Goal: Task Accomplishment & Management: Contribute content

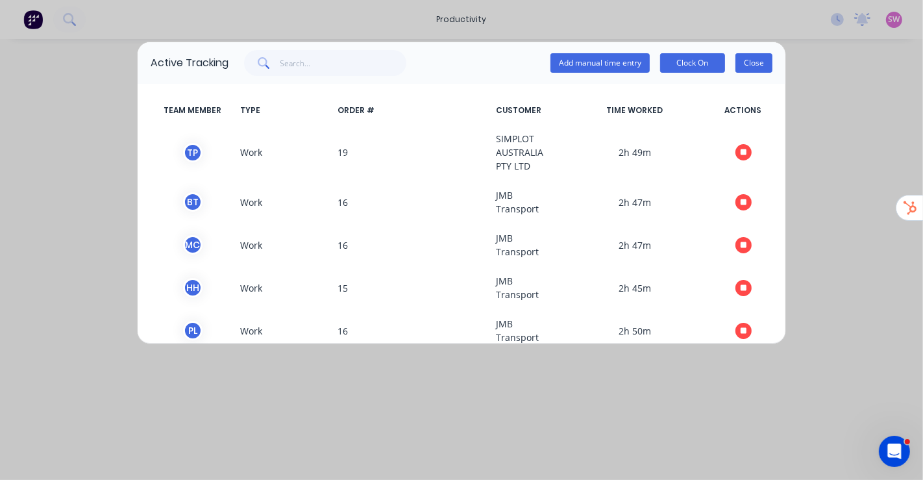
click at [754, 58] on button "Close" at bounding box center [753, 62] width 37 height 19
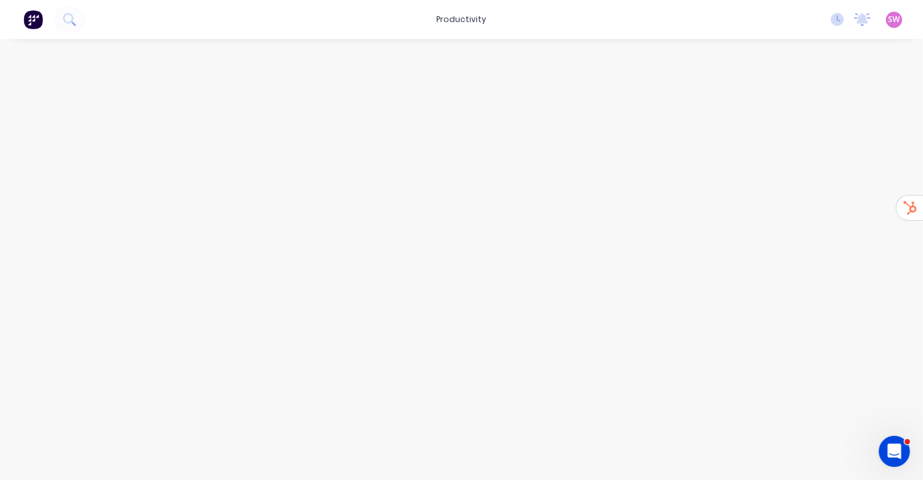
click at [887, 19] on div "SW Lustec Stuart Wheatley Time Tracking Only Profile Sign out" at bounding box center [894, 20] width 16 height 16
click at [889, 18] on span "SW" at bounding box center [895, 20] width 12 height 12
click at [798, 166] on button "Sign out" at bounding box center [814, 162] width 172 height 26
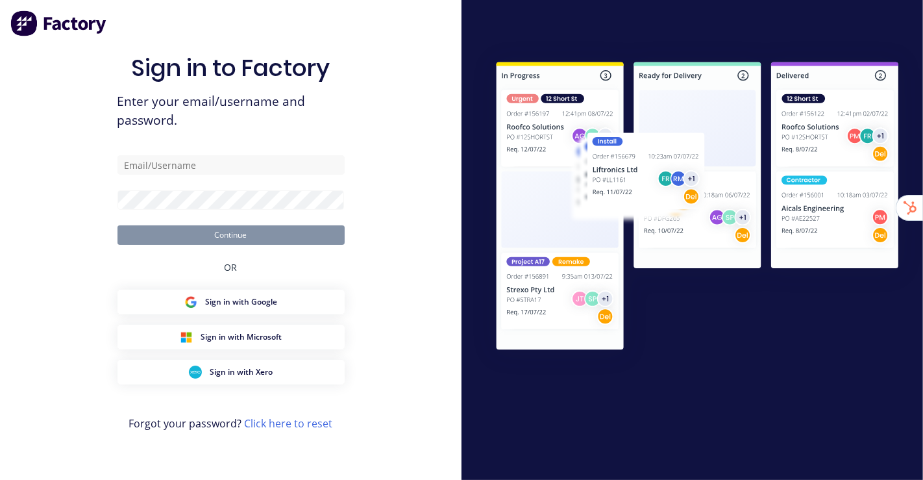
type input "stuart@factory.app"
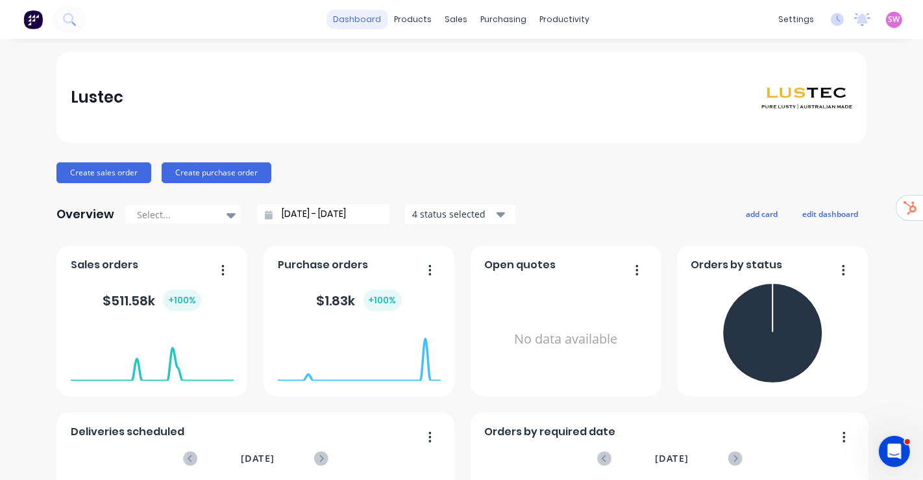
click at [356, 21] on link "dashboard" at bounding box center [357, 19] width 61 height 19
click at [889, 19] on span "SW" at bounding box center [895, 20] width 12 height 12
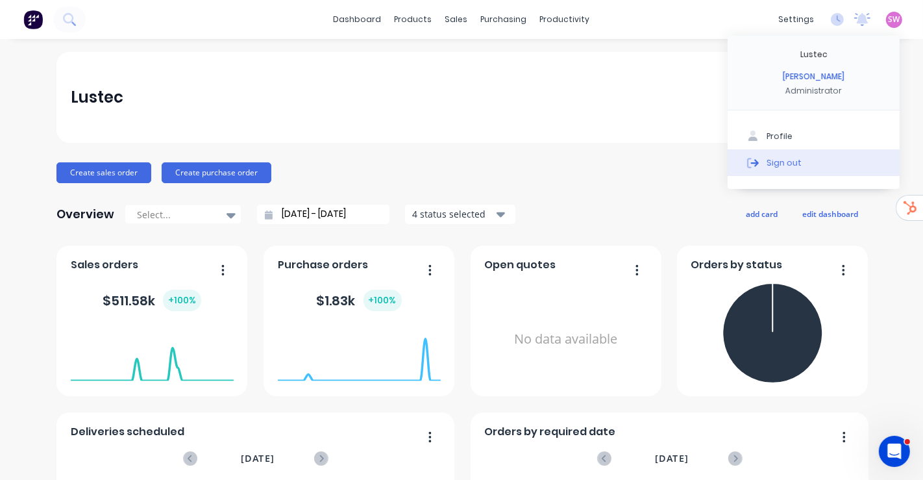
click at [779, 160] on div "Sign out" at bounding box center [783, 162] width 35 height 12
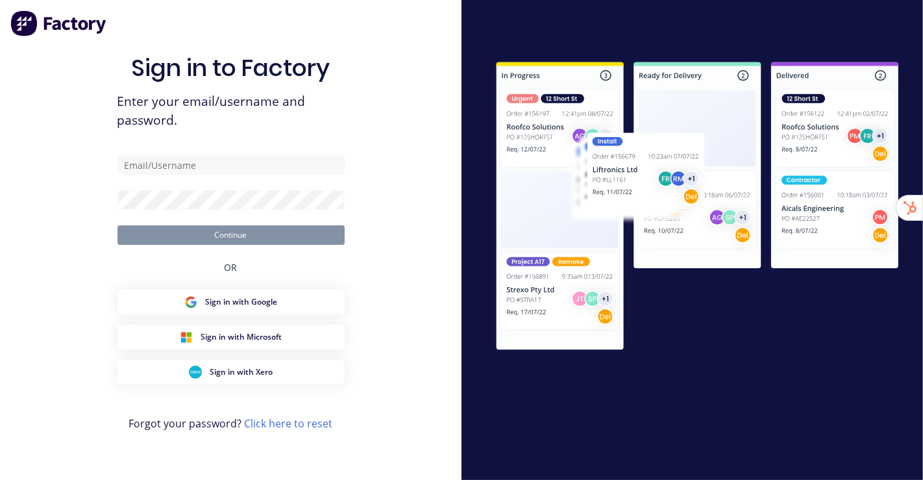
type input "[EMAIL_ADDRESS][DOMAIN_NAME]"
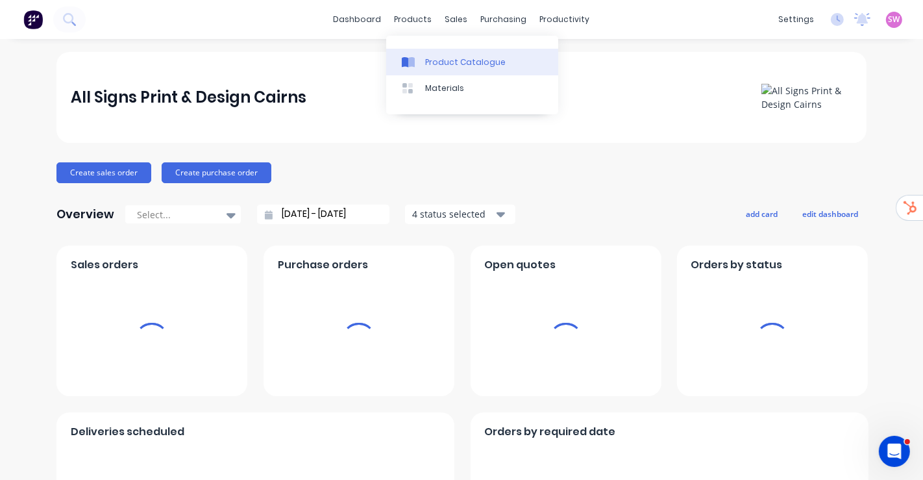
click at [447, 62] on div "Product Catalogue" at bounding box center [465, 62] width 80 height 12
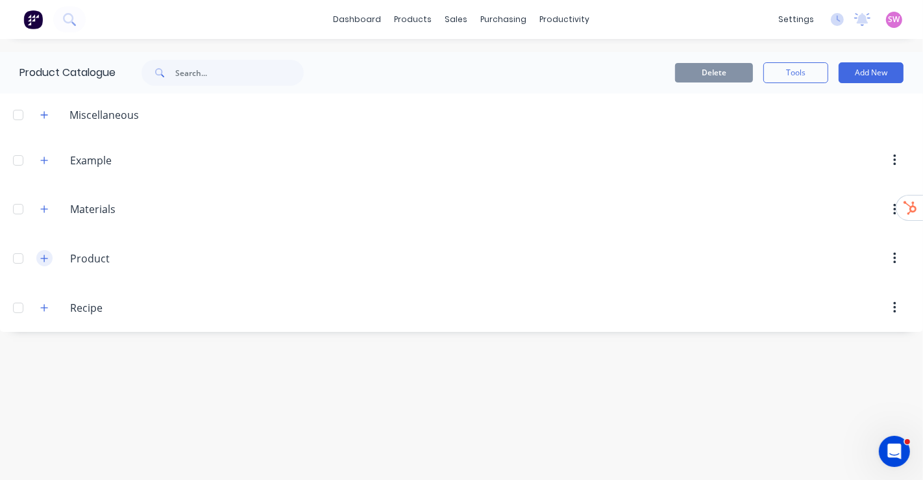
click at [48, 258] on button "button" at bounding box center [44, 258] width 16 height 16
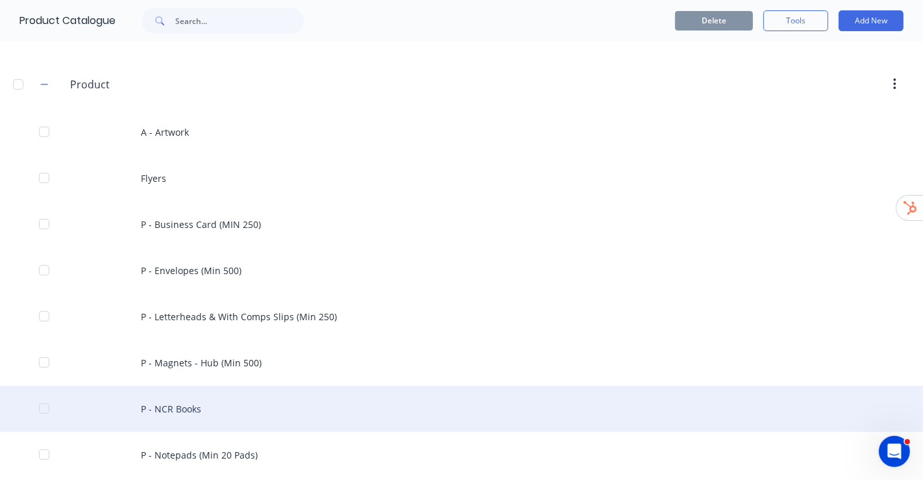
scroll to position [288, 0]
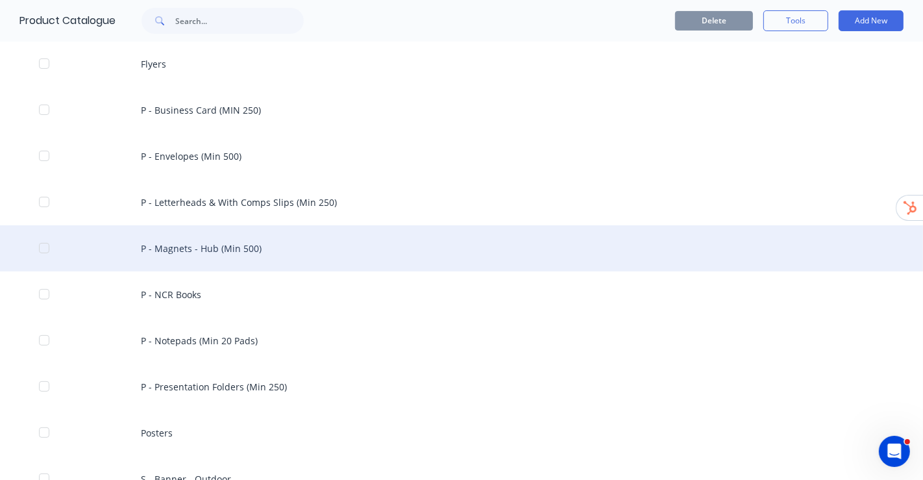
click at [204, 253] on div "P - Magnets - Hub (Min 500)" at bounding box center [461, 248] width 923 height 46
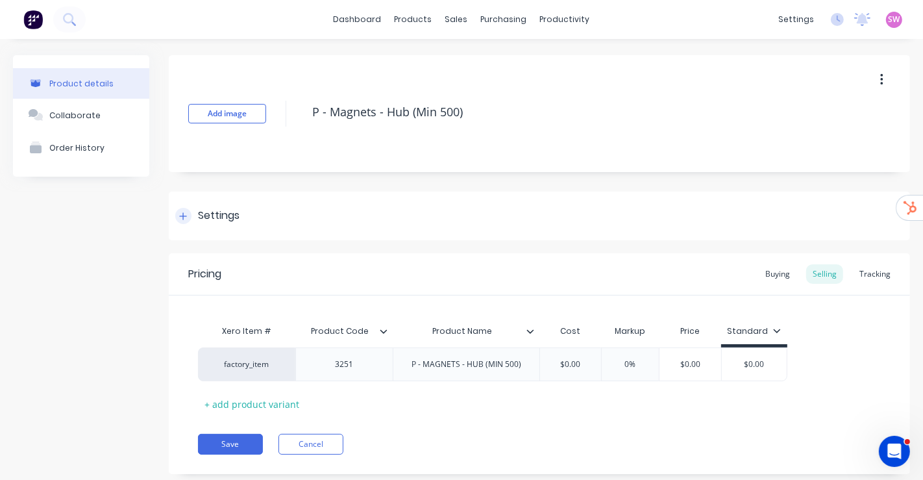
type textarea "x"
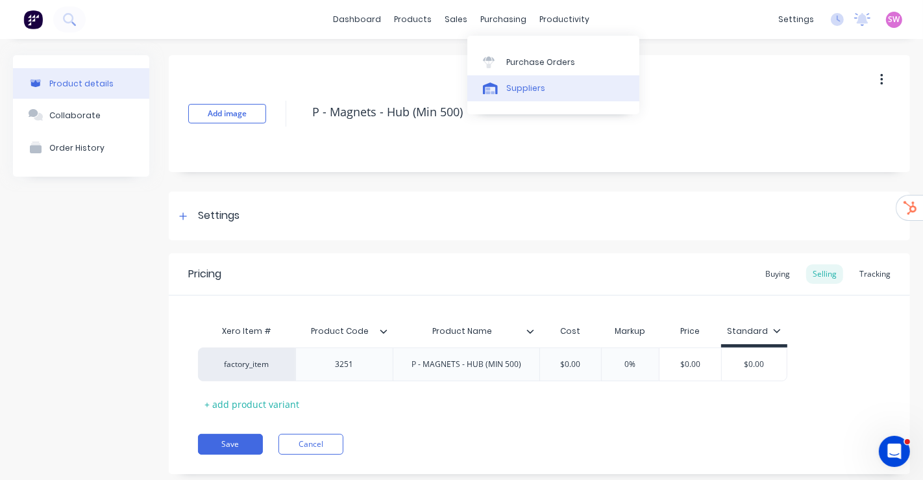
click at [512, 86] on div "Suppliers" at bounding box center [525, 88] width 39 height 12
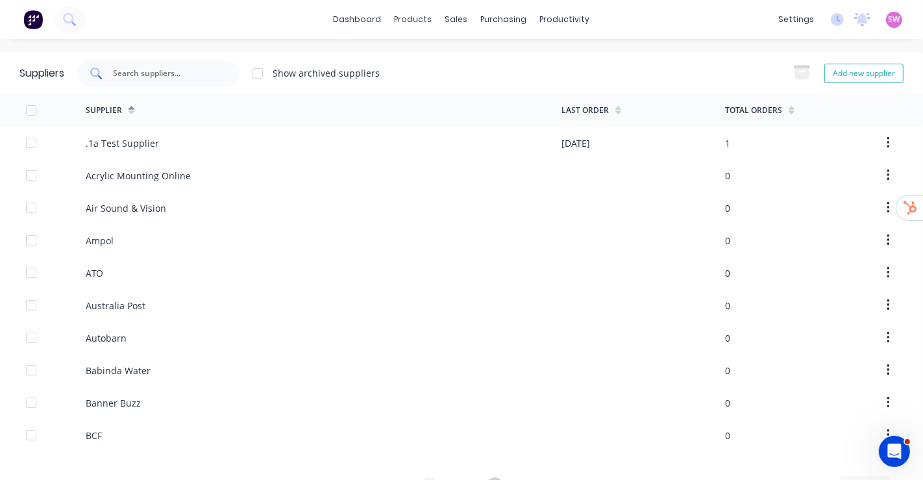
click at [152, 71] on input "text" at bounding box center [166, 73] width 108 height 13
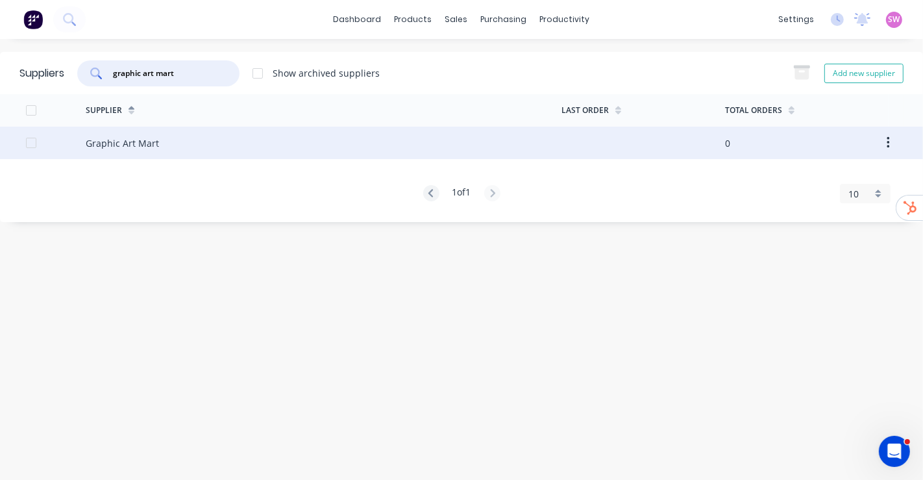
type input "graphic art mart"
click at [146, 143] on div "Graphic Art Mart" at bounding box center [122, 143] width 73 height 14
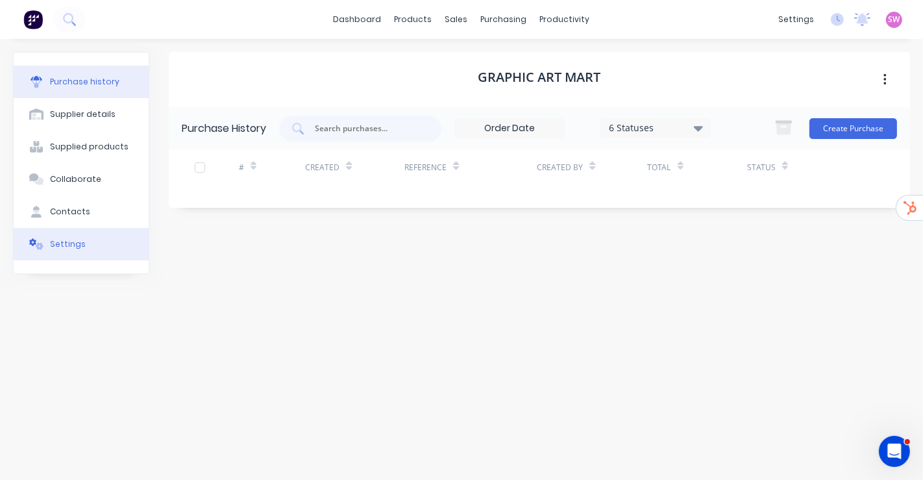
click at [103, 231] on button "Settings" at bounding box center [81, 244] width 135 height 32
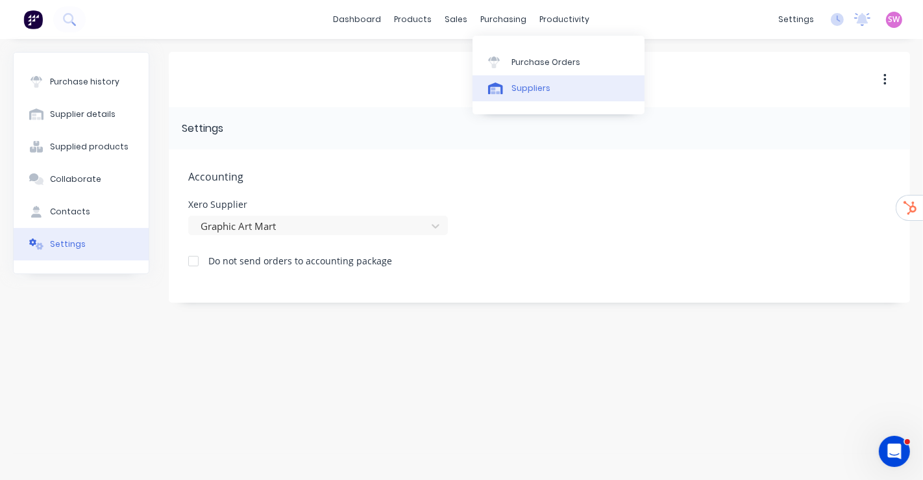
click at [500, 79] on link "Suppliers" at bounding box center [558, 88] width 172 height 26
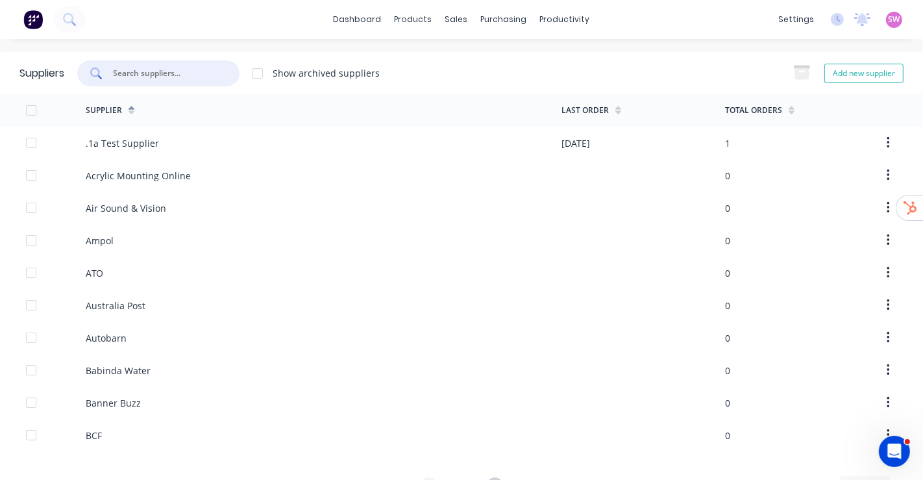
drag, startPoint x: 200, startPoint y: 72, endPoint x: 48, endPoint y: 64, distance: 152.1
click at [48, 64] on div "Suppliers Show archived suppliers Add new supplier" at bounding box center [461, 73] width 923 height 42
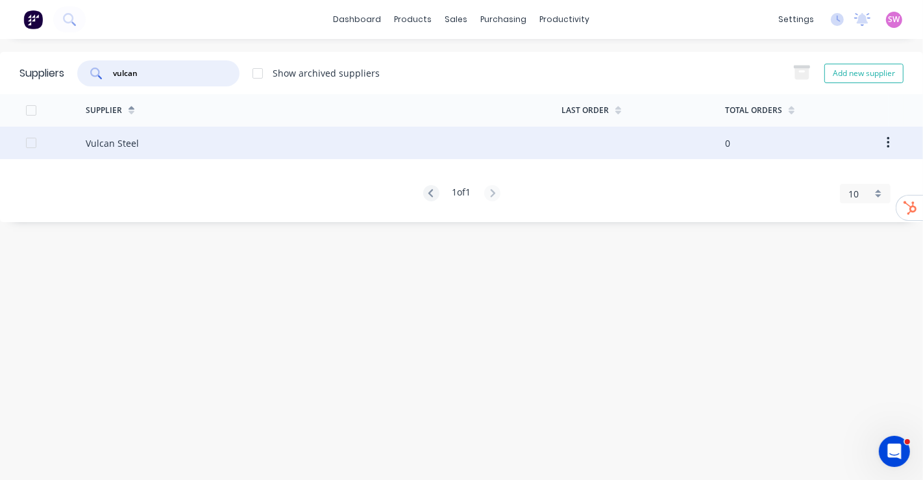
type input "vulcan"
click at [156, 147] on div "Vulcan Steel" at bounding box center [324, 143] width 476 height 32
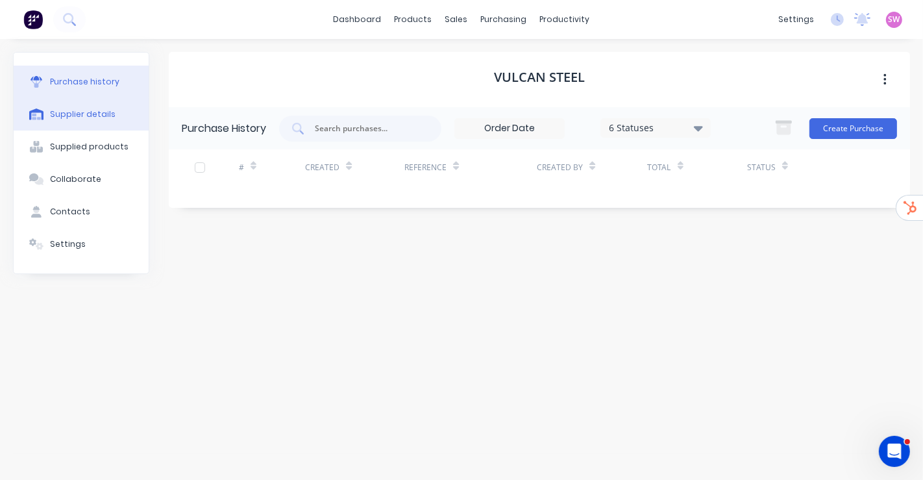
click at [87, 111] on div "Supplier details" at bounding box center [83, 114] width 66 height 12
select select "AU"
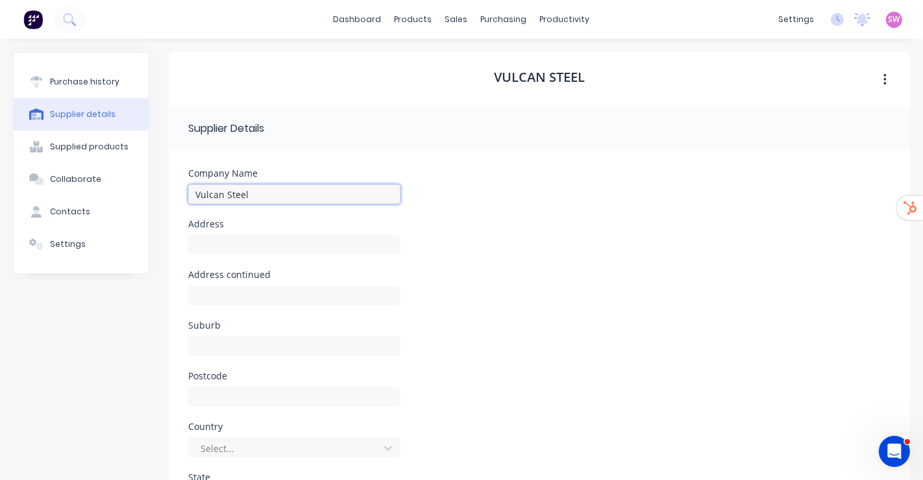
click at [273, 195] on input "Vulcan Steel" at bounding box center [294, 193] width 212 height 19
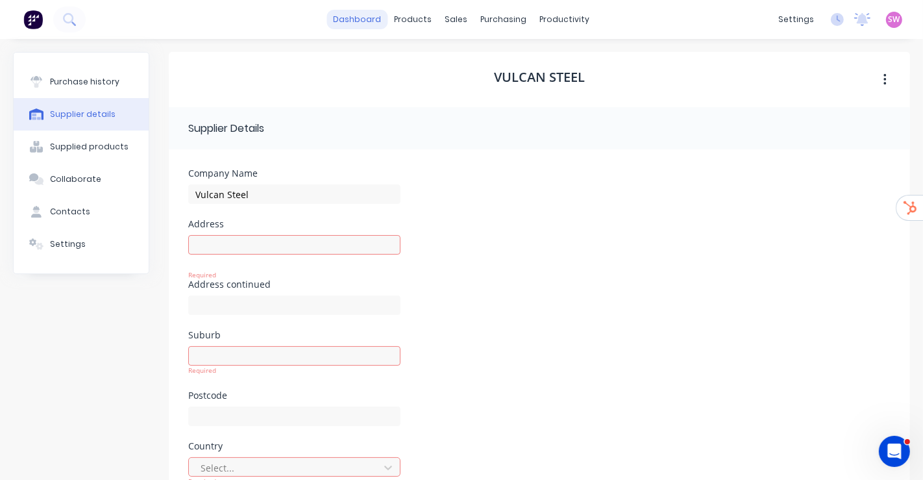
click at [349, 10] on link "dashboard" at bounding box center [357, 19] width 61 height 19
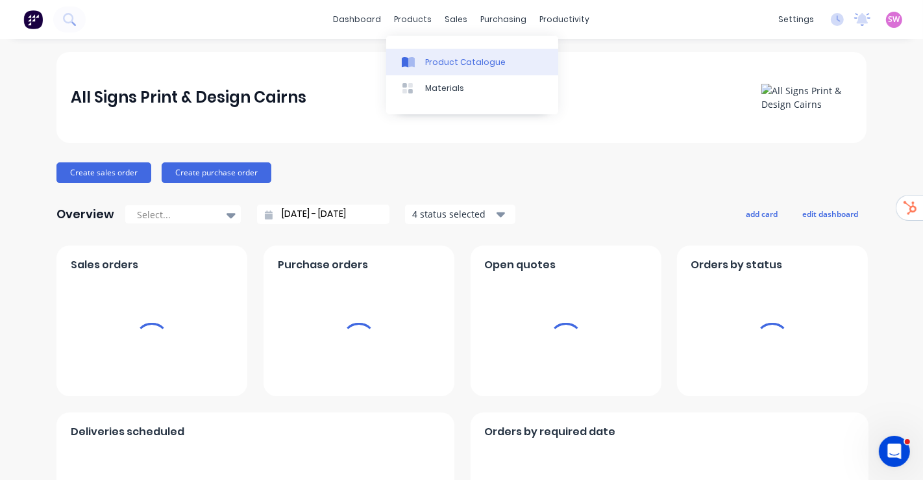
click at [454, 51] on link "Product Catalogue" at bounding box center [472, 62] width 172 height 26
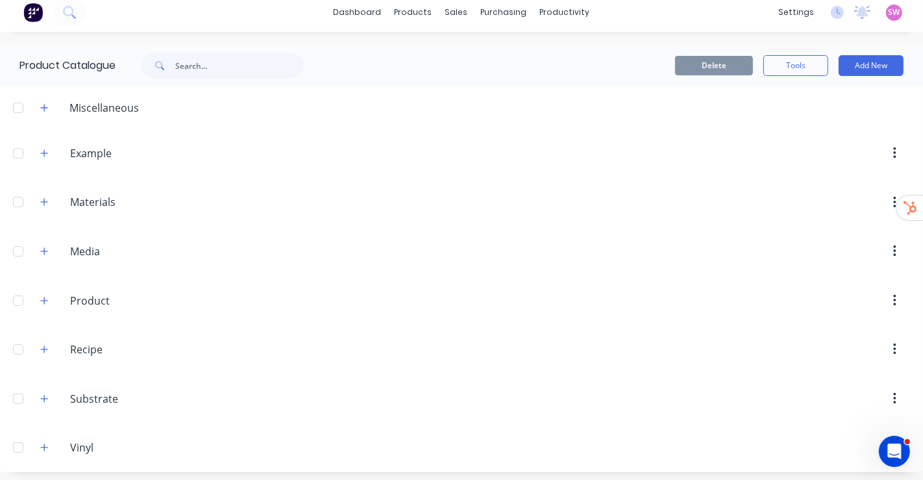
scroll to position [9, 0]
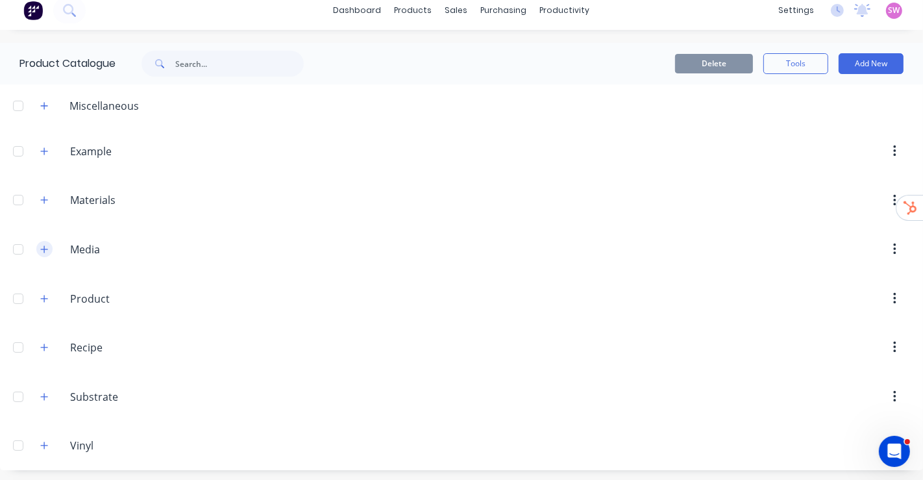
click at [47, 247] on icon "button" at bounding box center [44, 249] width 8 height 9
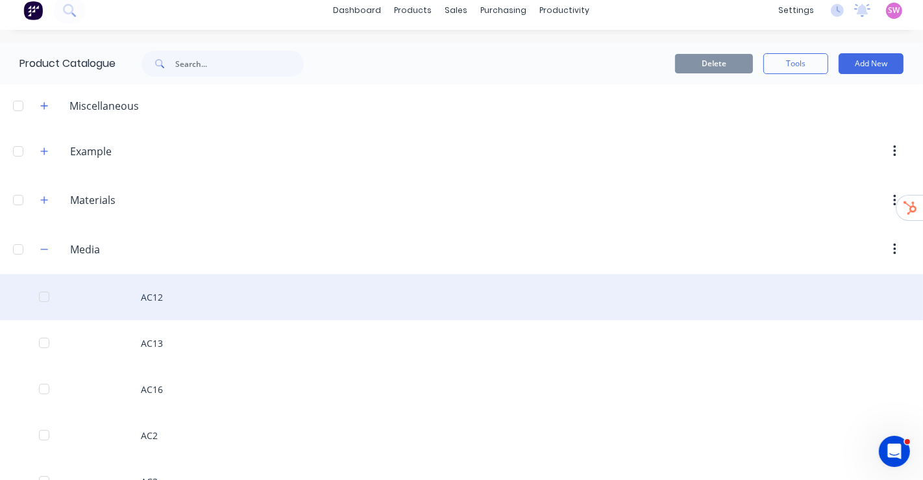
click at [158, 307] on div "AC12" at bounding box center [461, 297] width 923 height 46
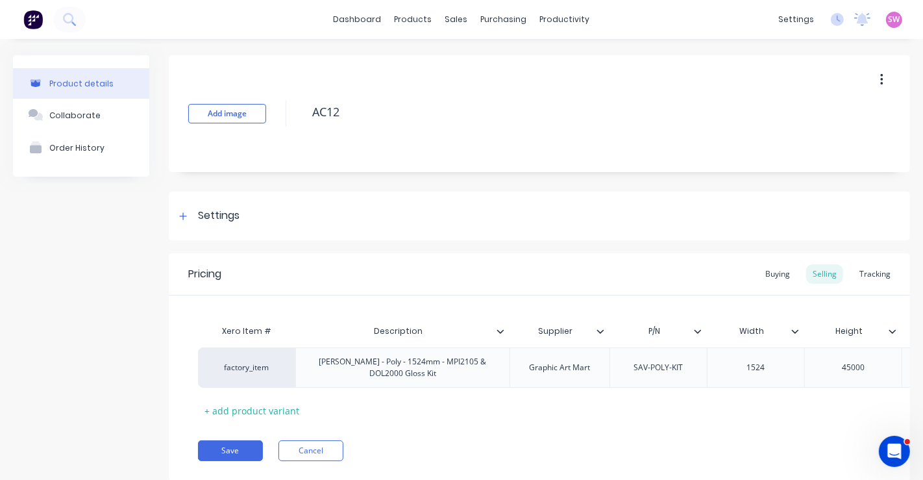
type textarea "x"
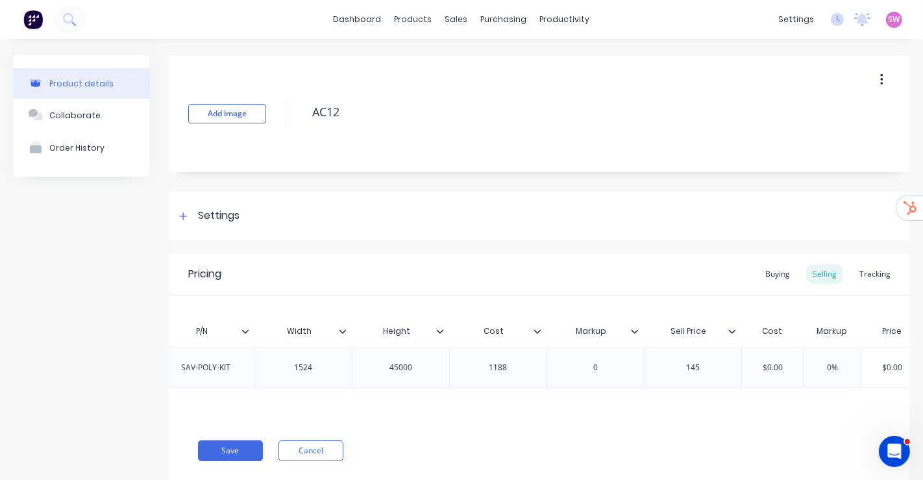
scroll to position [0, 542]
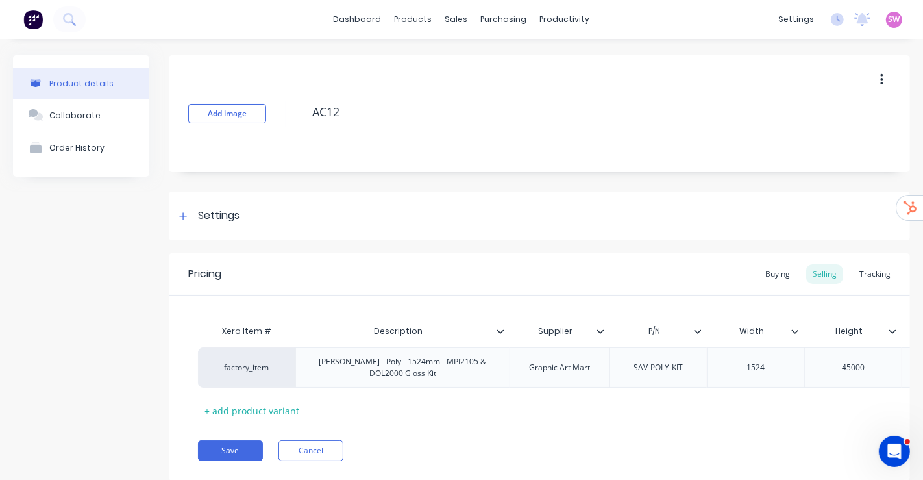
type textarea "x"
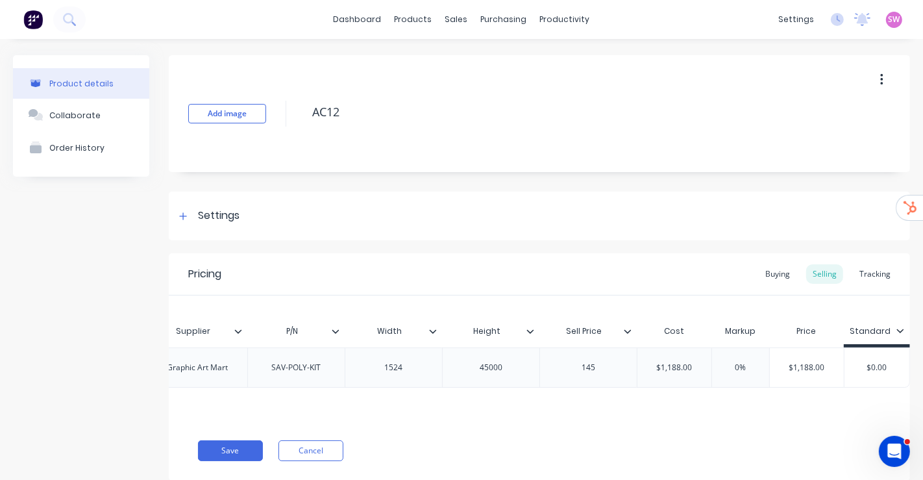
scroll to position [0, 373]
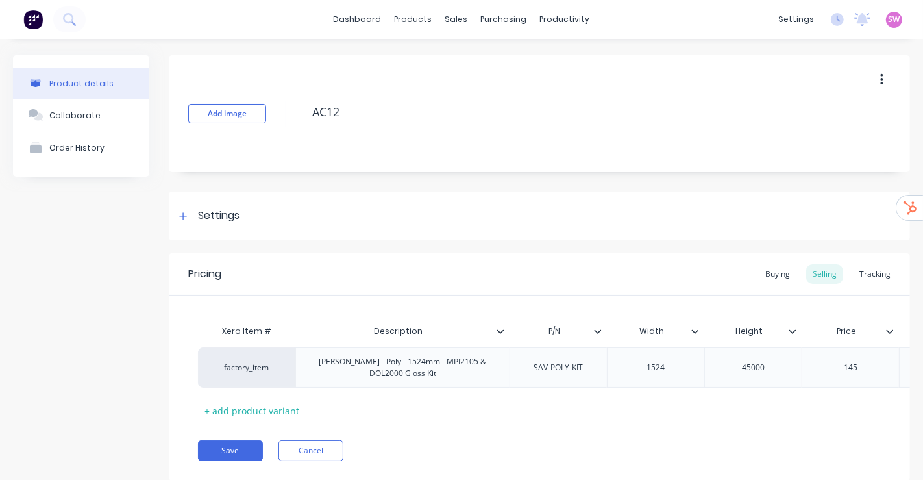
type textarea "x"
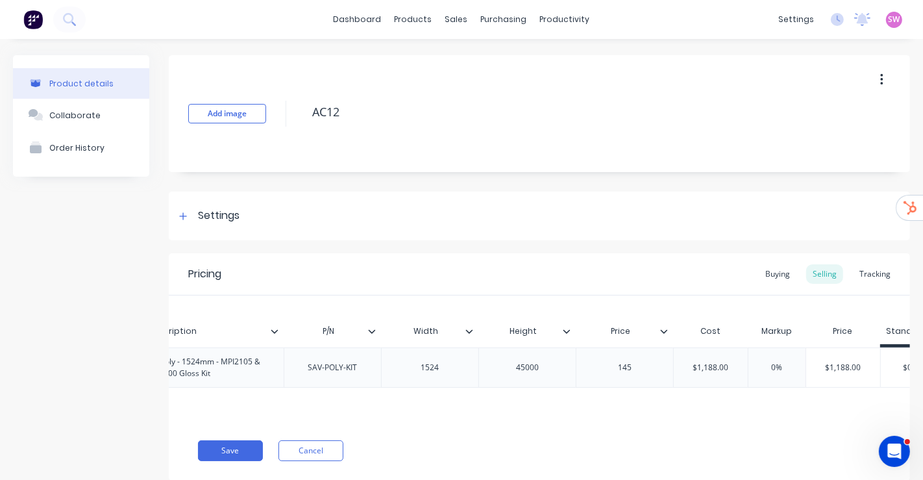
scroll to position [0, 273]
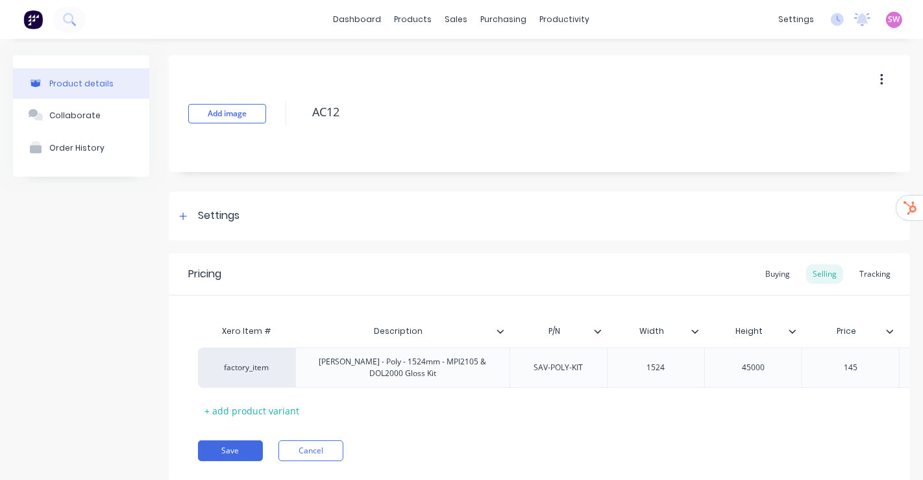
type textarea "x"
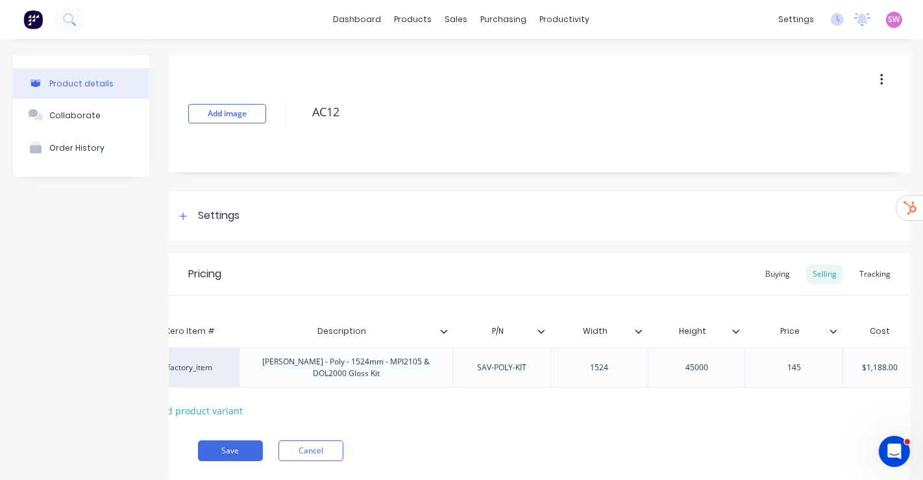
scroll to position [0, 58]
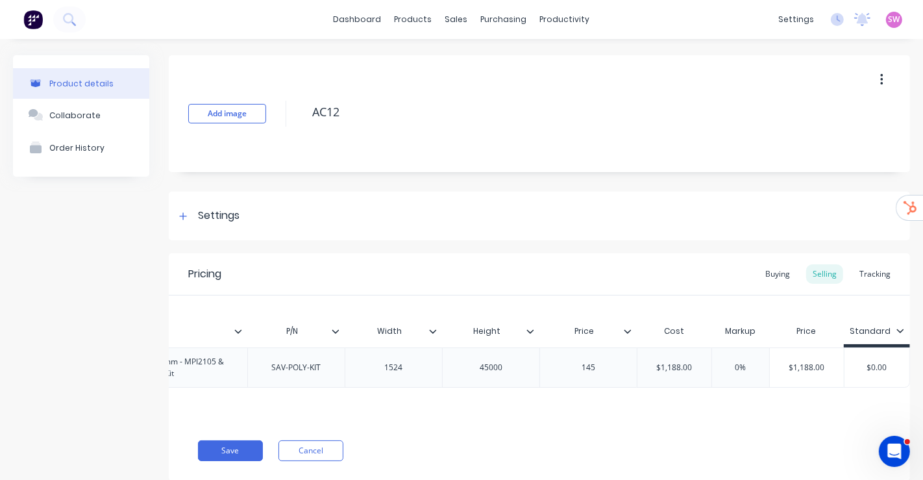
scroll to position [0, 273]
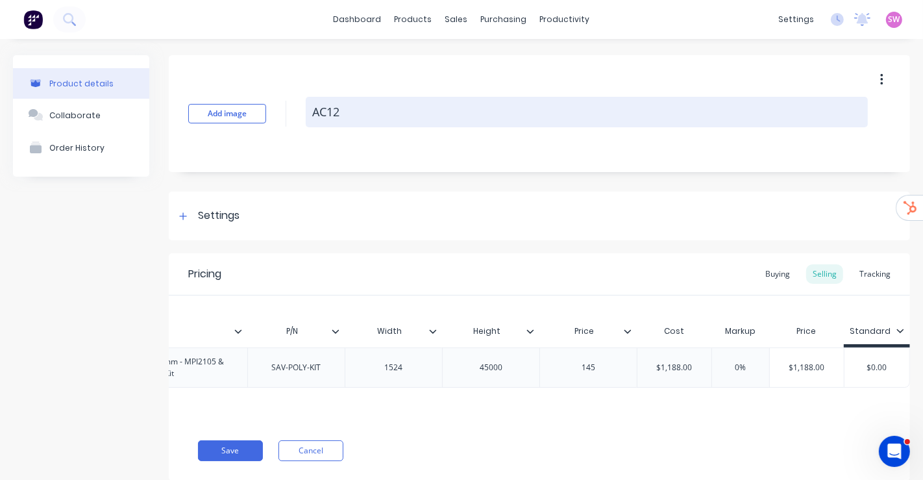
click at [365, 110] on textarea "AC12" at bounding box center [587, 112] width 562 height 31
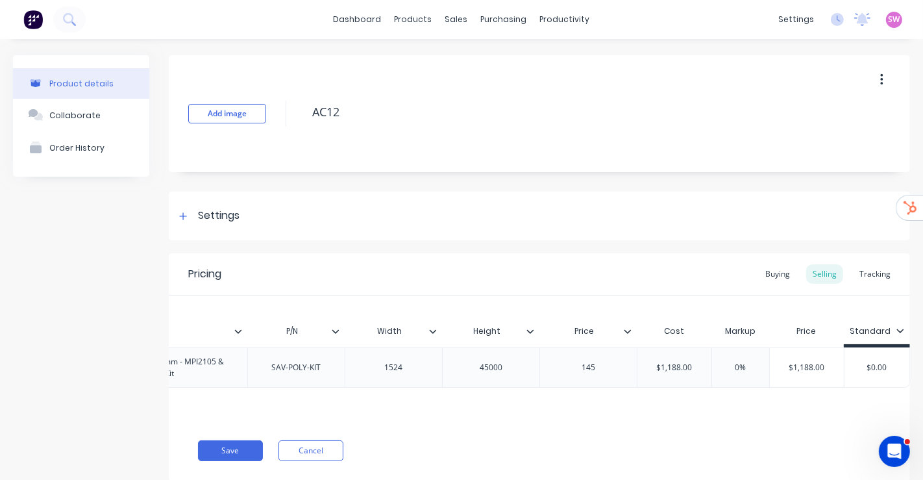
type textarea "x"
click at [849, 184] on div "Add image AC12 Settings Product Options I buy this item I sell this item I trac…" at bounding box center [539, 277] width 741 height 445
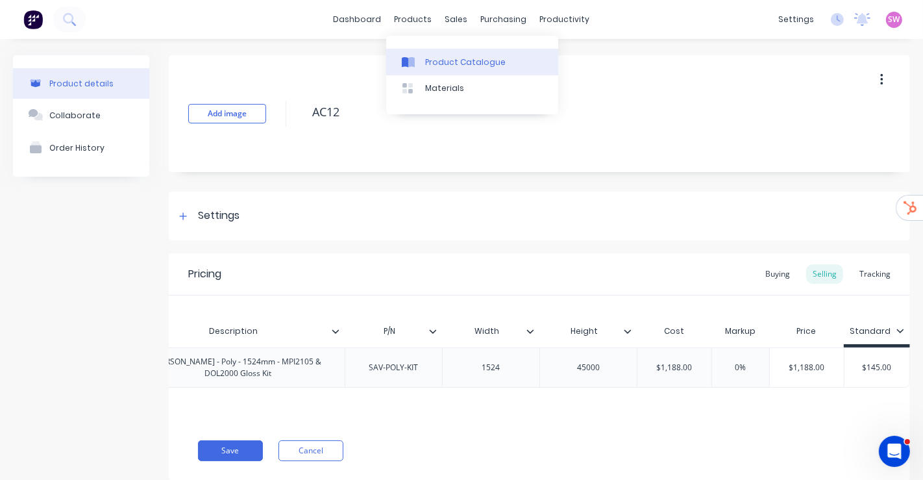
click at [424, 69] on link "Product Catalogue" at bounding box center [472, 62] width 172 height 26
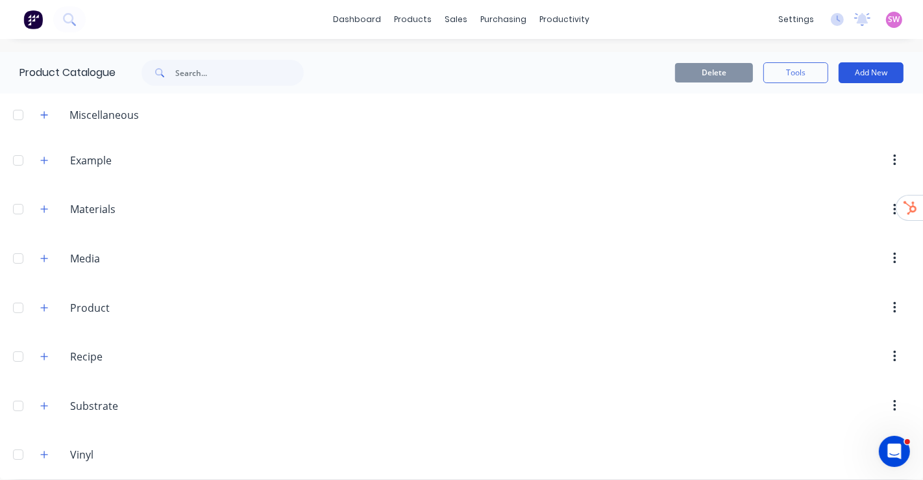
click at [878, 66] on button "Add New" at bounding box center [871, 72] width 65 height 21
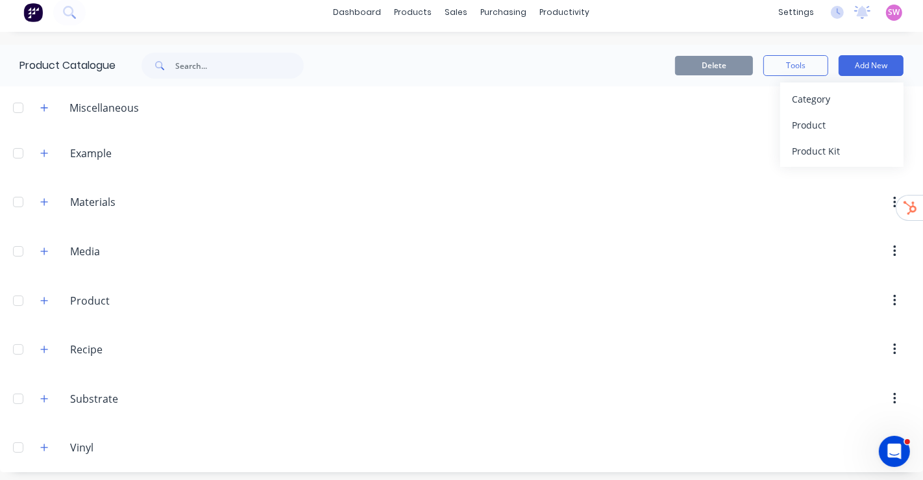
scroll to position [9, 0]
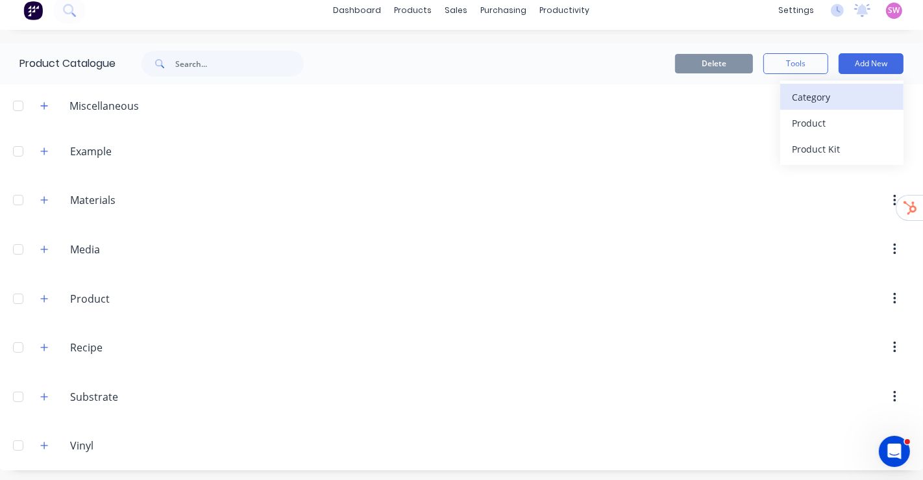
click at [802, 98] on div "Category" at bounding box center [842, 97] width 100 height 19
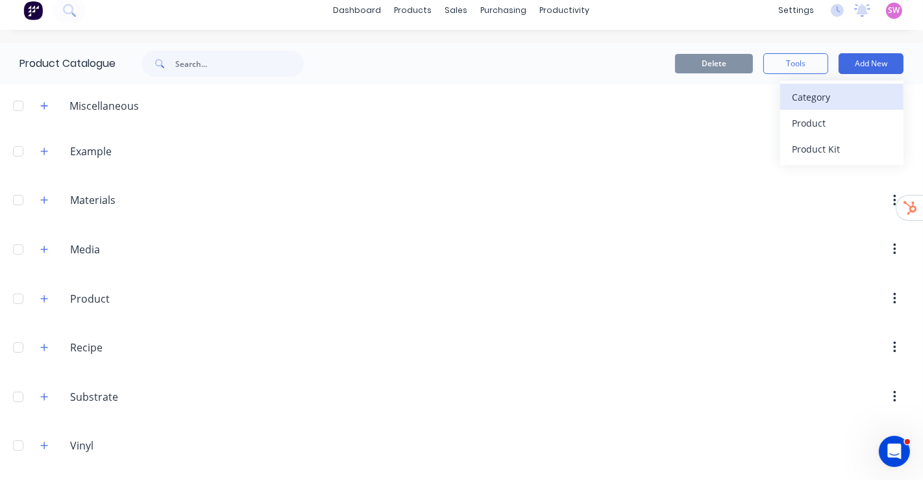
scroll to position [53, 0]
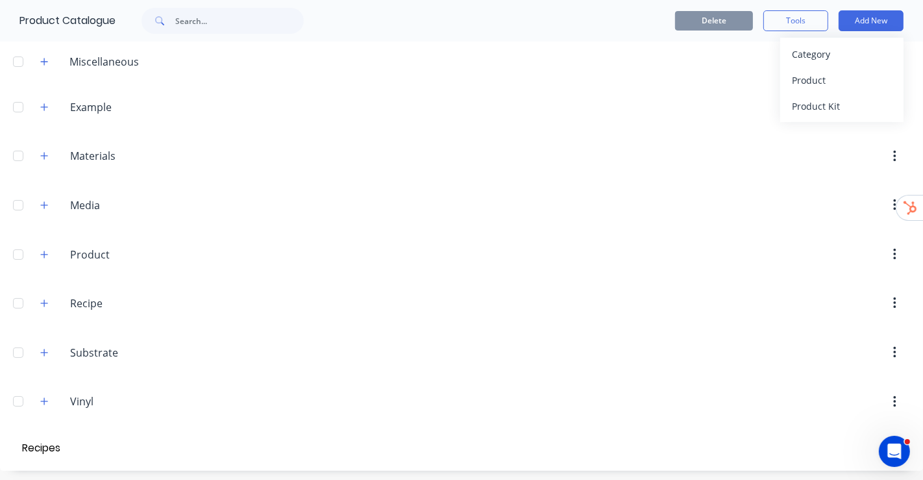
type input "Recipes"
click at [792, 97] on div "Product Kit" at bounding box center [842, 106] width 100 height 19
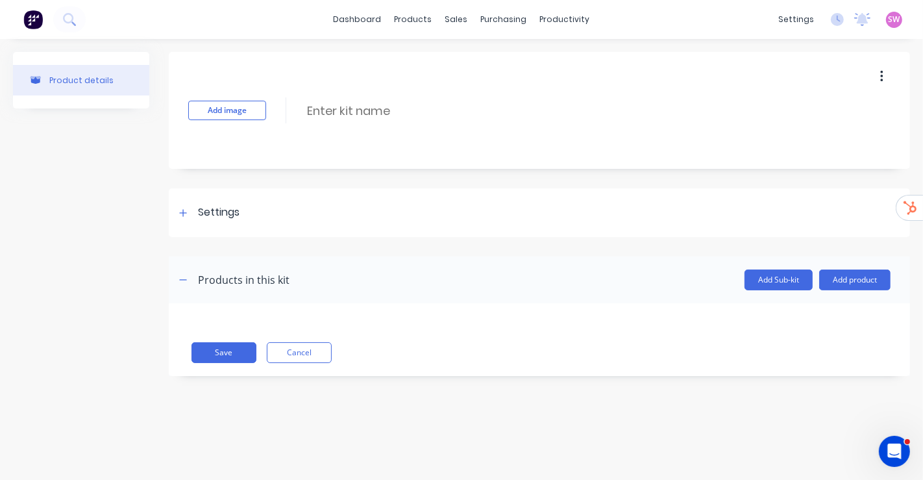
click at [339, 99] on div "Add image Enter kit name" at bounding box center [539, 110] width 741 height 117
click at [337, 106] on input at bounding box center [421, 110] width 230 height 19
paste input "Free Standing Sign"
type input "Free Standing Sign"
click at [206, 203] on div "Settings" at bounding box center [539, 212] width 741 height 49
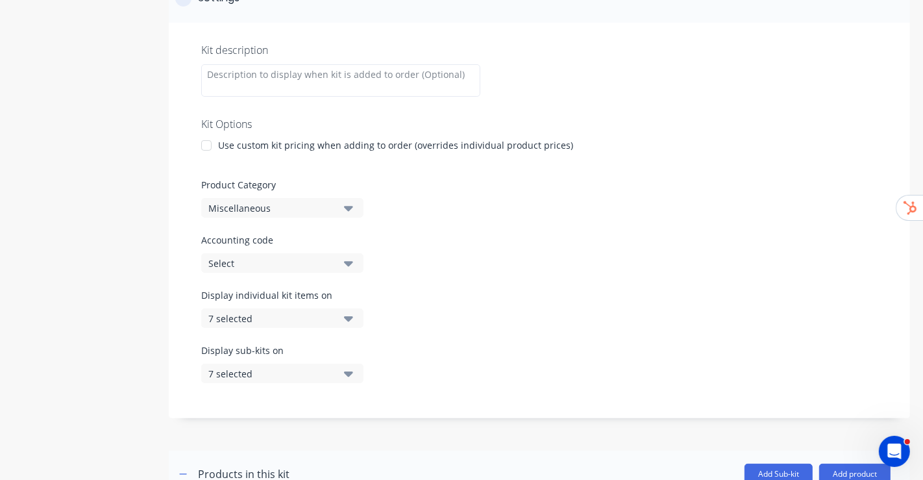
scroll to position [216, 0]
click at [317, 197] on button "Miscellaneous" at bounding box center [282, 205] width 162 height 19
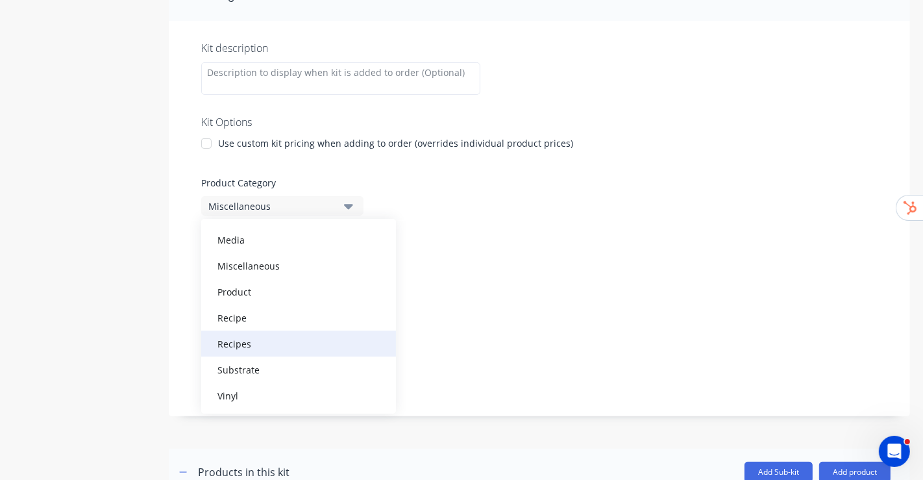
scroll to position [91, 0]
click at [261, 344] on div "Recipes" at bounding box center [298, 342] width 195 height 26
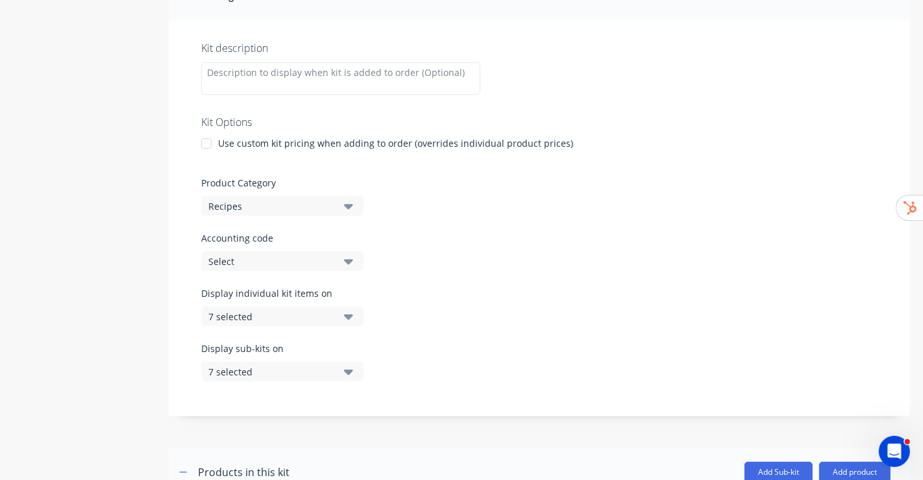
click at [302, 306] on button "7 selected" at bounding box center [282, 315] width 162 height 19
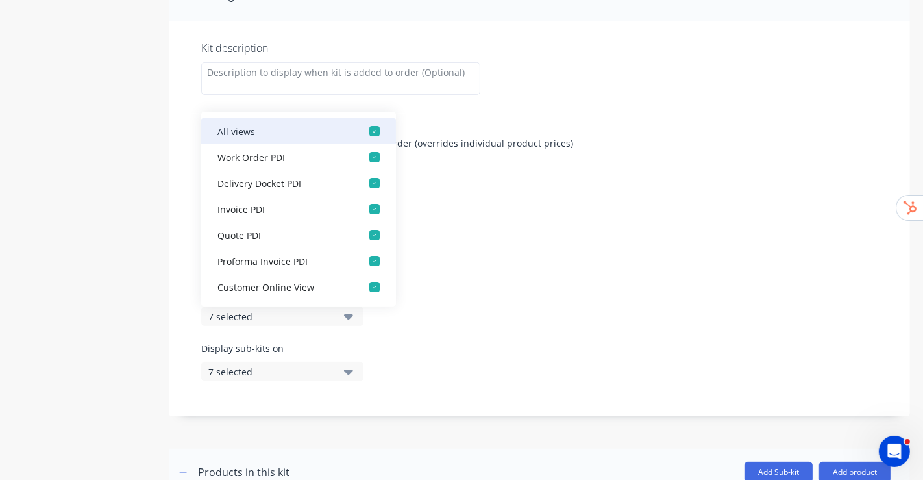
click at [308, 136] on div "All views" at bounding box center [282, 131] width 130 height 14
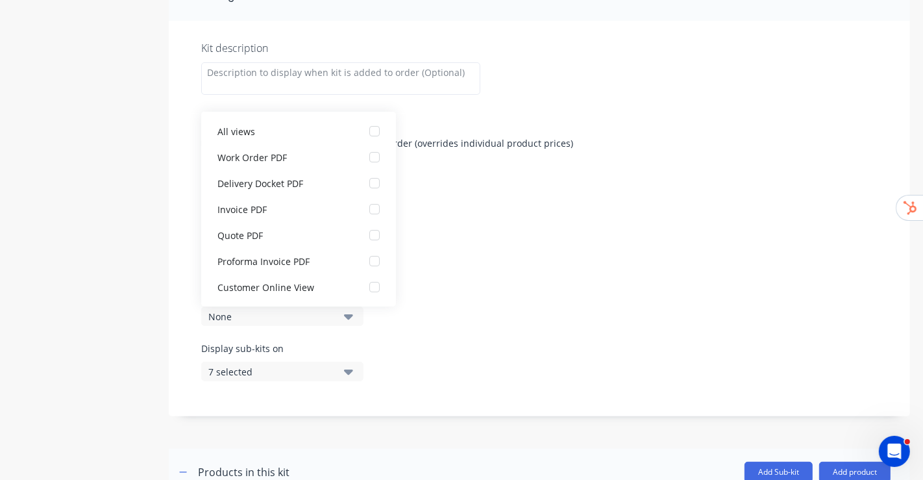
click at [337, 370] on button "7 selected" at bounding box center [282, 371] width 162 height 19
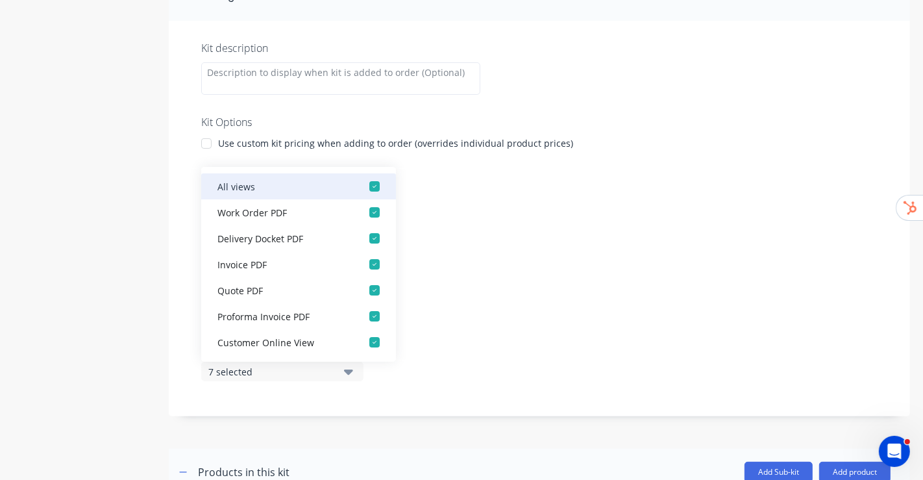
click at [364, 188] on div "button" at bounding box center [375, 186] width 26 height 26
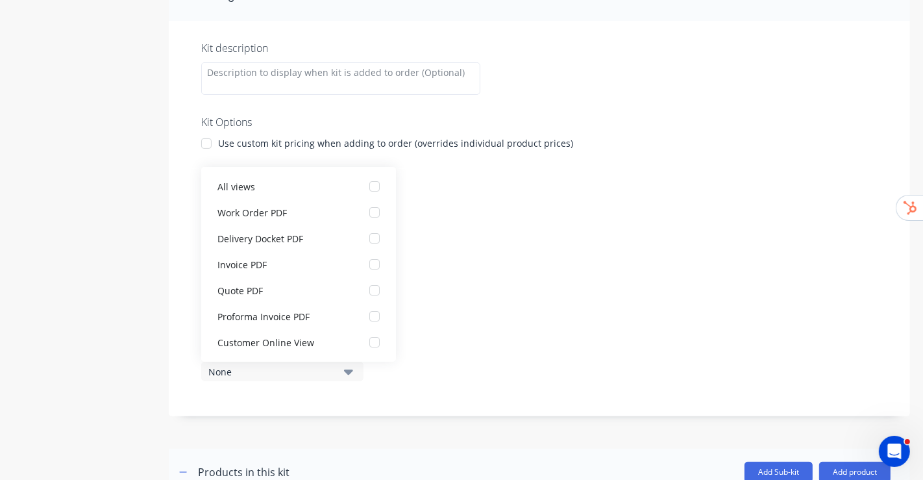
drag, startPoint x: 480, startPoint y: 306, endPoint x: 342, endPoint y: 305, distance: 137.6
click at [479, 306] on div "Display individual kit items on None" at bounding box center [539, 313] width 676 height 55
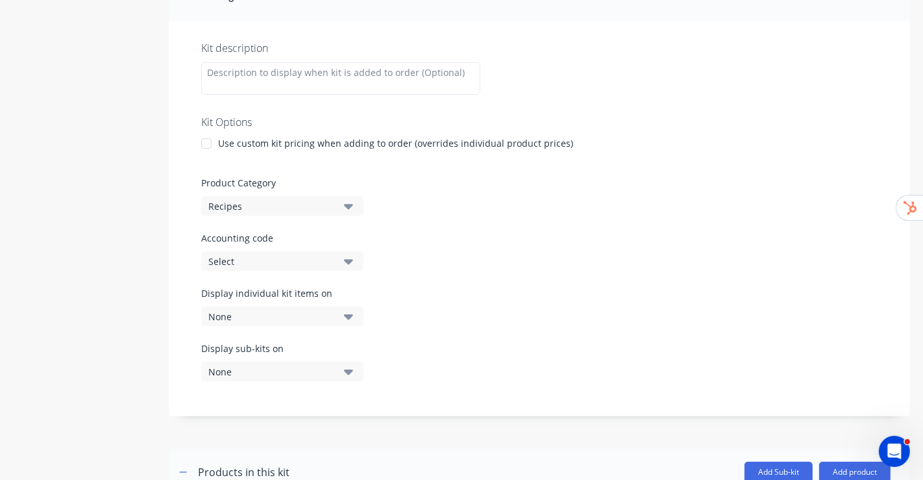
click at [331, 316] on div "None" at bounding box center [271, 317] width 126 height 14
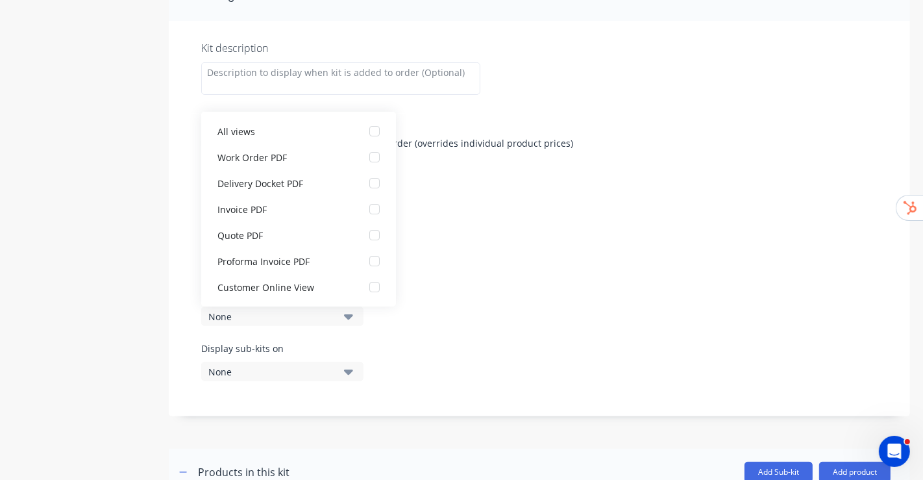
click at [454, 329] on div "Display individual kit items on None" at bounding box center [539, 313] width 676 height 55
click at [363, 158] on div "button" at bounding box center [375, 157] width 26 height 26
click at [354, 365] on button "None" at bounding box center [282, 371] width 162 height 19
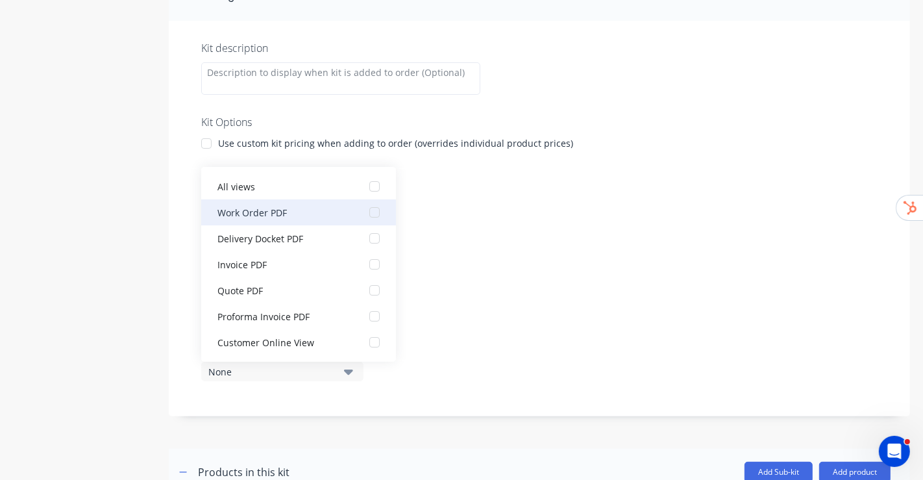
click at [362, 214] on div "button" at bounding box center [375, 212] width 26 height 26
click at [625, 264] on div "Accounting code Select" at bounding box center [539, 251] width 676 height 40
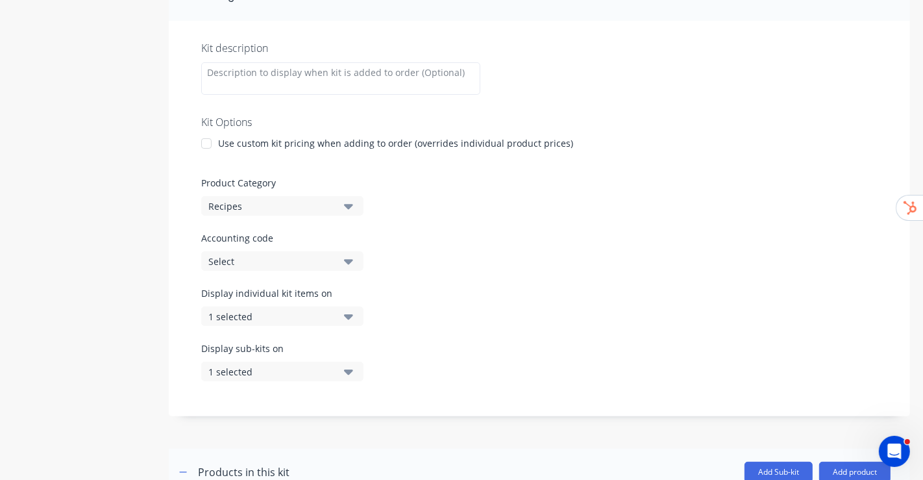
click at [585, 180] on label "Product Category" at bounding box center [539, 183] width 676 height 14
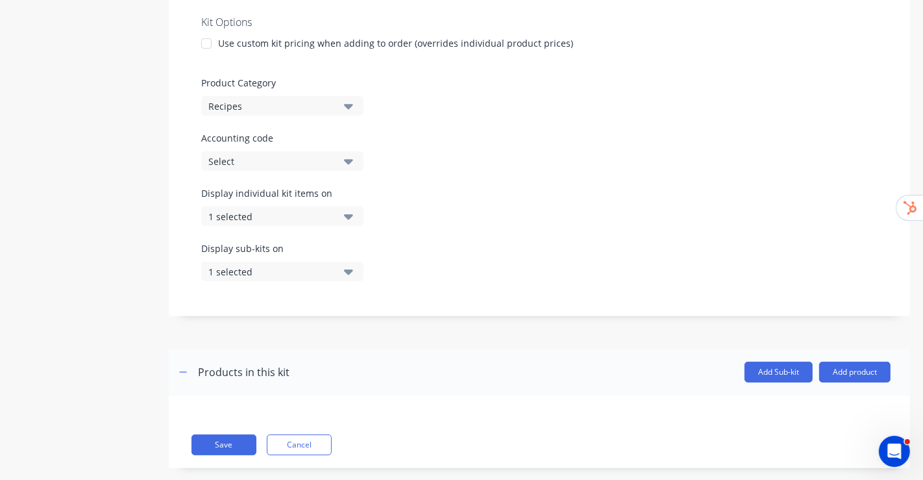
scroll to position [336, 0]
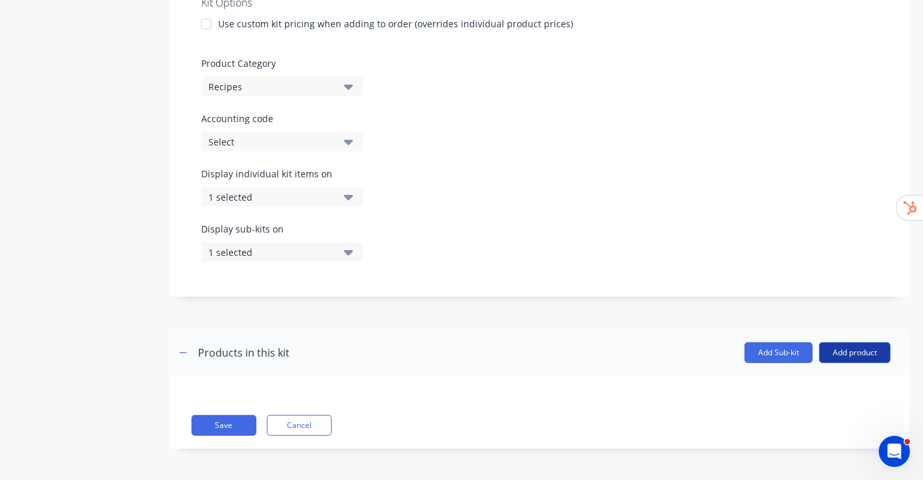
click at [848, 355] on button "Add product" at bounding box center [854, 352] width 71 height 21
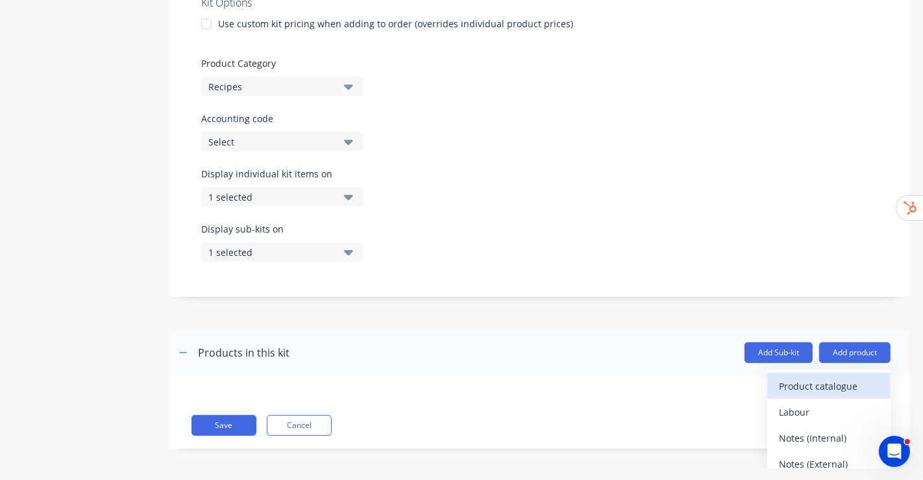
click at [779, 383] on div "Product catalogue" at bounding box center [829, 385] width 100 height 19
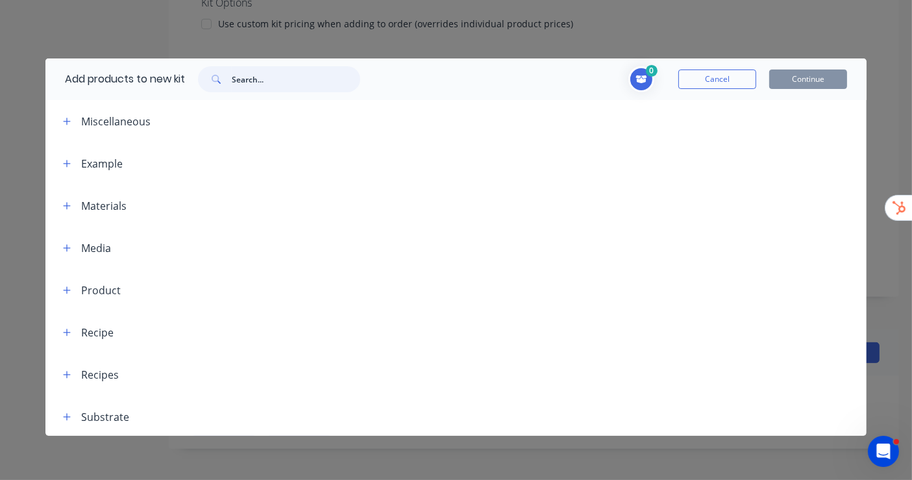
click at [293, 90] on input "text" at bounding box center [296, 79] width 129 height 26
paste input "AC3"
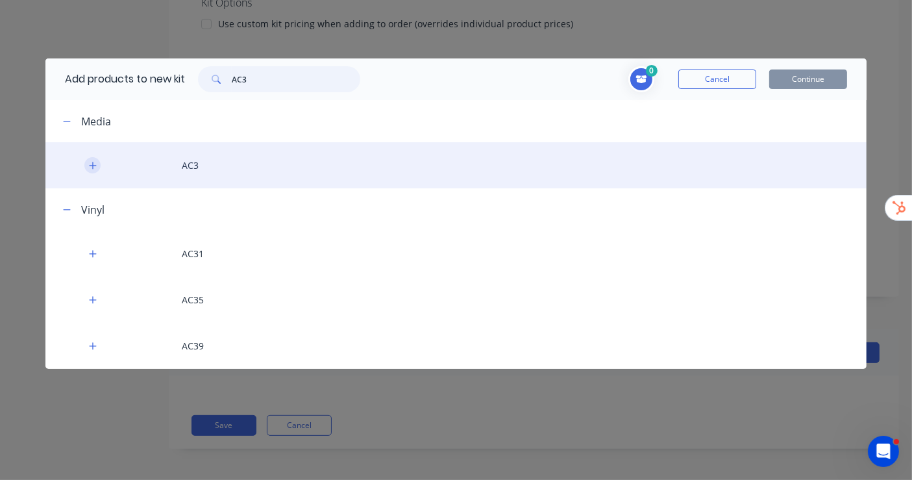
type input "AC3"
click at [94, 166] on icon "button" at bounding box center [93, 165] width 8 height 9
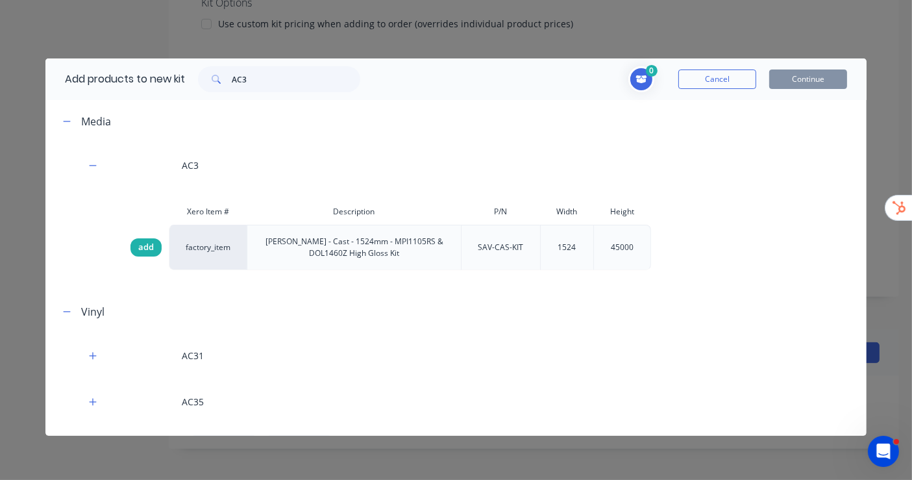
click at [141, 247] on span "add" at bounding box center [146, 247] width 16 height 13
click at [728, 85] on button "Cancel" at bounding box center [717, 78] width 78 height 19
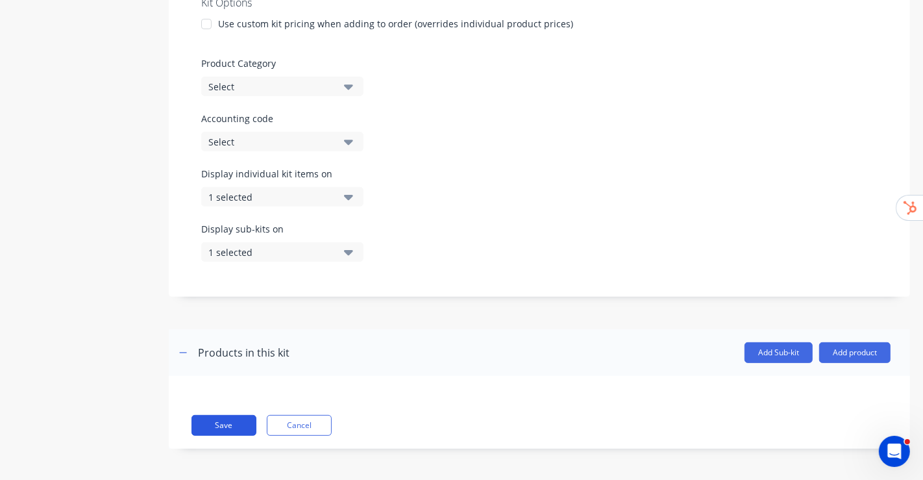
click at [231, 424] on button "Save" at bounding box center [223, 425] width 65 height 21
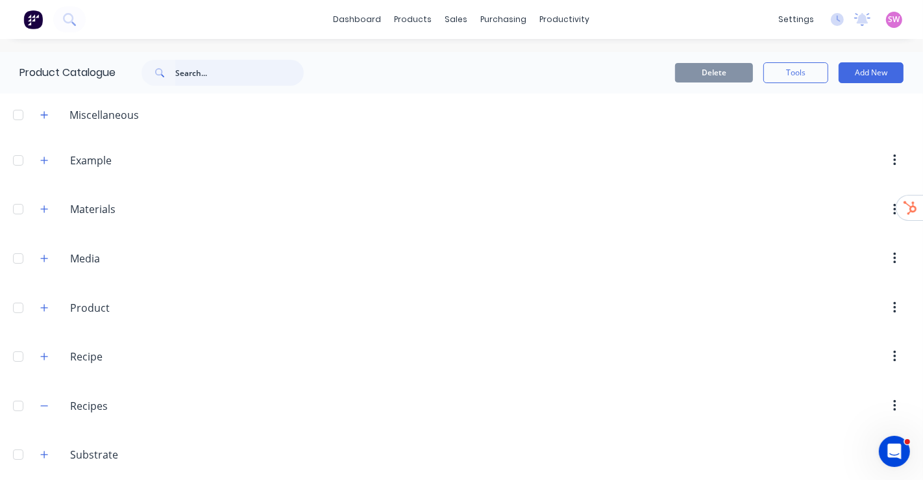
click at [260, 77] on input "text" at bounding box center [239, 73] width 129 height 26
paste input "AC3"
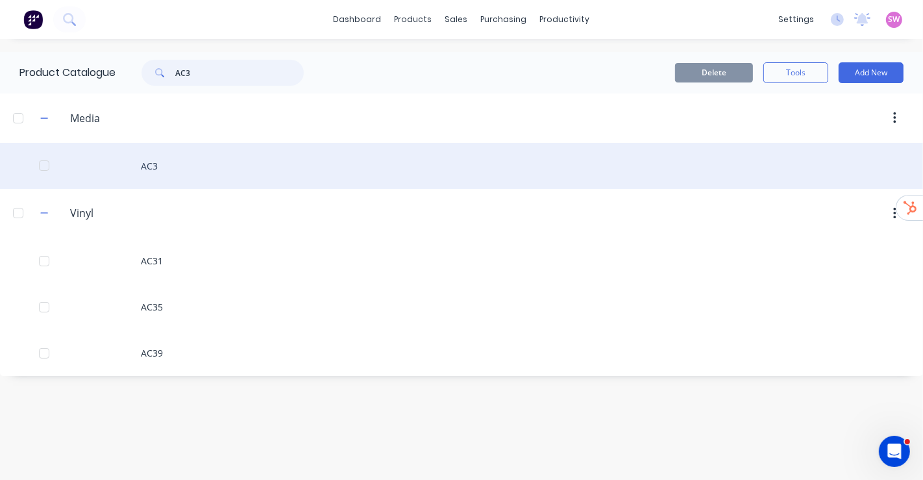
type input "AC3"
click at [143, 154] on div "AC3" at bounding box center [461, 166] width 923 height 46
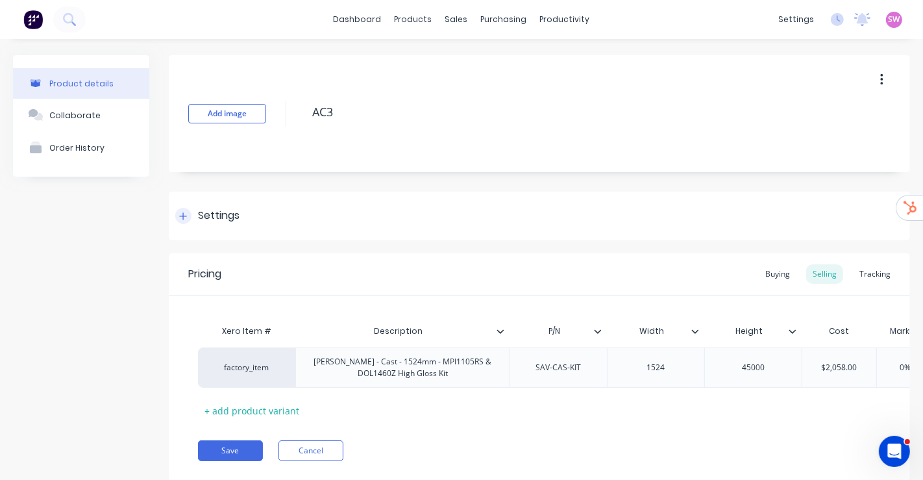
click at [201, 208] on div "Settings" at bounding box center [219, 216] width 42 height 16
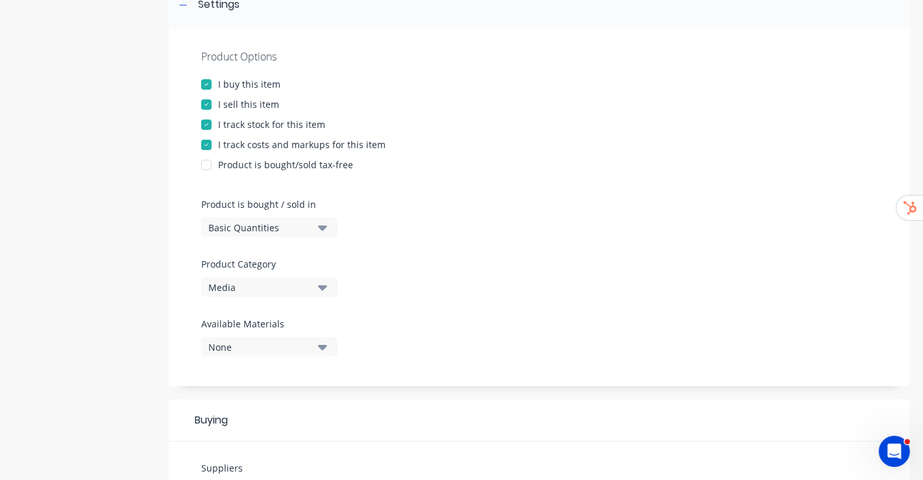
scroll to position [216, 0]
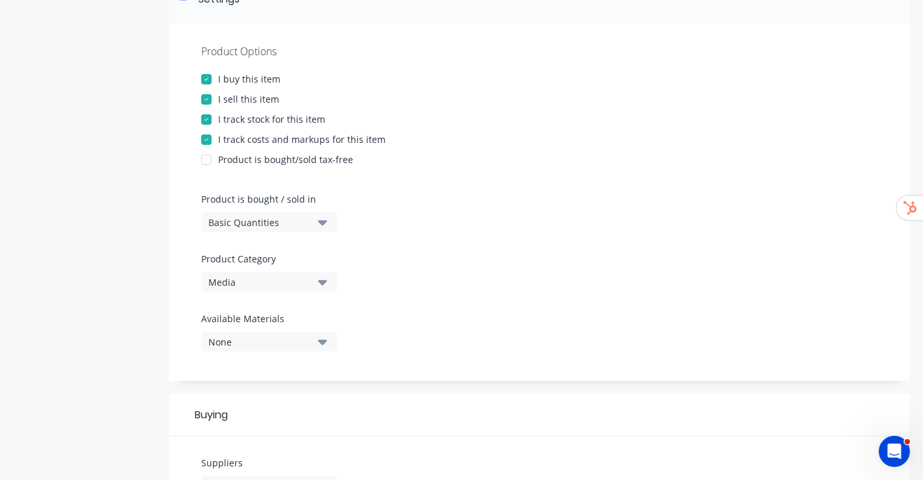
click at [319, 280] on icon "button" at bounding box center [322, 282] width 9 height 5
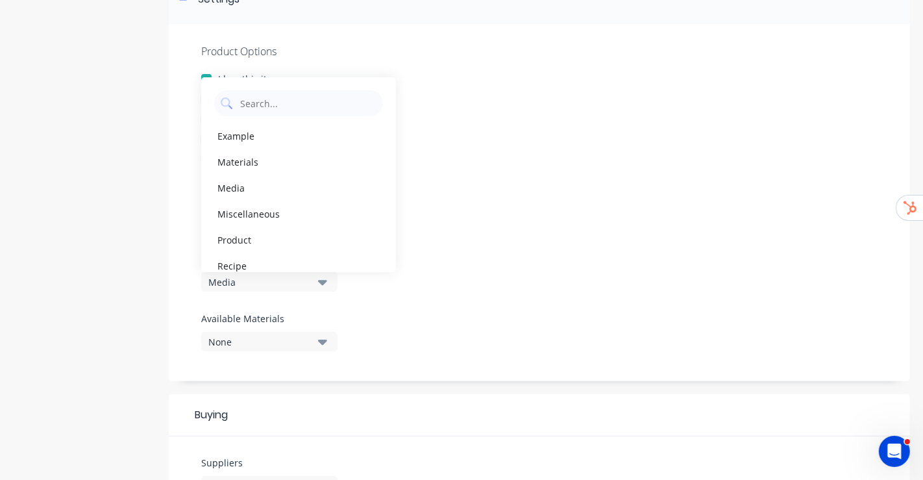
click at [519, 260] on div "Product Options I buy this item I sell this item I track stock for this item I …" at bounding box center [539, 202] width 741 height 357
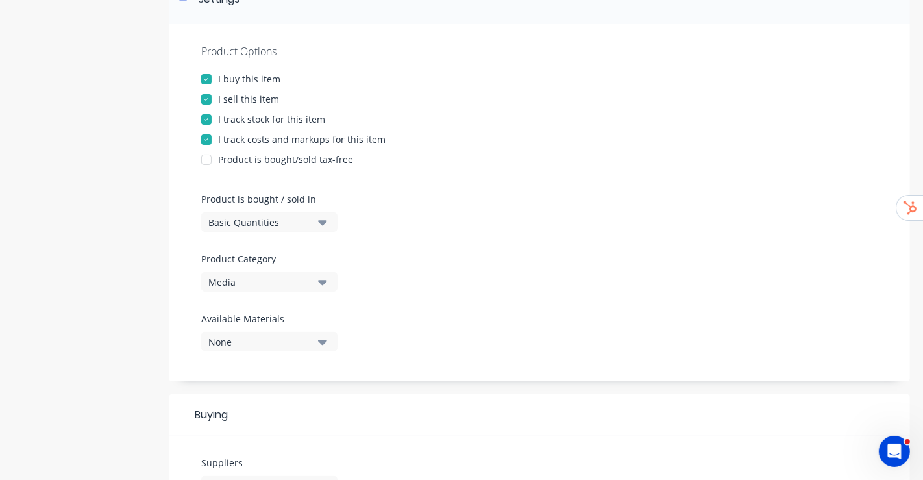
click at [322, 226] on icon "button" at bounding box center [322, 222] width 9 height 14
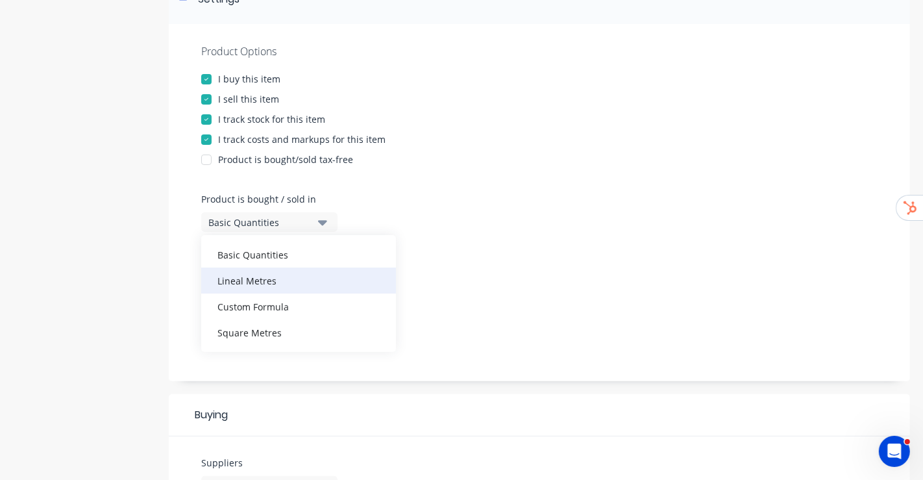
click at [293, 270] on div "Lineal Metres" at bounding box center [298, 280] width 195 height 26
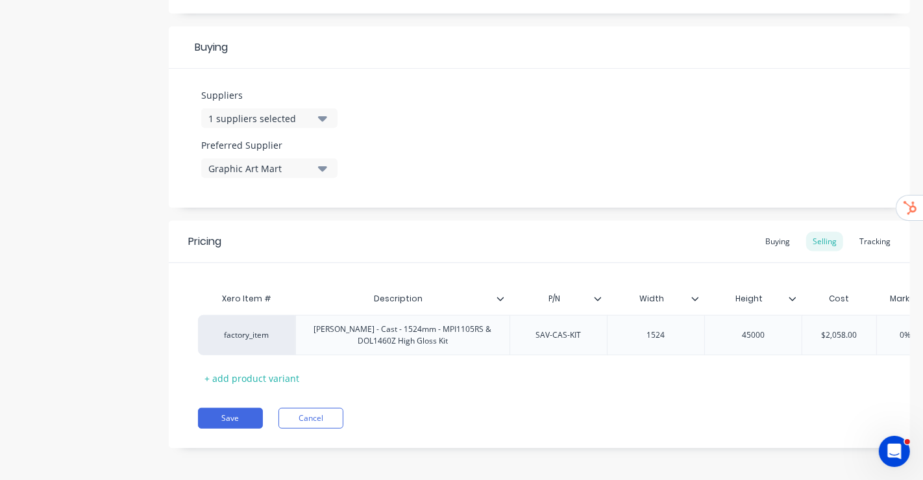
scroll to position [597, 0]
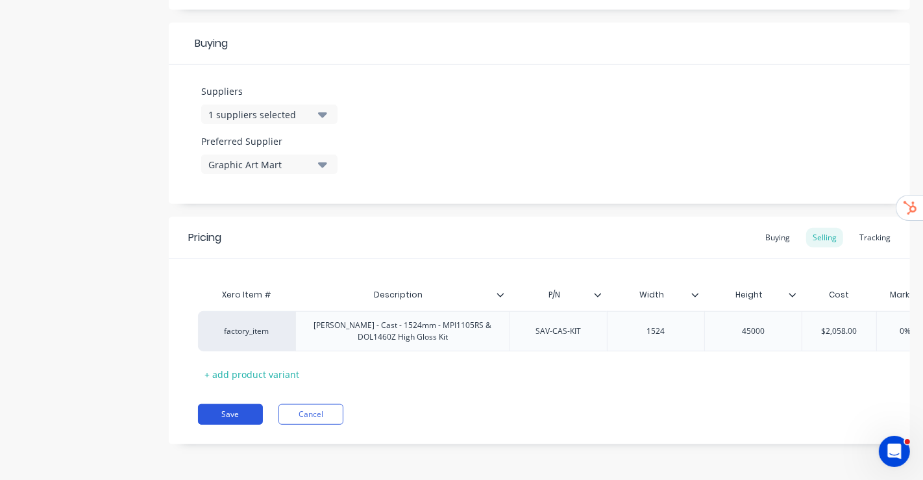
click at [239, 417] on button "Save" at bounding box center [230, 414] width 65 height 21
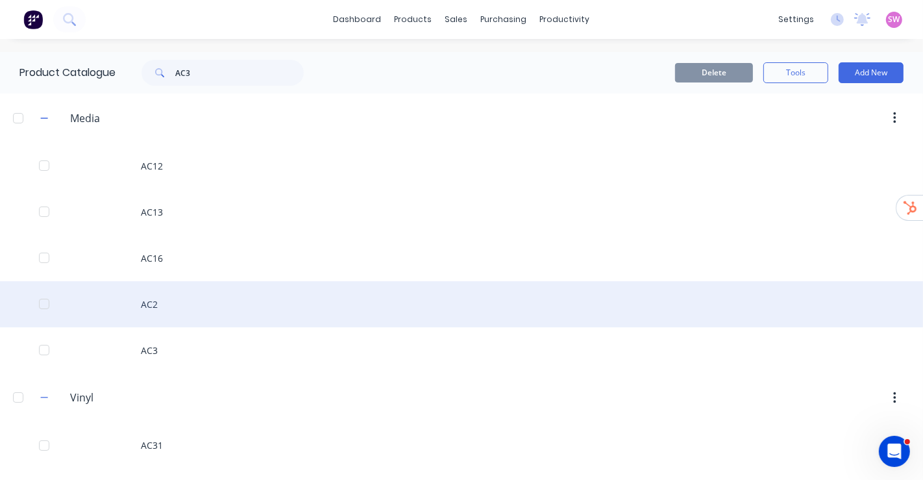
click at [152, 301] on div "AC2" at bounding box center [461, 304] width 923 height 46
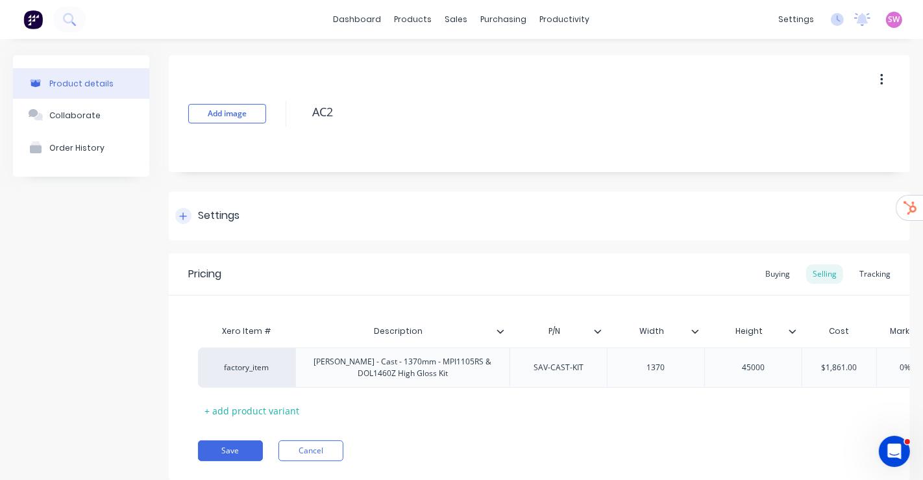
click at [245, 225] on div "Settings" at bounding box center [539, 215] width 741 height 49
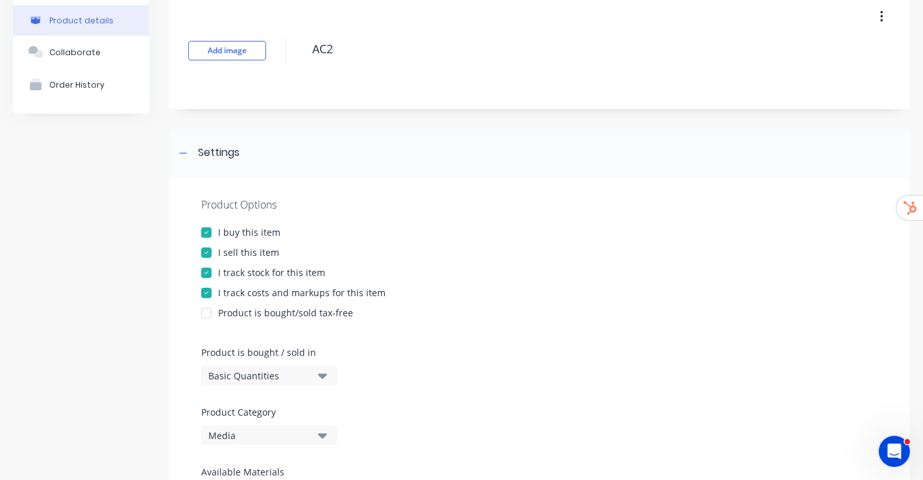
scroll to position [144, 0]
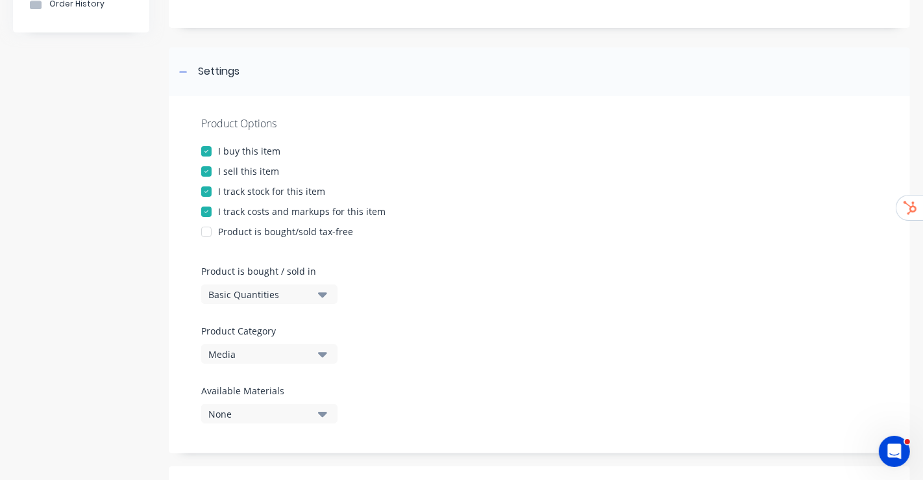
click at [315, 293] on button "Basic Quantities" at bounding box center [269, 293] width 136 height 19
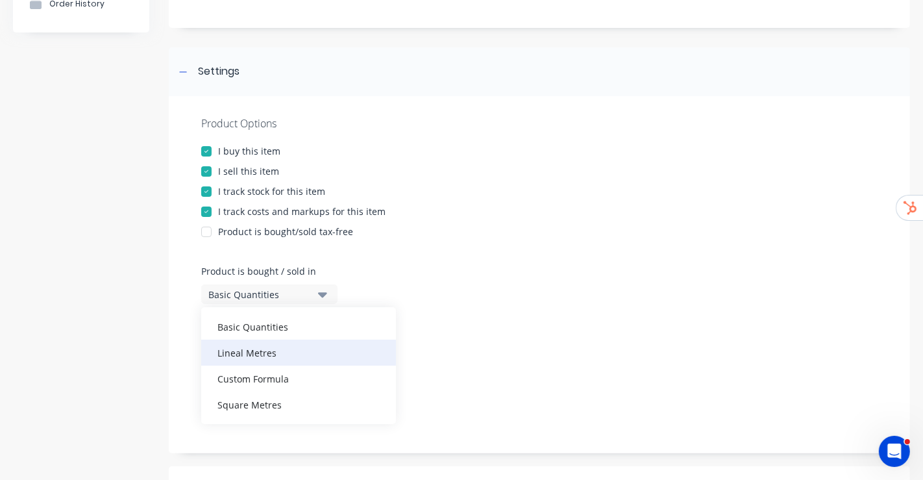
click at [279, 350] on div "Lineal Metres" at bounding box center [298, 352] width 195 height 26
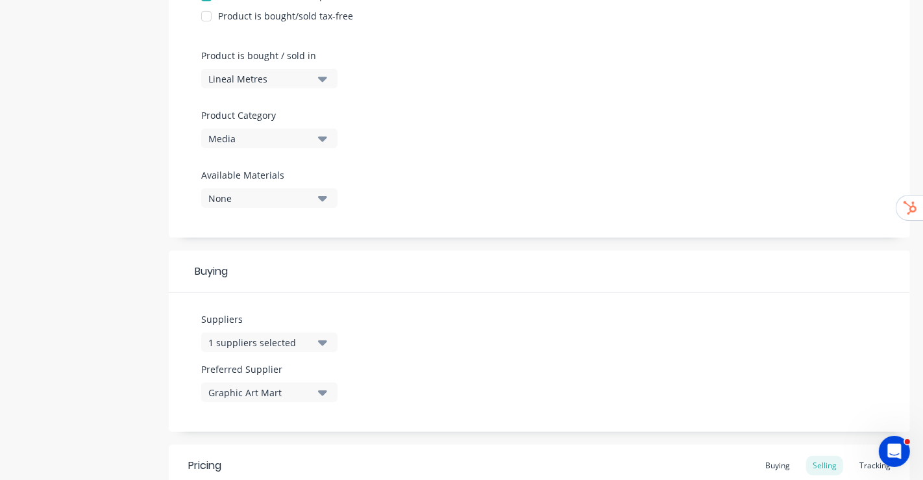
scroll to position [576, 0]
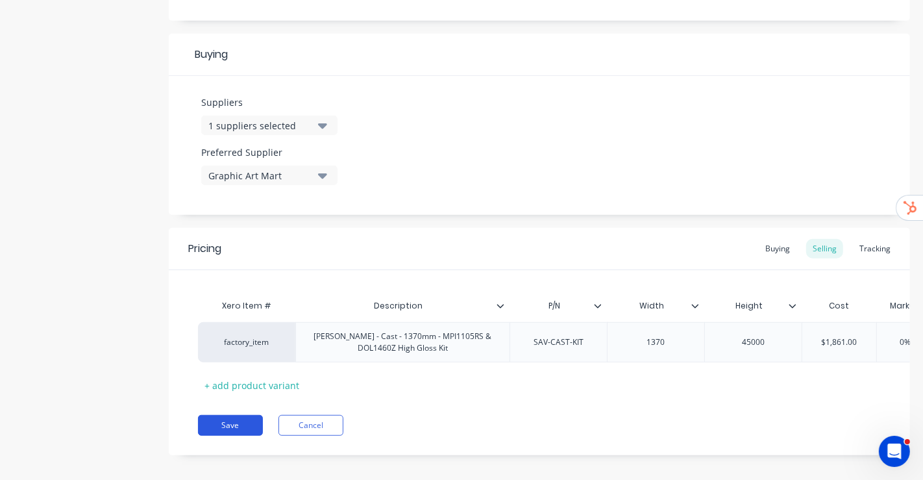
click at [230, 435] on button "Save" at bounding box center [230, 425] width 65 height 21
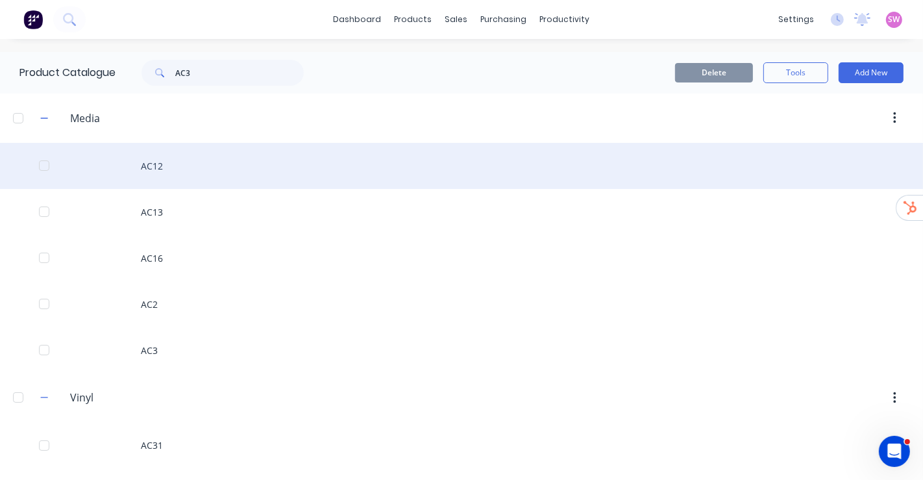
click at [191, 162] on div "AC12" at bounding box center [461, 166] width 923 height 46
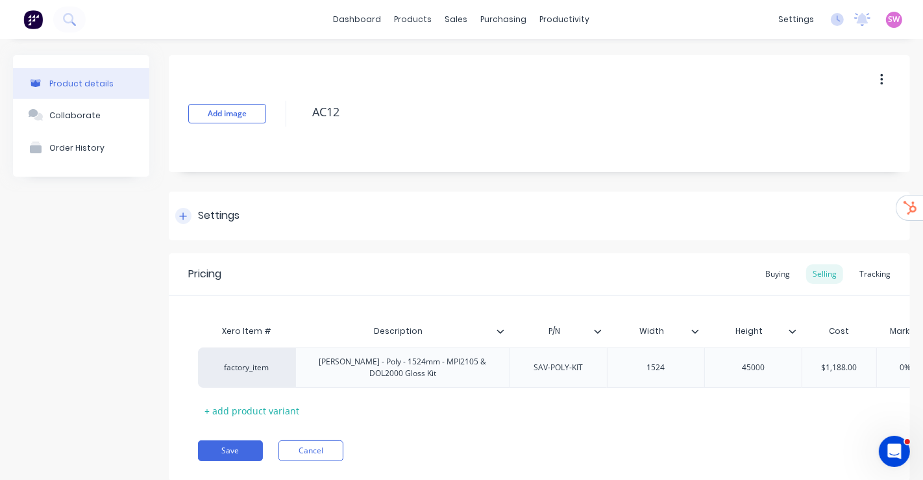
click at [221, 219] on div "Settings" at bounding box center [219, 216] width 42 height 16
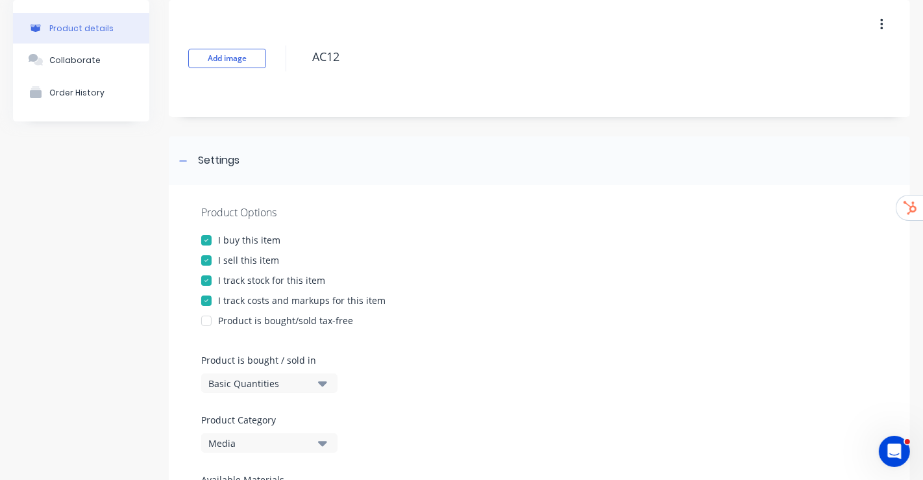
scroll to position [144, 0]
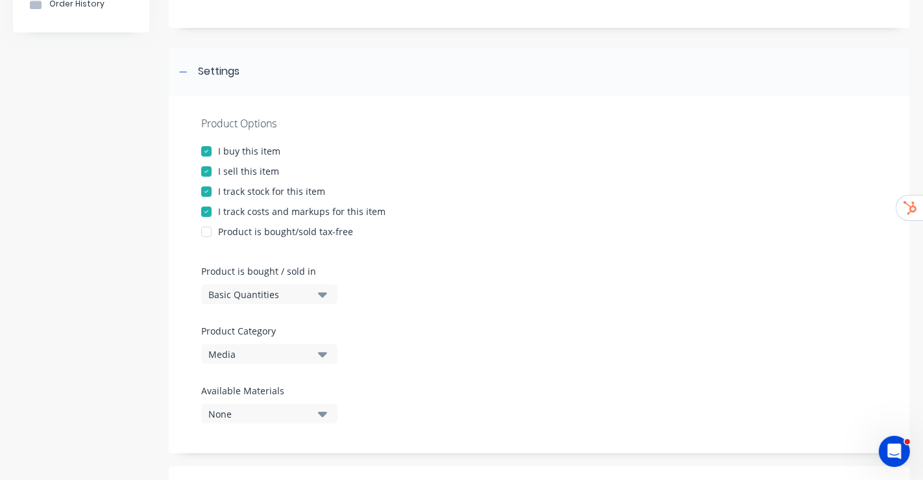
click at [291, 289] on div "Basic Quantities" at bounding box center [260, 295] width 104 height 14
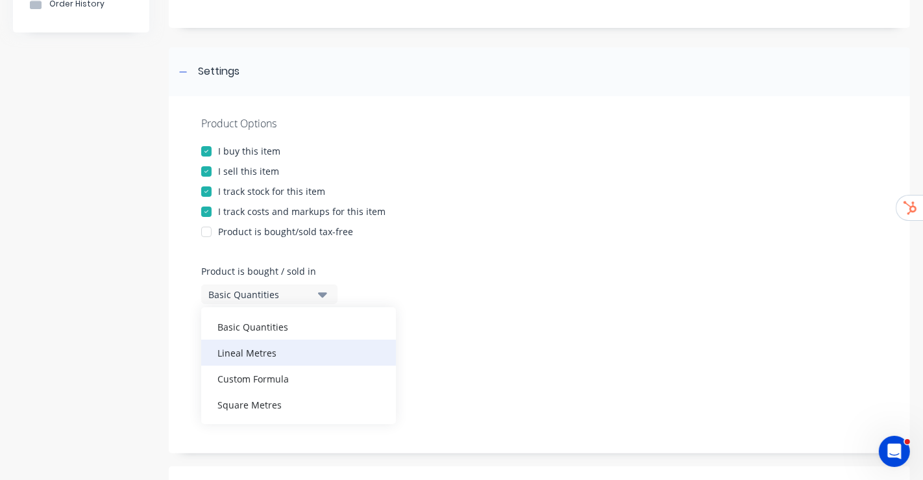
click at [278, 344] on div "Lineal Metres" at bounding box center [298, 352] width 195 height 26
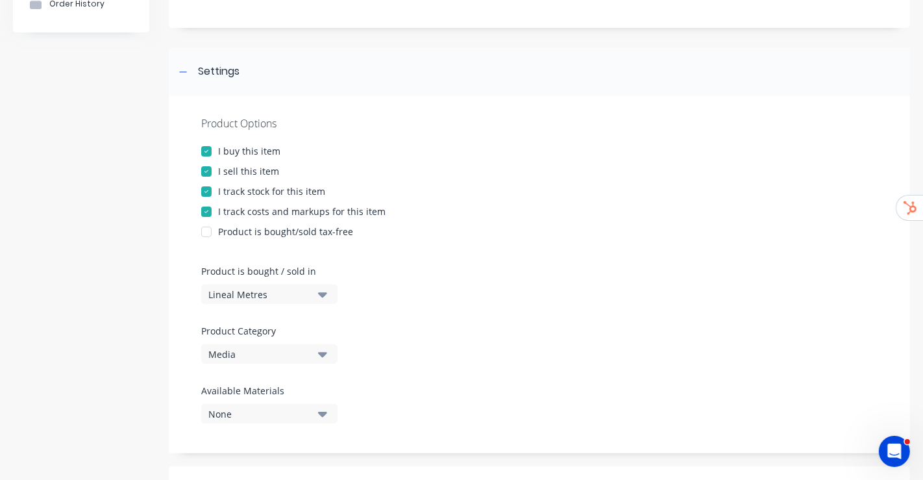
click at [474, 269] on div "Product Options I buy this item I sell this item I track stock for this item I …" at bounding box center [539, 274] width 741 height 357
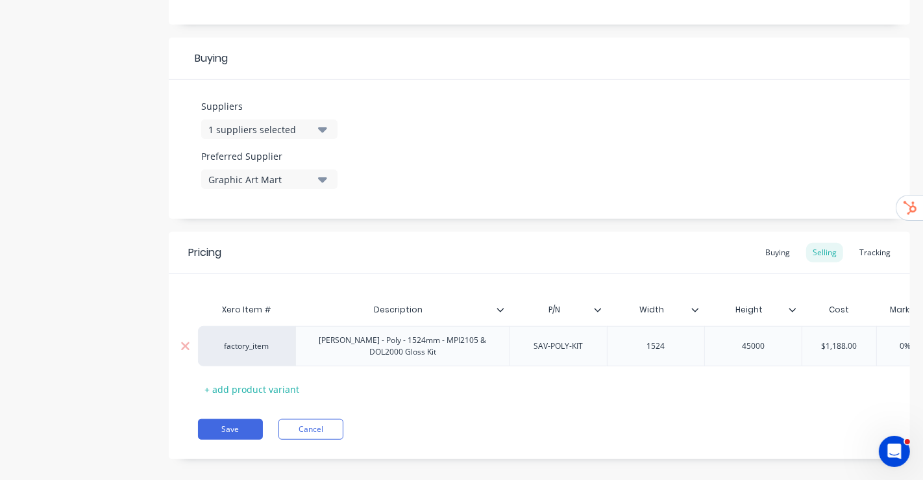
scroll to position [576, 0]
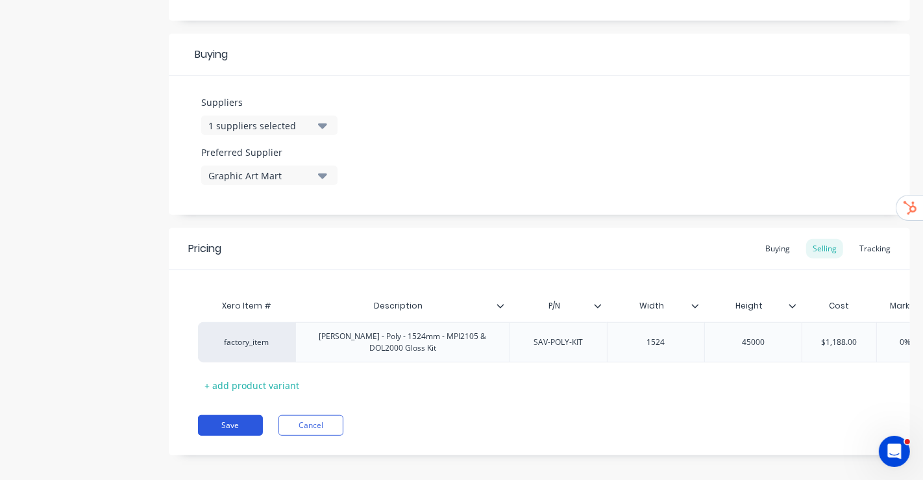
click at [235, 433] on button "Save" at bounding box center [230, 425] width 65 height 21
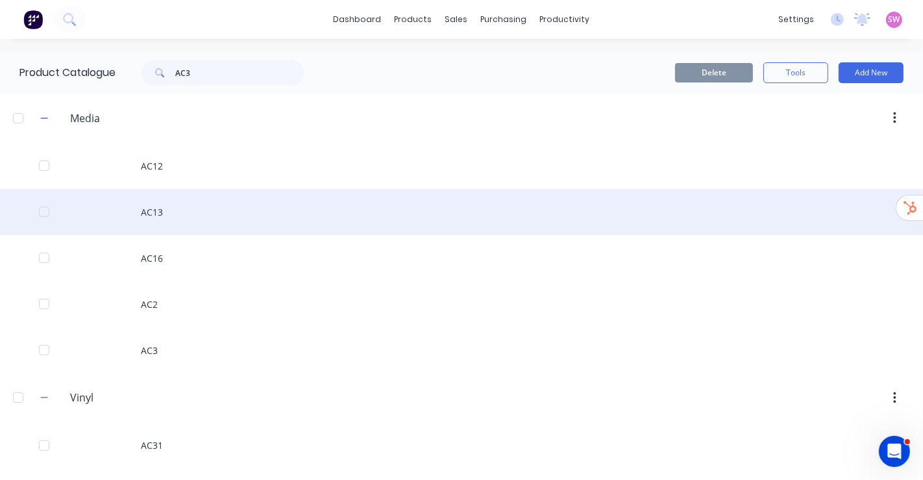
click at [171, 212] on div "AC13" at bounding box center [461, 212] width 923 height 46
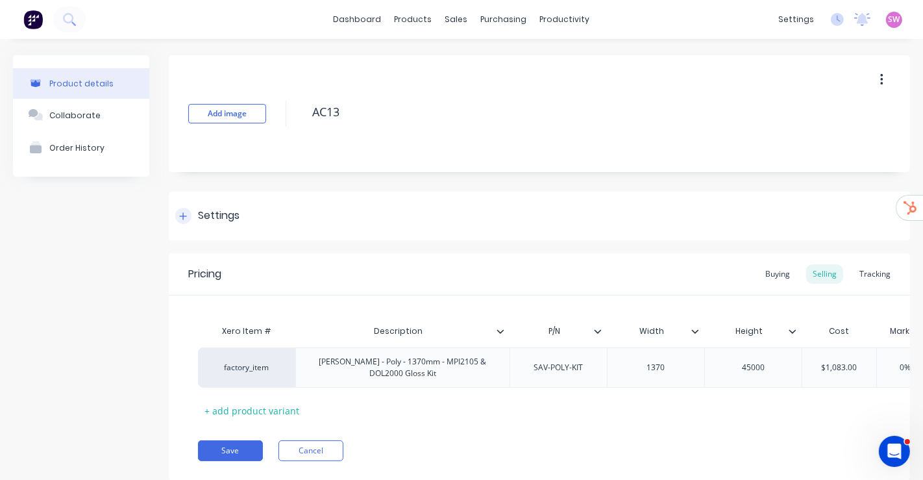
click at [195, 214] on div "Settings" at bounding box center [207, 216] width 64 height 16
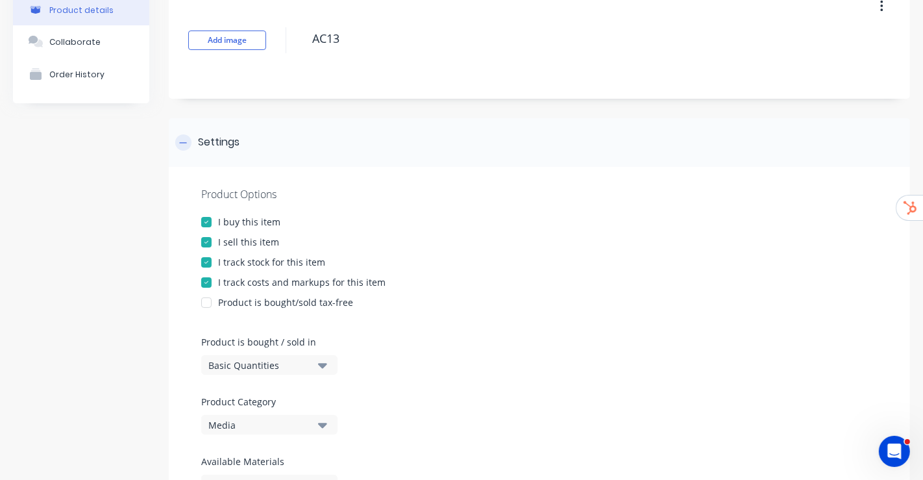
scroll to position [216, 0]
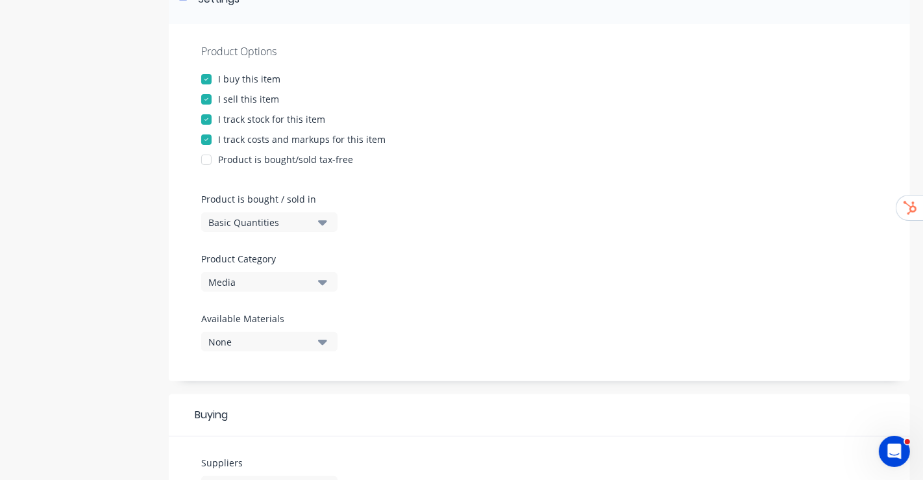
click at [309, 228] on div "Basic Quantities" at bounding box center [260, 222] width 104 height 14
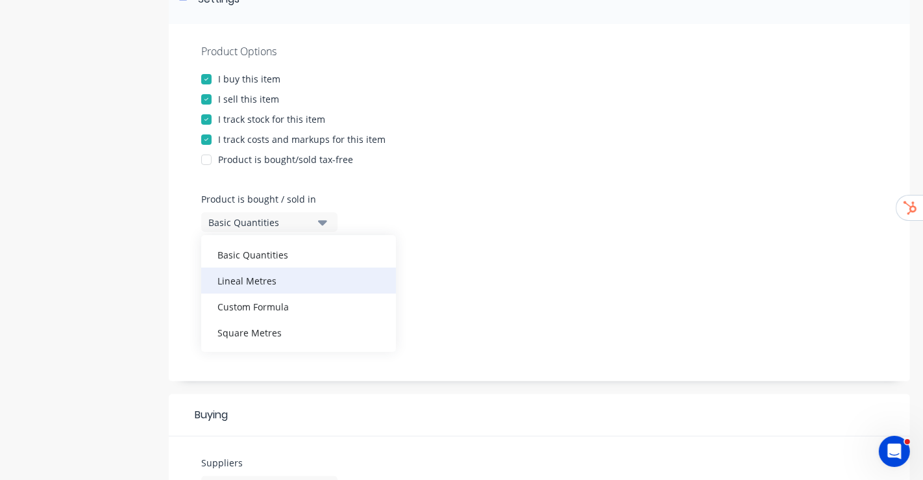
click at [271, 276] on div "Lineal Metres" at bounding box center [298, 280] width 195 height 26
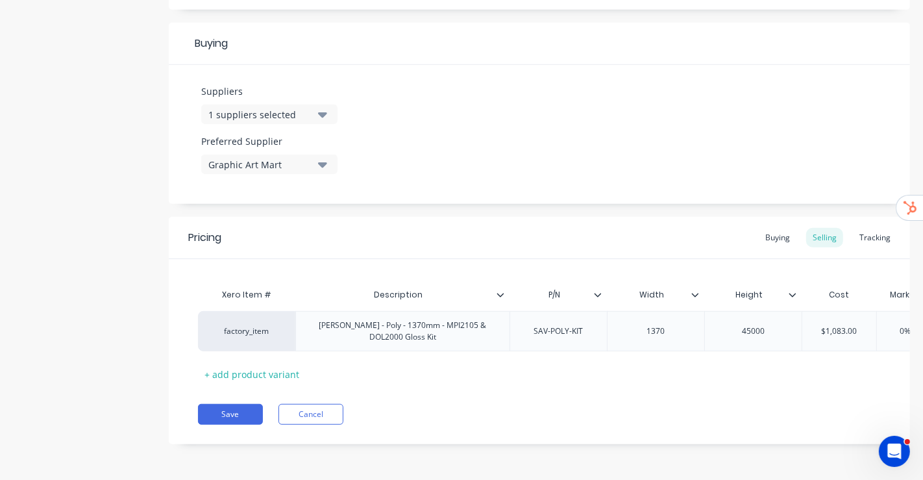
scroll to position [597, 0]
click at [238, 406] on button "Save" at bounding box center [230, 414] width 65 height 21
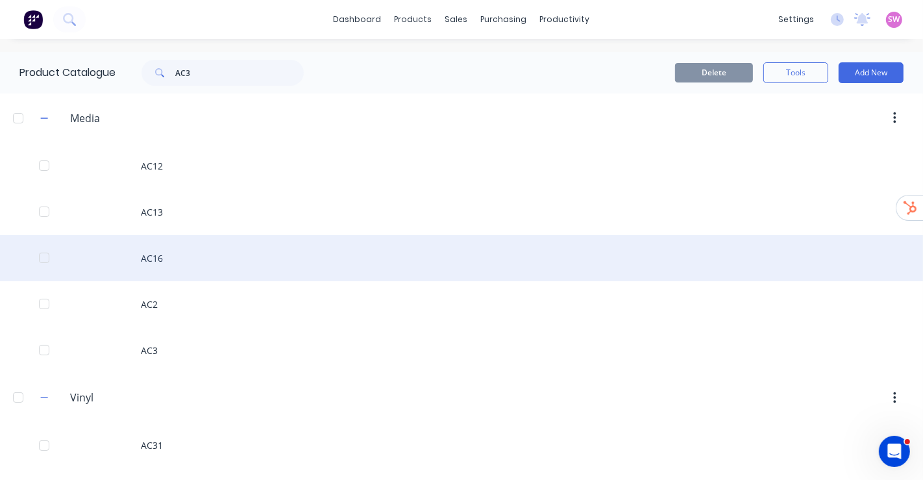
click at [156, 256] on div "AC16" at bounding box center [461, 258] width 923 height 46
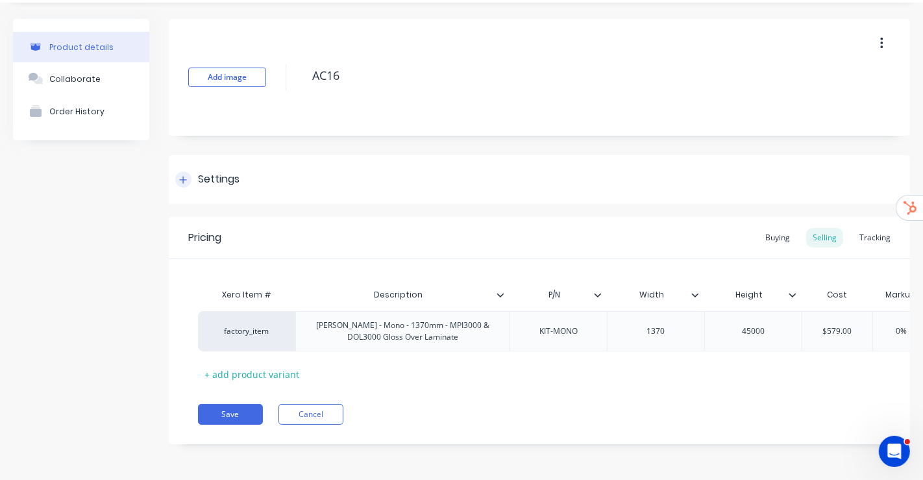
click at [188, 155] on div "Settings" at bounding box center [539, 179] width 741 height 49
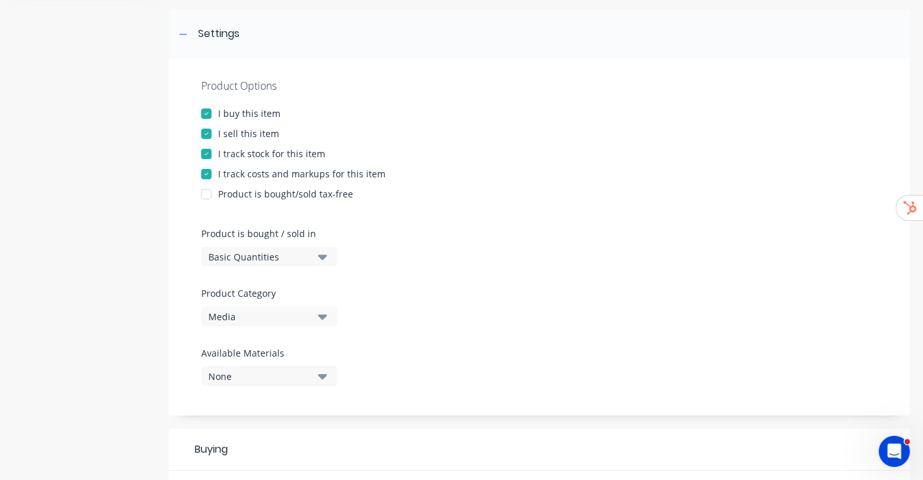
scroll to position [191, 0]
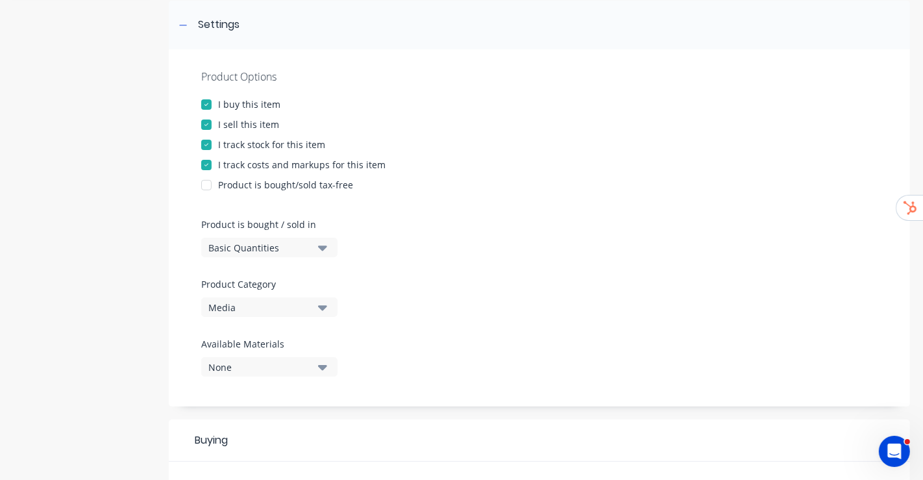
click at [261, 247] on div "Basic Quantities" at bounding box center [260, 248] width 104 height 14
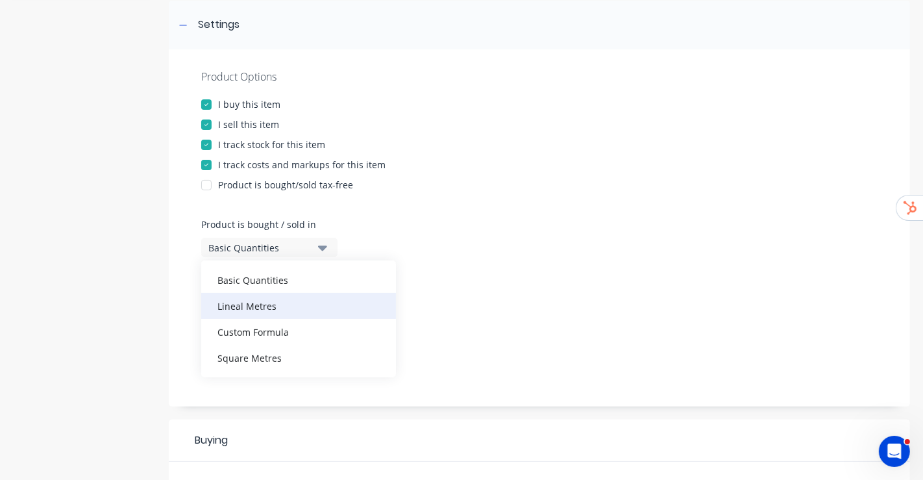
click at [275, 299] on div "Lineal Metres" at bounding box center [298, 306] width 195 height 26
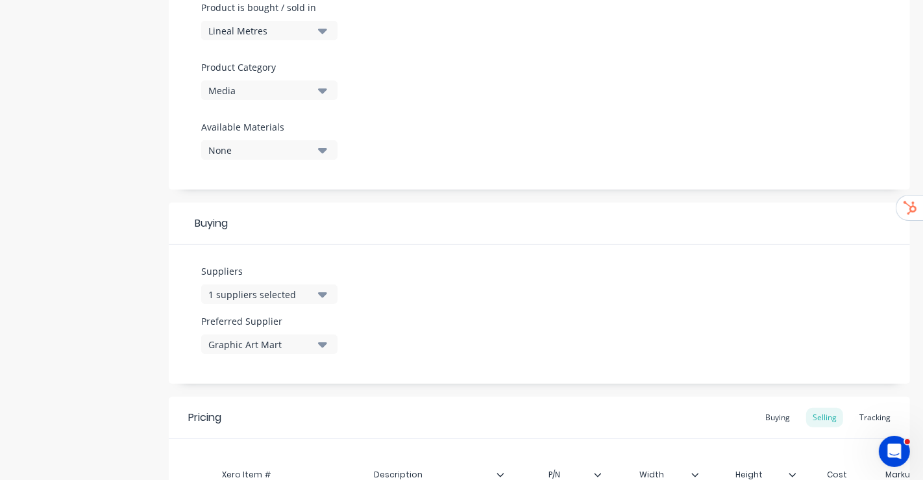
scroll to position [551, 0]
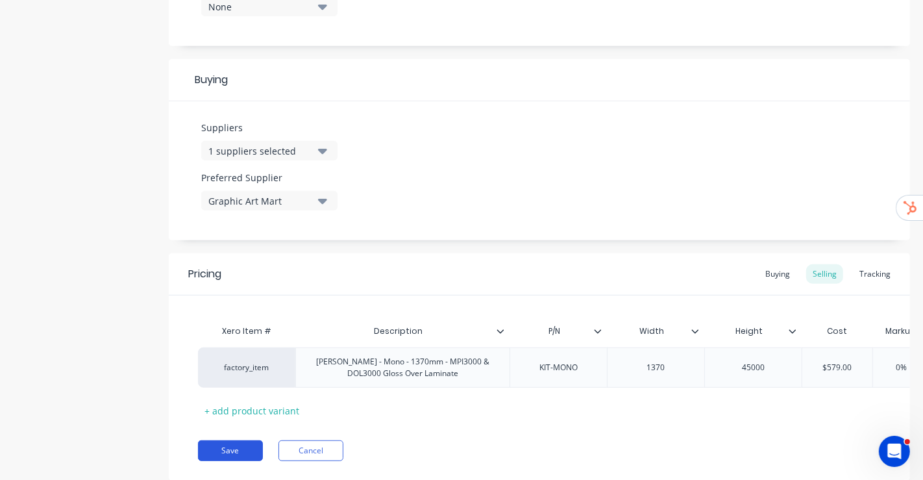
click at [232, 461] on button "Save" at bounding box center [230, 450] width 65 height 21
type textarea "x"
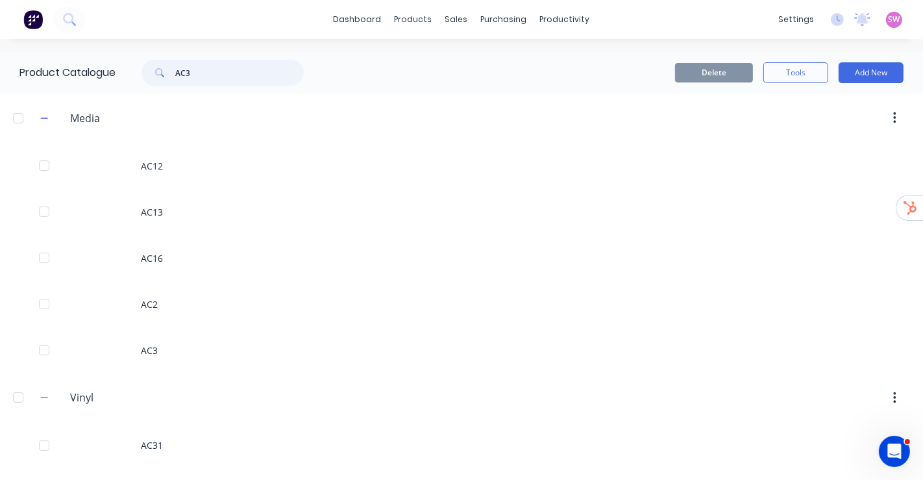
drag, startPoint x: 230, startPoint y: 71, endPoint x: 139, endPoint y: 79, distance: 91.1
click at [143, 78] on div "AC3" at bounding box center [222, 73] width 162 height 26
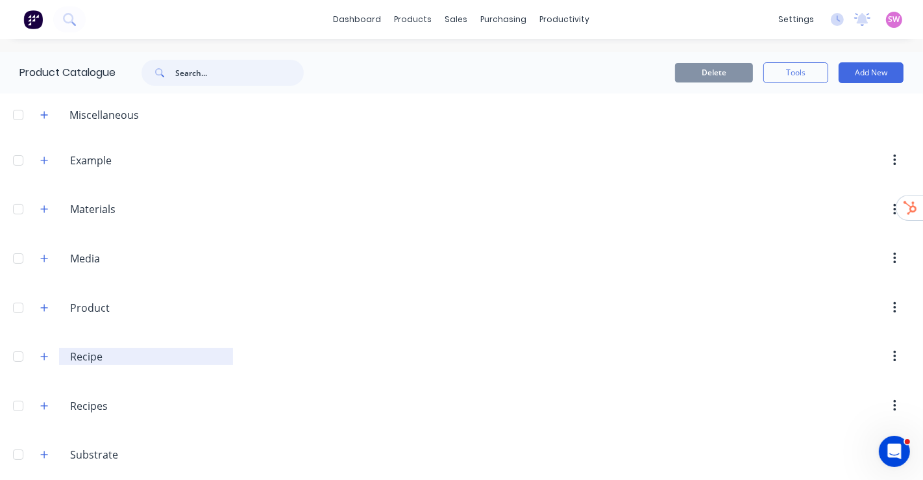
scroll to position [58, 0]
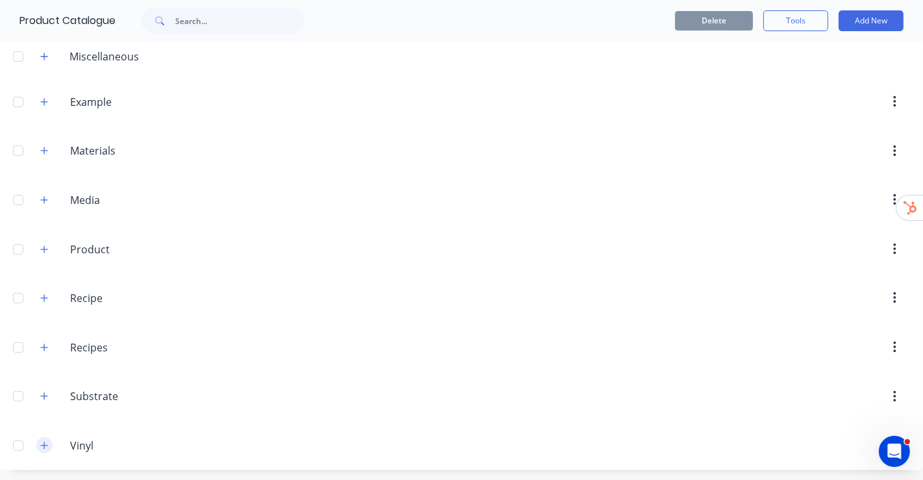
click at [44, 446] on icon "button" at bounding box center [44, 445] width 8 height 9
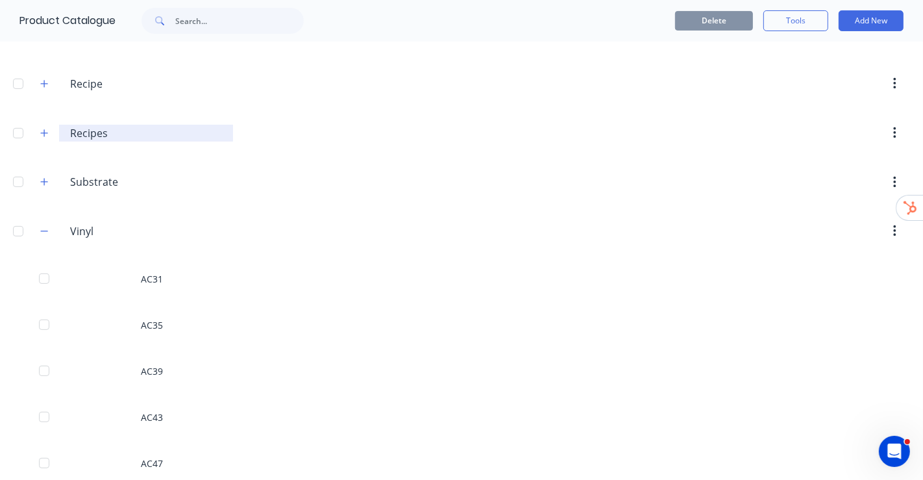
scroll to position [289, 0]
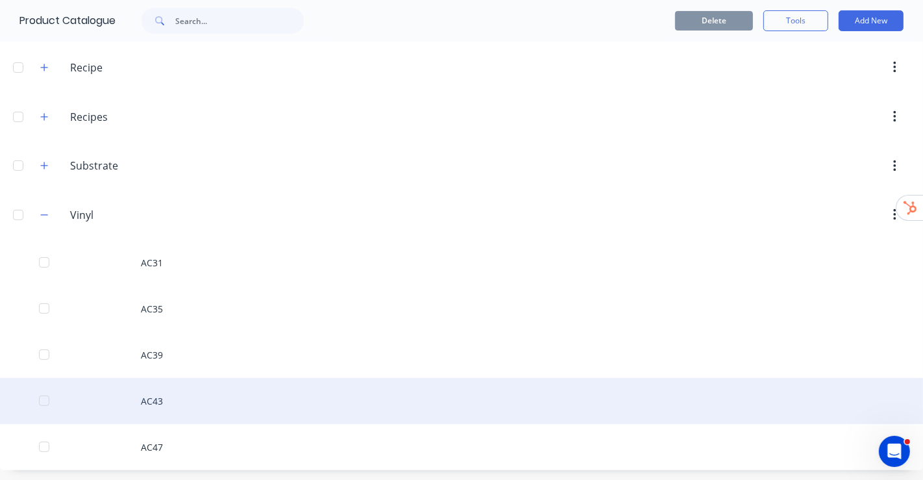
click at [194, 406] on div "AC43" at bounding box center [461, 401] width 923 height 46
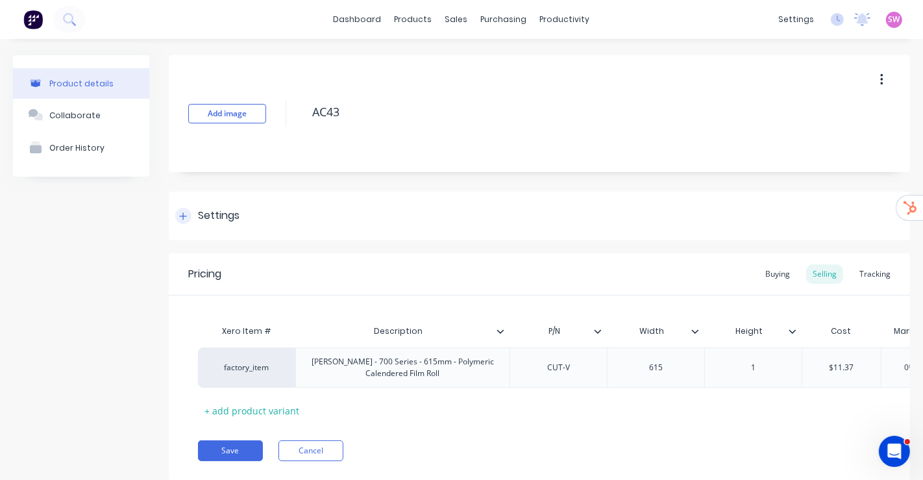
click at [211, 212] on div "Settings" at bounding box center [219, 216] width 42 height 16
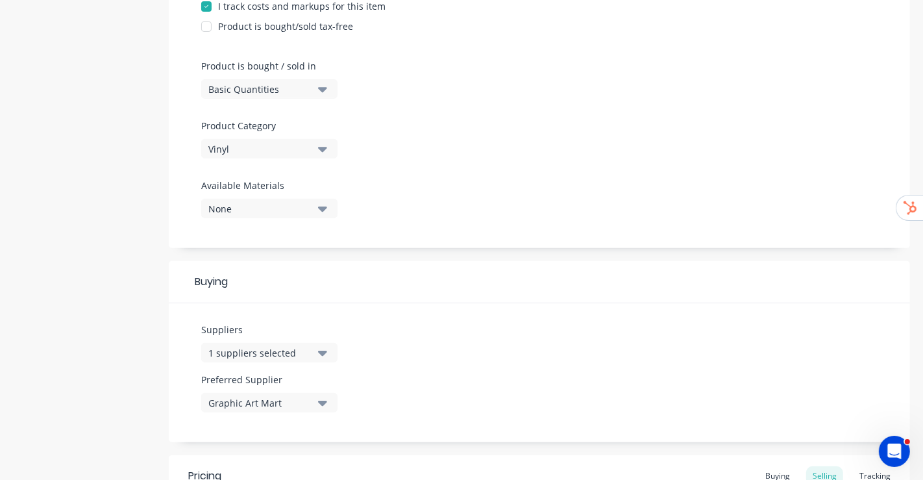
scroll to position [360, 0]
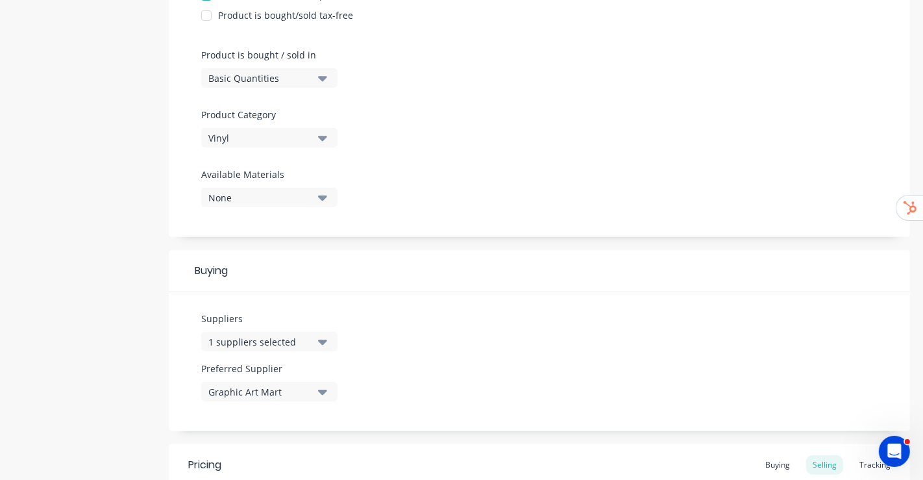
click at [303, 77] on div "Basic Quantities" at bounding box center [260, 78] width 104 height 14
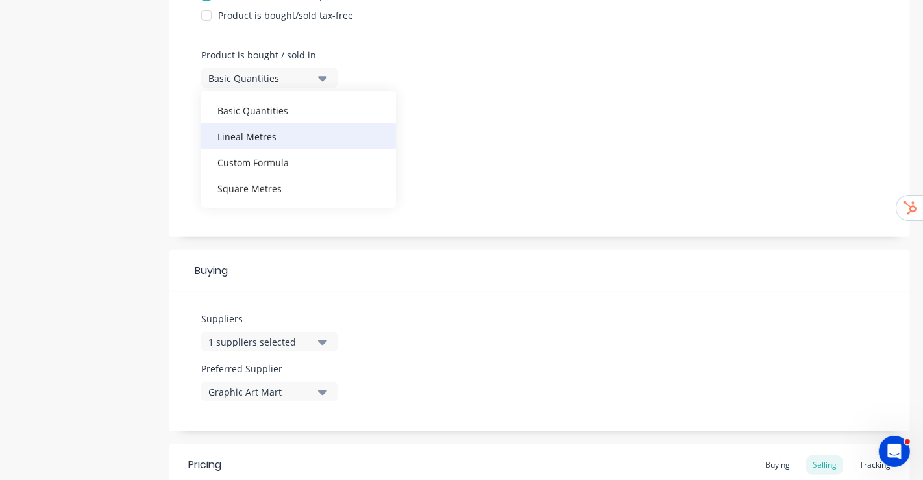
click at [285, 141] on div "Lineal Metres" at bounding box center [298, 136] width 195 height 26
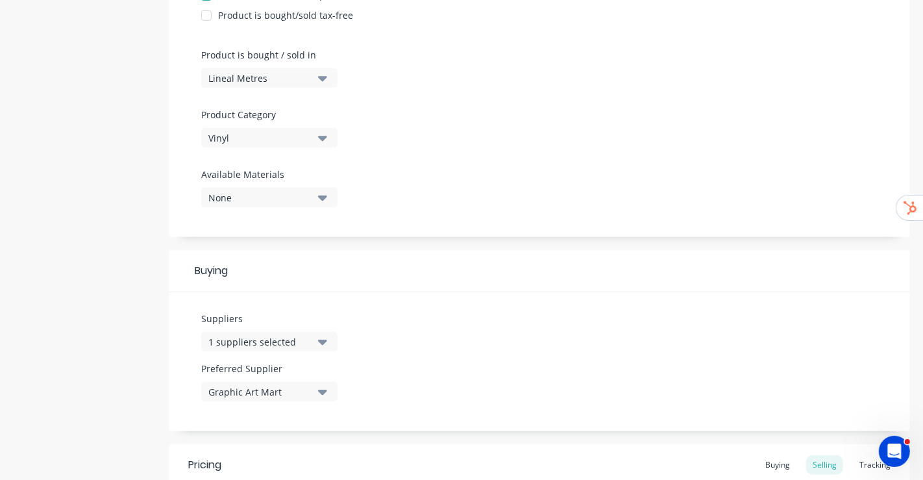
scroll to position [597, 0]
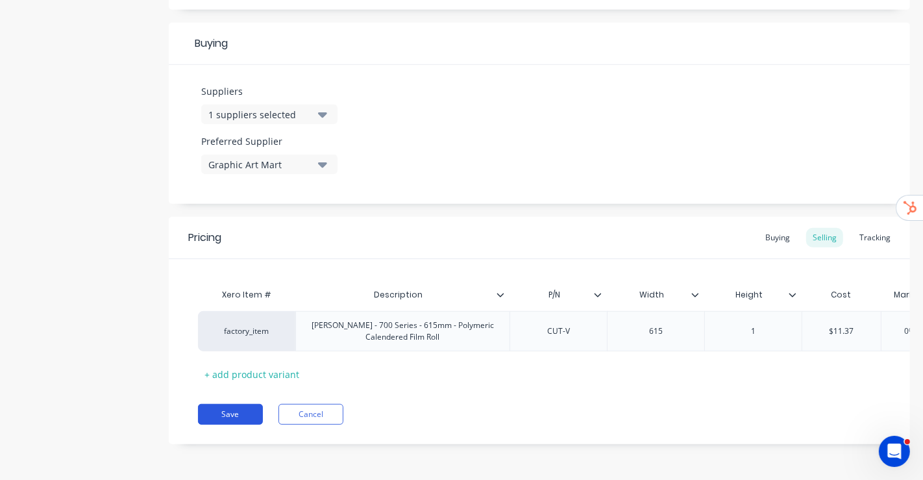
click at [236, 411] on button "Save" at bounding box center [230, 414] width 65 height 21
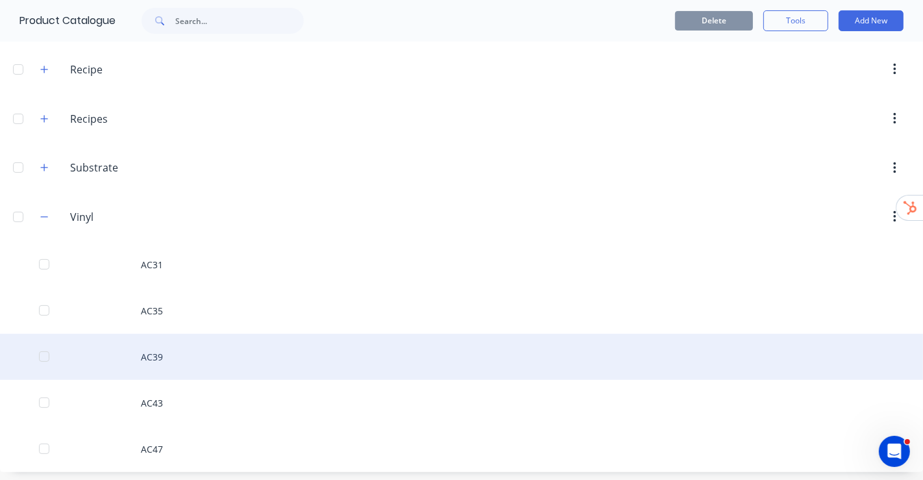
scroll to position [289, 0]
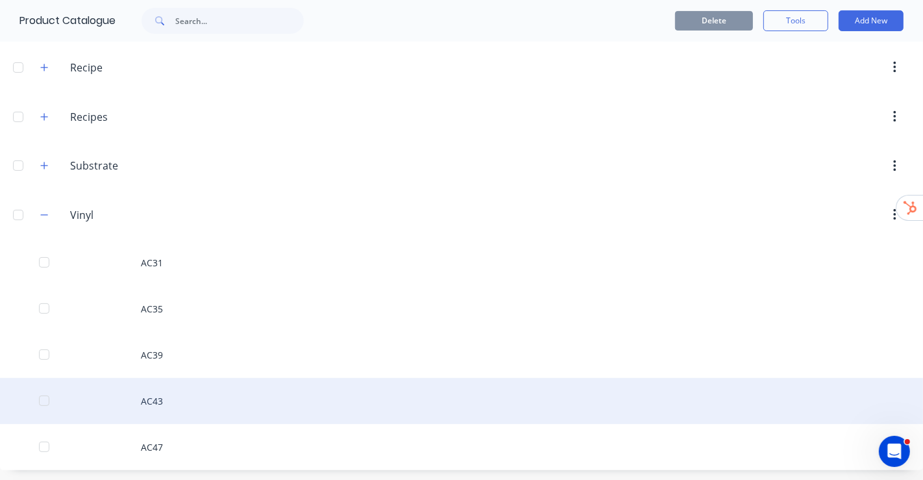
click at [143, 396] on div "AC43" at bounding box center [461, 401] width 923 height 46
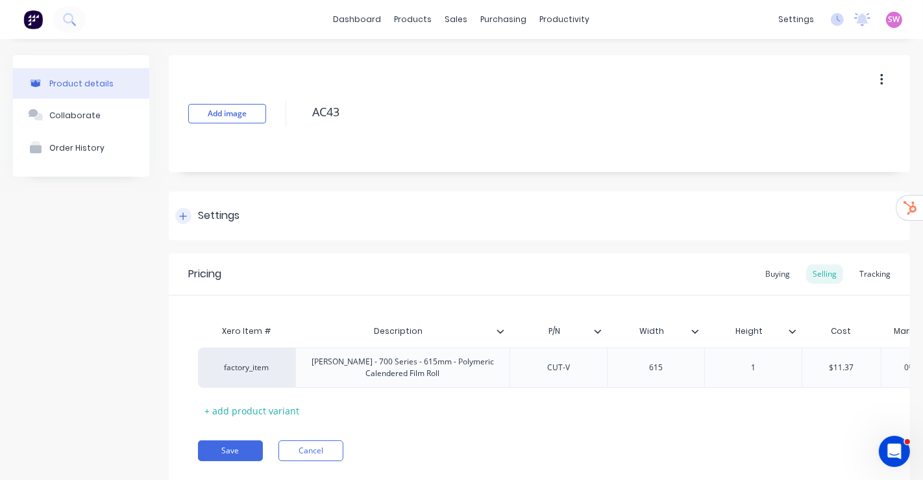
scroll to position [46, 0]
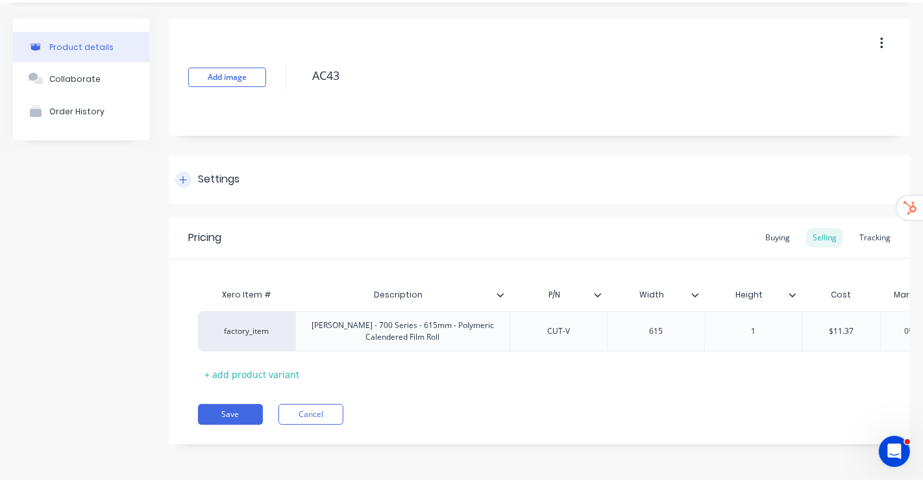
click at [224, 173] on div "Settings" at bounding box center [219, 179] width 42 height 16
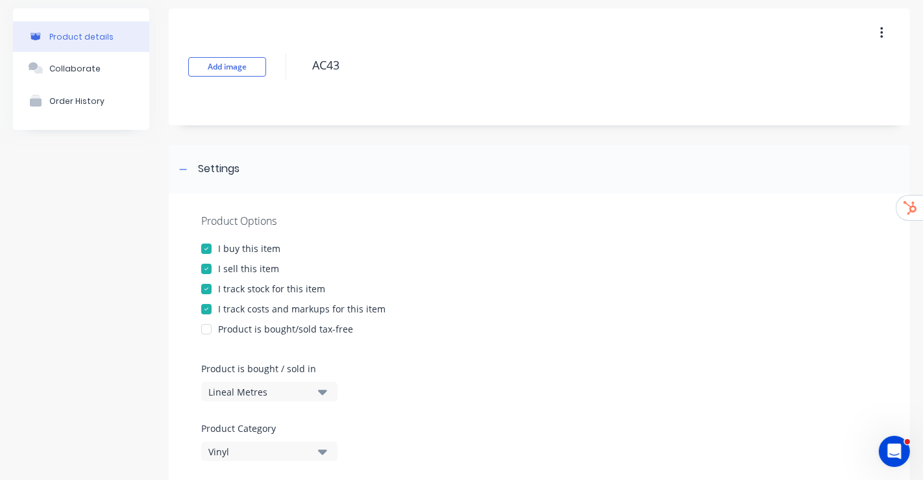
scroll to position [0, 0]
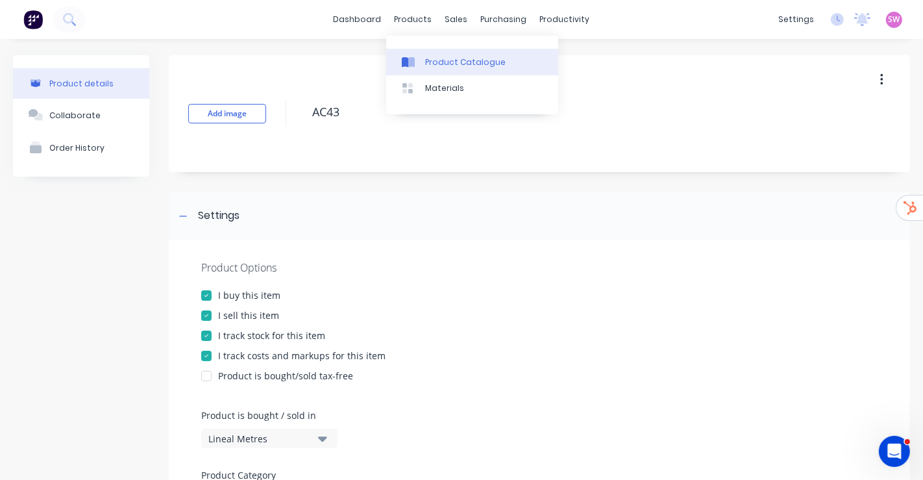
click at [435, 58] on div "Product Catalogue" at bounding box center [465, 62] width 80 height 12
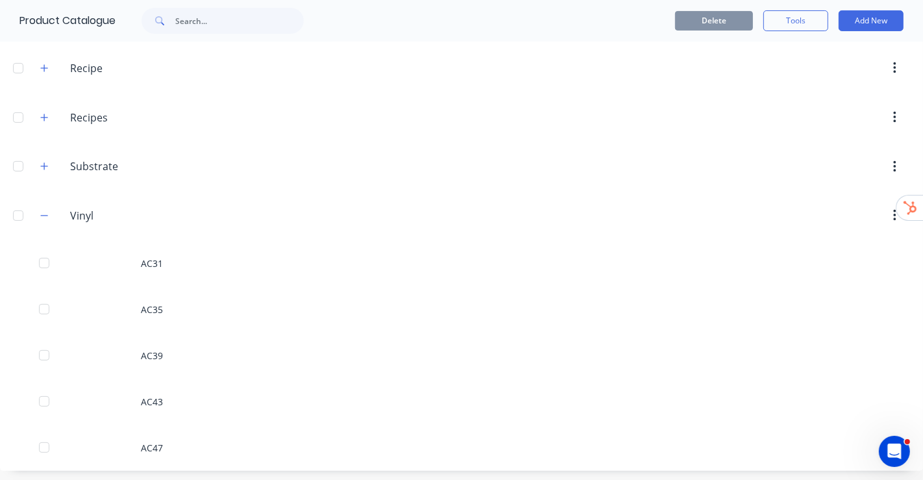
scroll to position [289, 0]
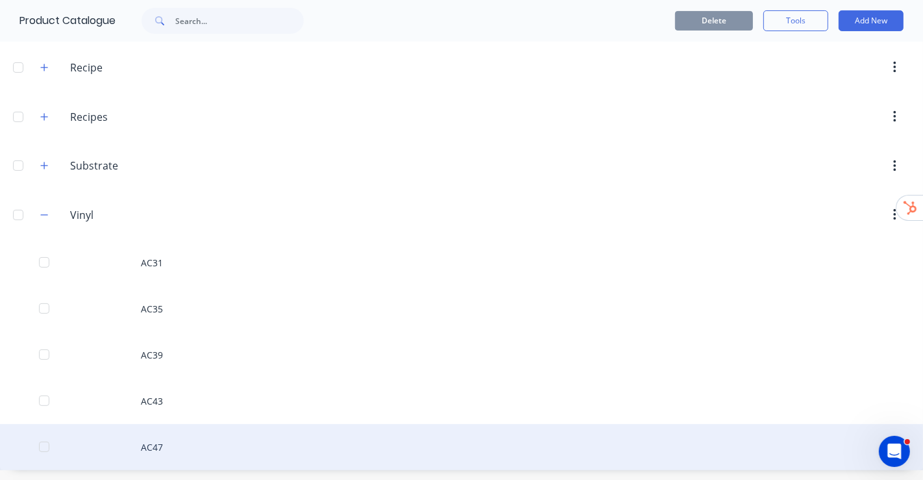
click at [162, 438] on div "AC47" at bounding box center [461, 447] width 923 height 46
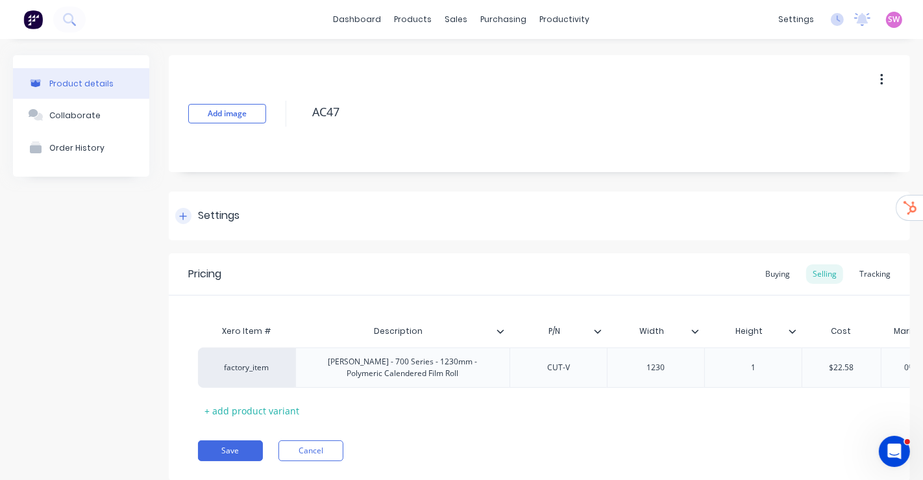
click at [201, 216] on div "Settings" at bounding box center [219, 216] width 42 height 16
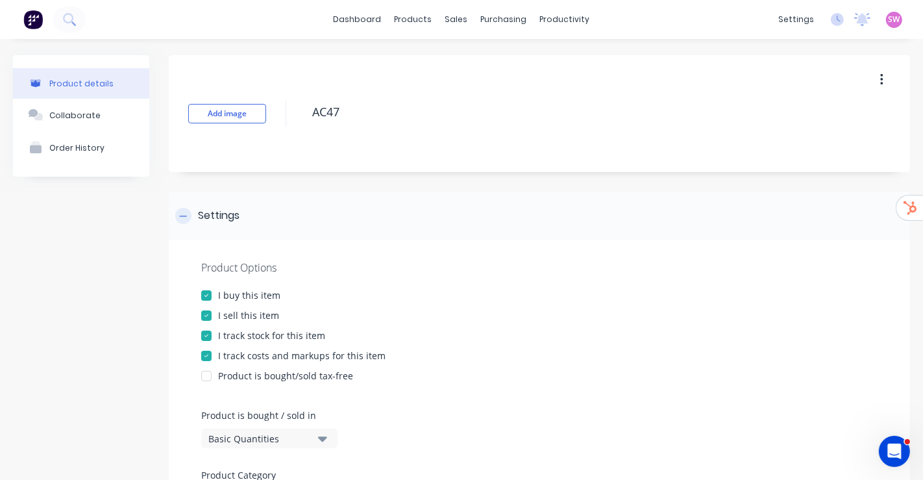
scroll to position [144, 0]
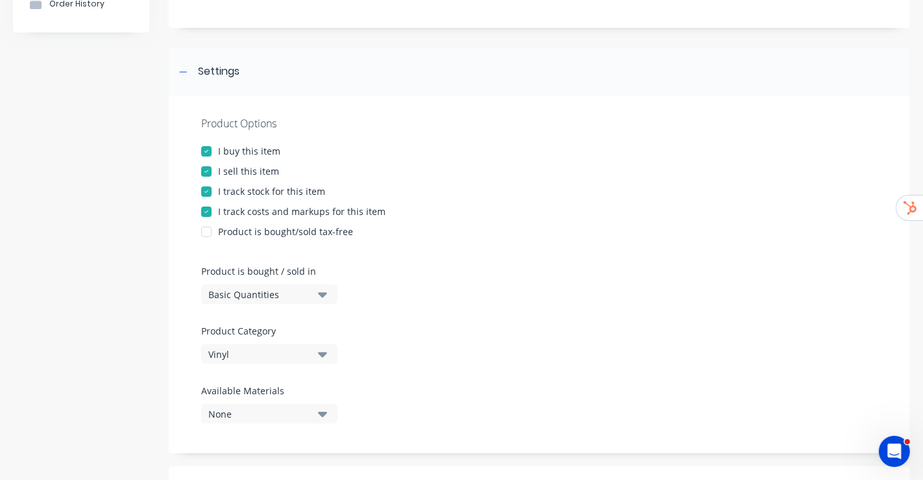
click at [279, 291] on div "Basic Quantities" at bounding box center [260, 295] width 104 height 14
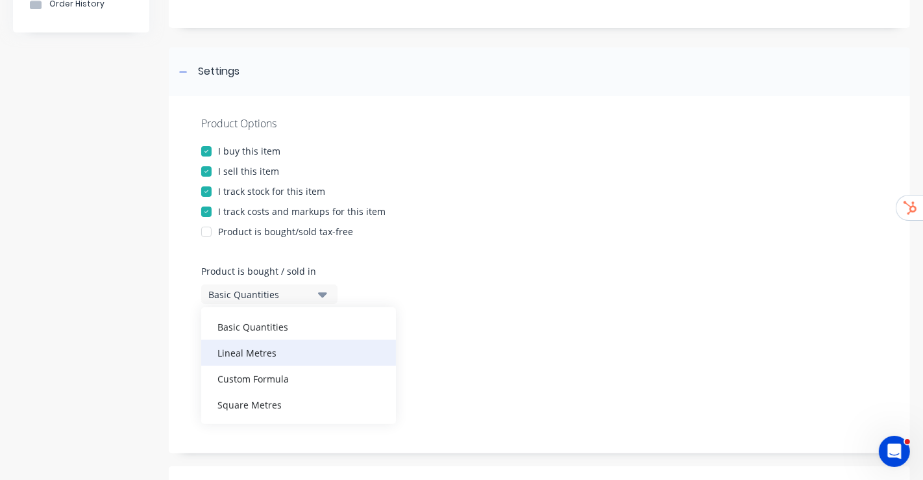
click at [299, 342] on div "Lineal Metres" at bounding box center [298, 352] width 195 height 26
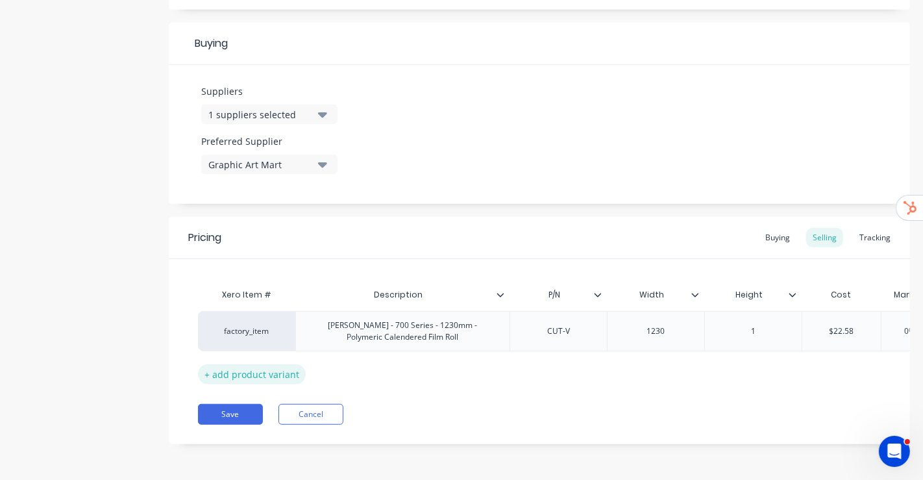
scroll to position [597, 0]
click at [223, 421] on button "Save" at bounding box center [230, 414] width 65 height 21
type textarea "x"
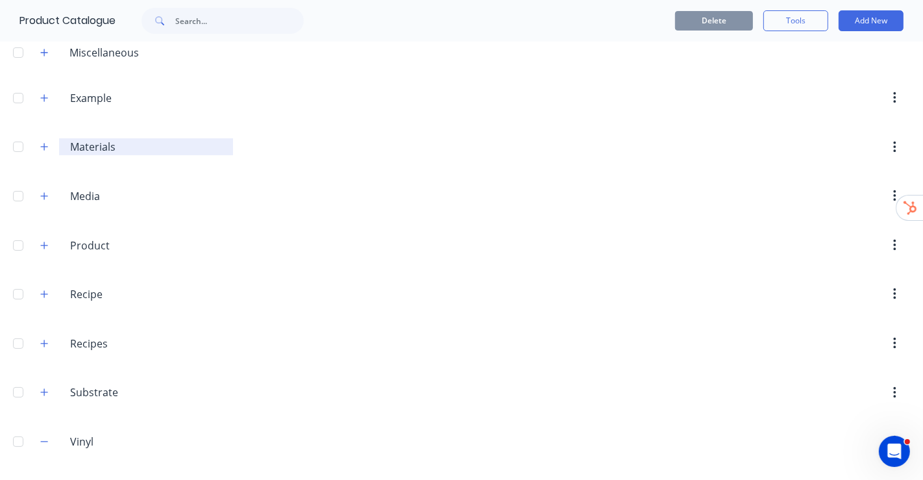
scroll to position [144, 0]
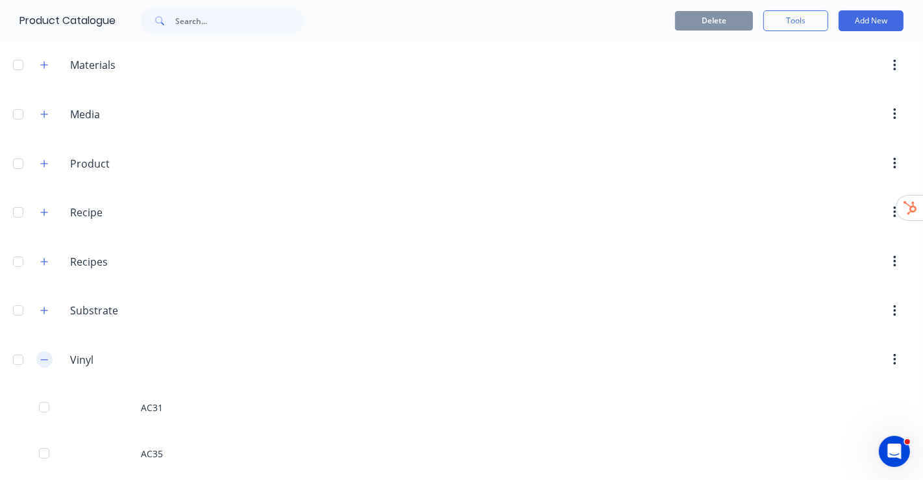
click at [46, 355] on icon "button" at bounding box center [44, 359] width 8 height 9
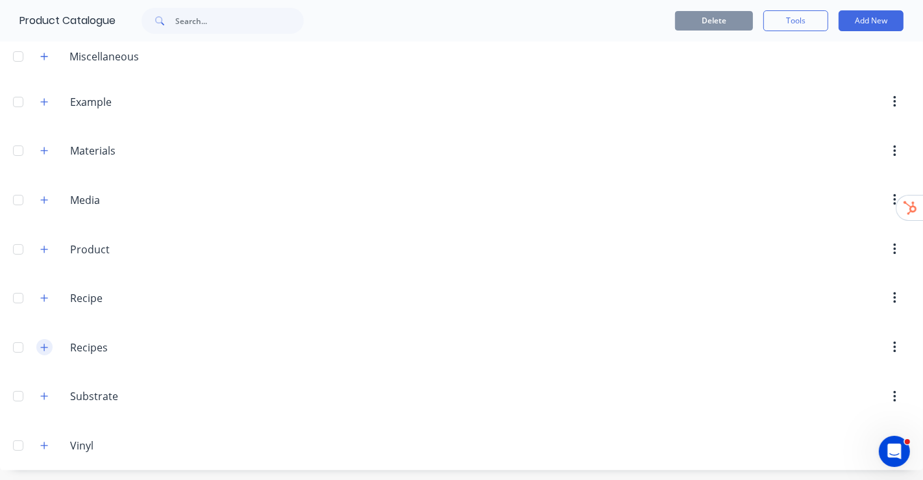
click at [47, 343] on icon "button" at bounding box center [44, 347] width 8 height 9
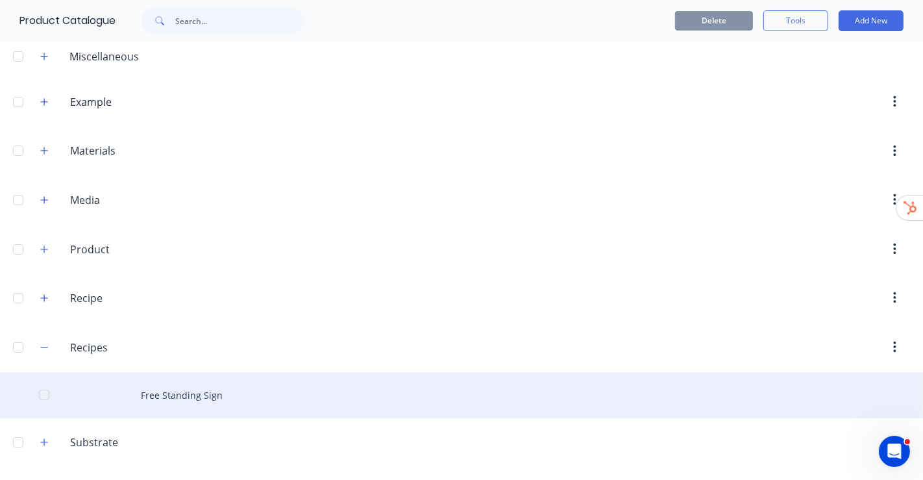
click at [193, 390] on div "Free Standing Sign" at bounding box center [461, 395] width 923 height 46
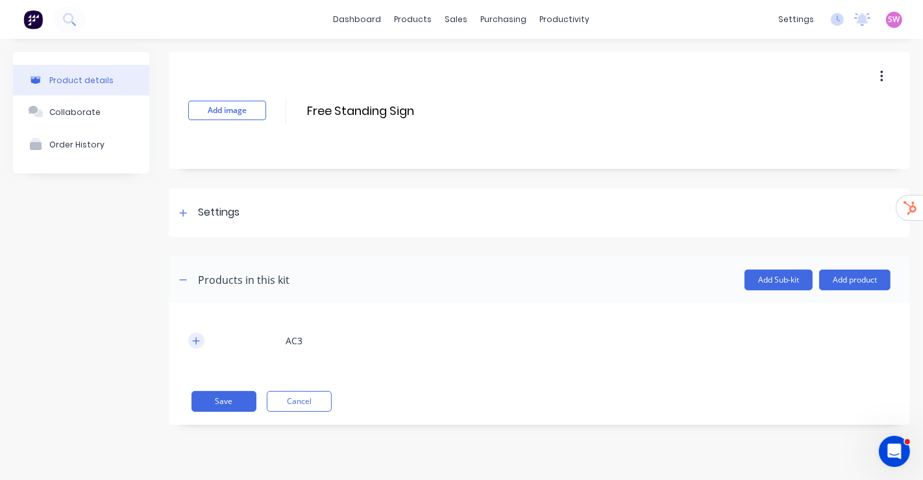
click at [200, 342] on button "button" at bounding box center [196, 340] width 16 height 16
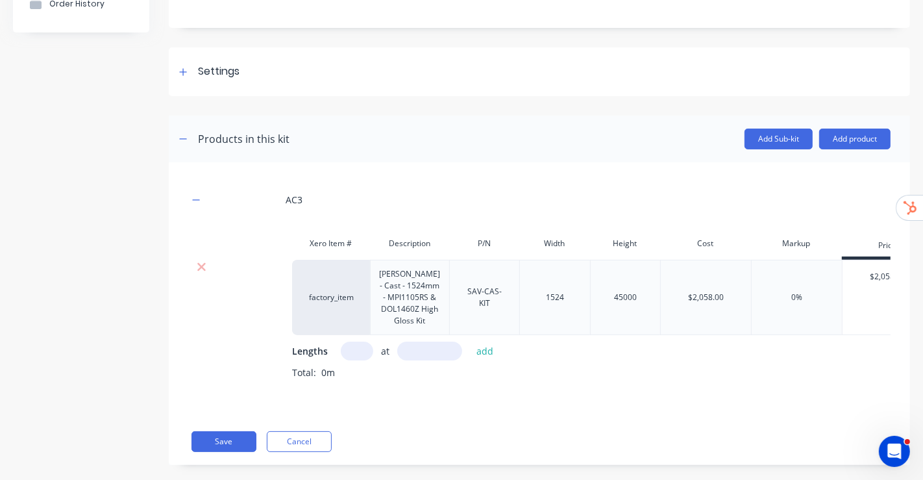
scroll to position [144, 0]
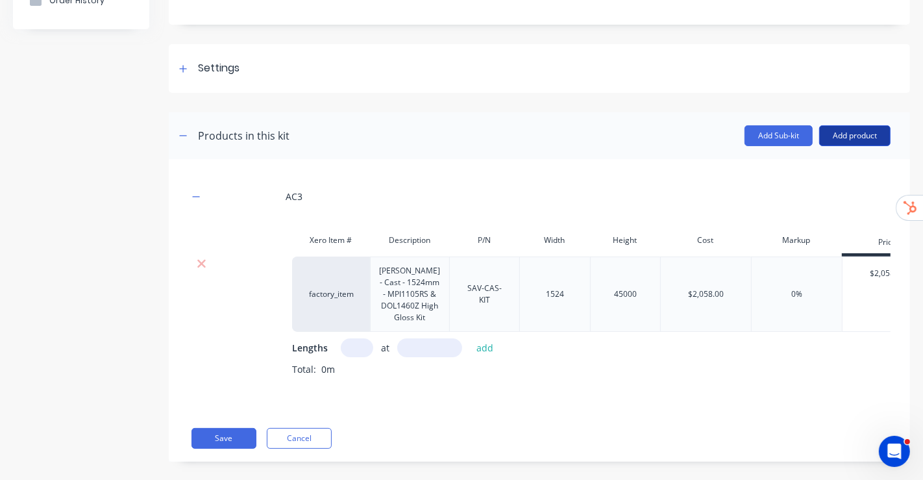
click at [851, 138] on button "Add product" at bounding box center [854, 135] width 71 height 21
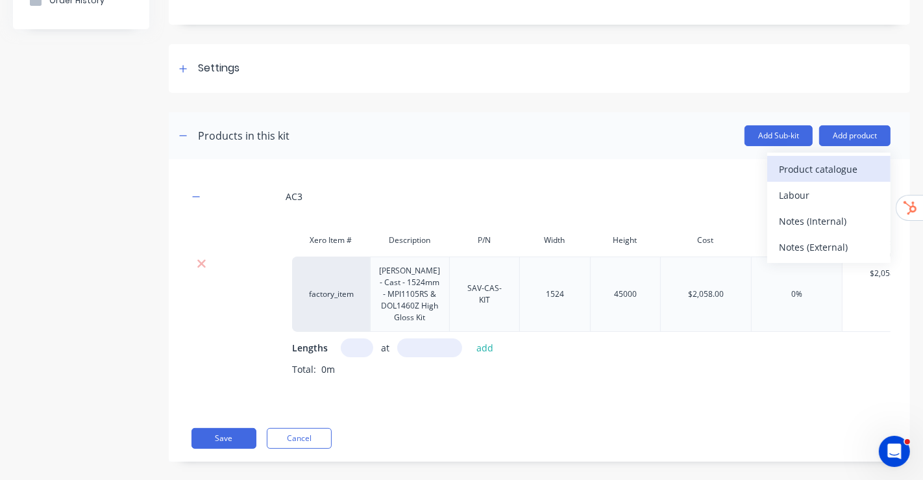
click at [809, 160] on div "Product catalogue" at bounding box center [829, 169] width 100 height 19
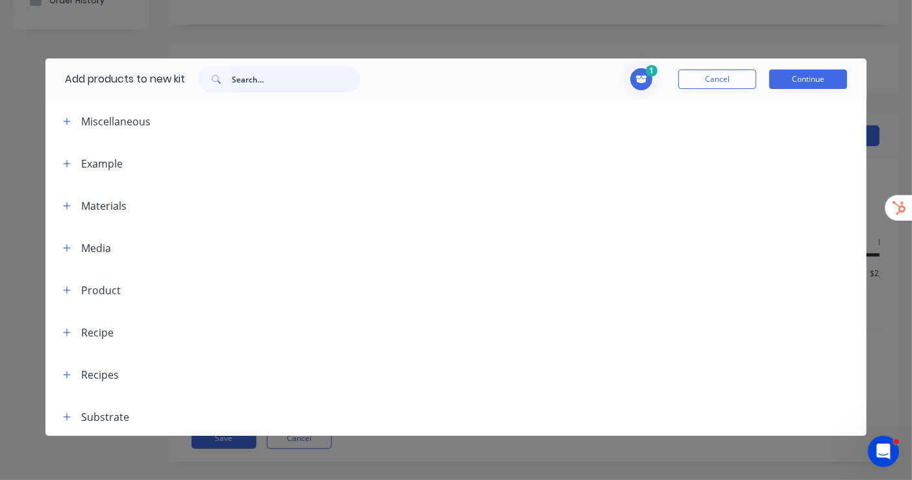
click at [258, 77] on input "text" at bounding box center [296, 79] width 129 height 26
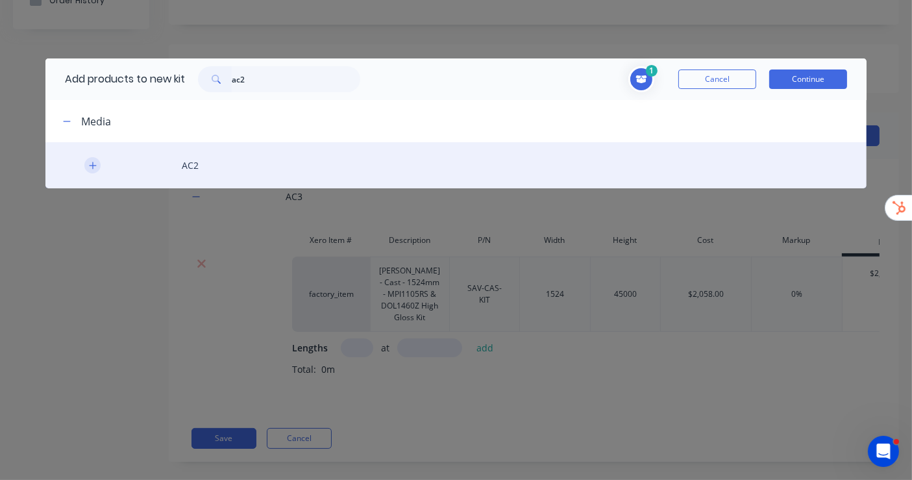
click at [90, 171] on button "button" at bounding box center [92, 165] width 16 height 16
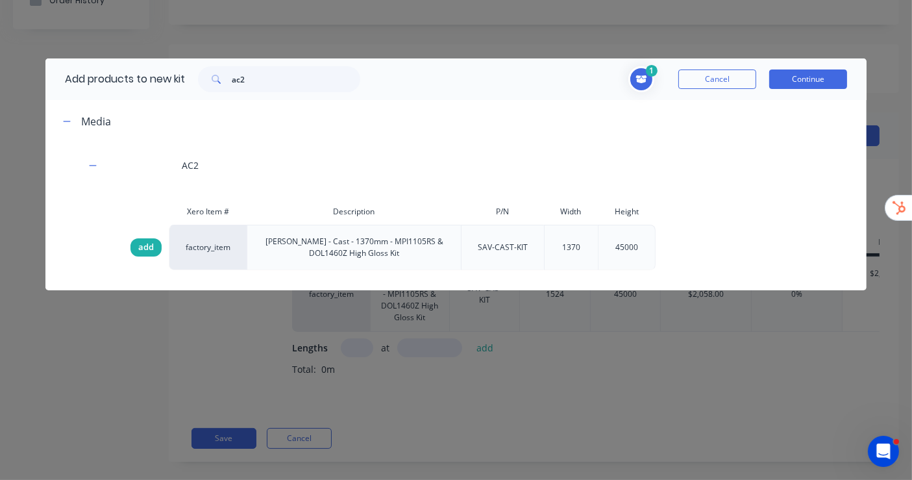
click at [140, 245] on span "add" at bounding box center [146, 247] width 16 height 13
click at [263, 75] on input "ac2" at bounding box center [296, 79] width 129 height 26
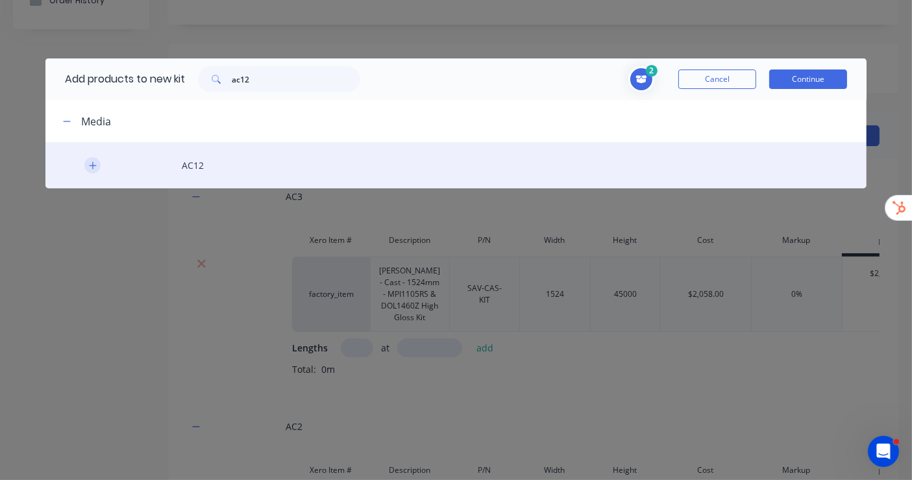
click at [96, 162] on icon "button" at bounding box center [93, 165] width 8 height 9
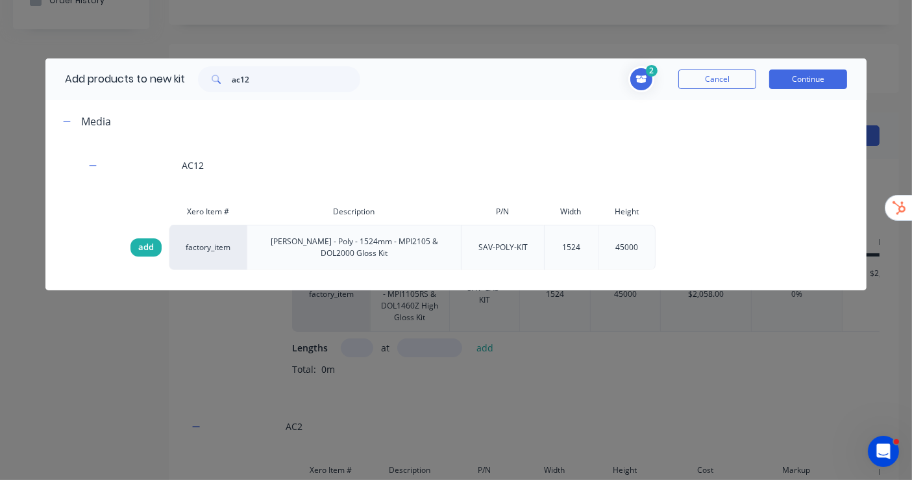
click at [141, 247] on span "add" at bounding box center [146, 247] width 16 height 13
click at [274, 81] on input "ac12" at bounding box center [296, 79] width 129 height 26
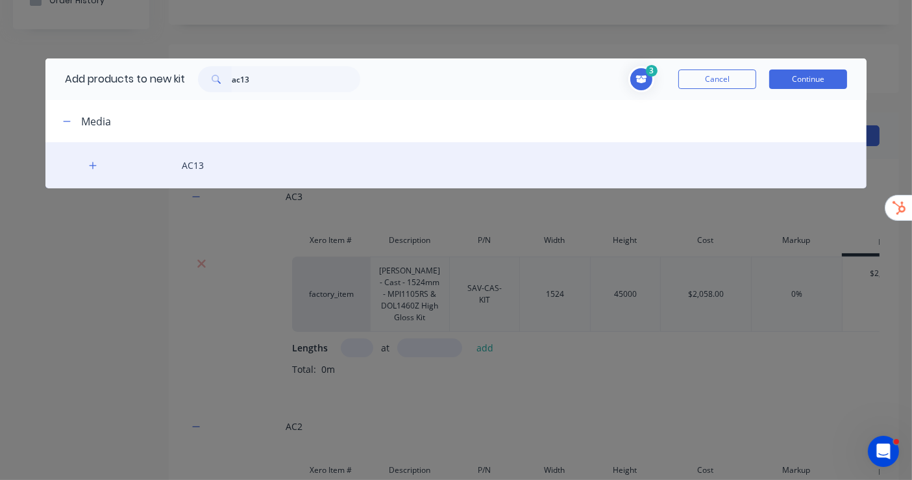
click at [91, 175] on div "AC13" at bounding box center [455, 165] width 821 height 46
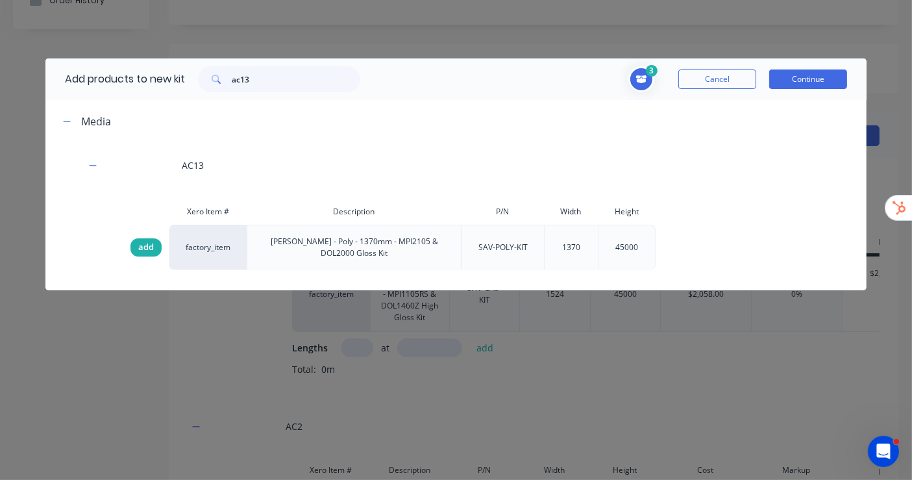
click at [138, 243] on span "add" at bounding box center [146, 247] width 16 height 13
click at [278, 75] on input "ac13" at bounding box center [296, 79] width 129 height 26
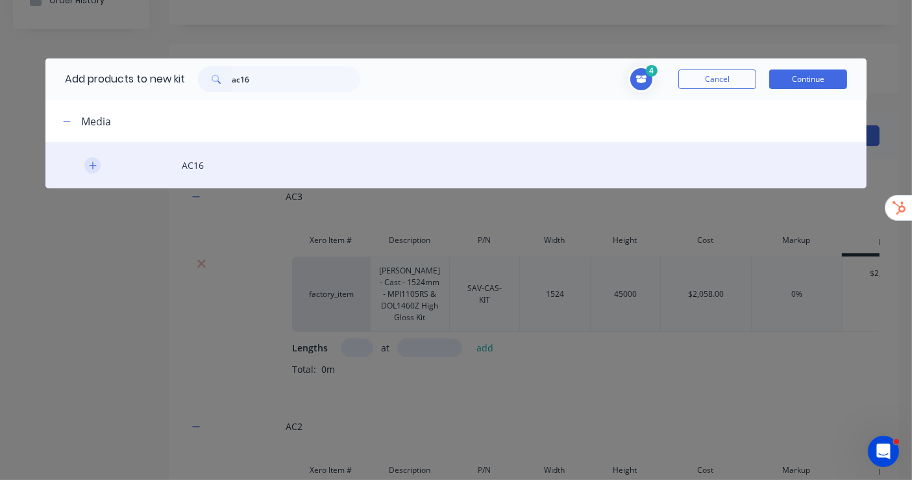
click at [91, 167] on icon "button" at bounding box center [93, 165] width 8 height 9
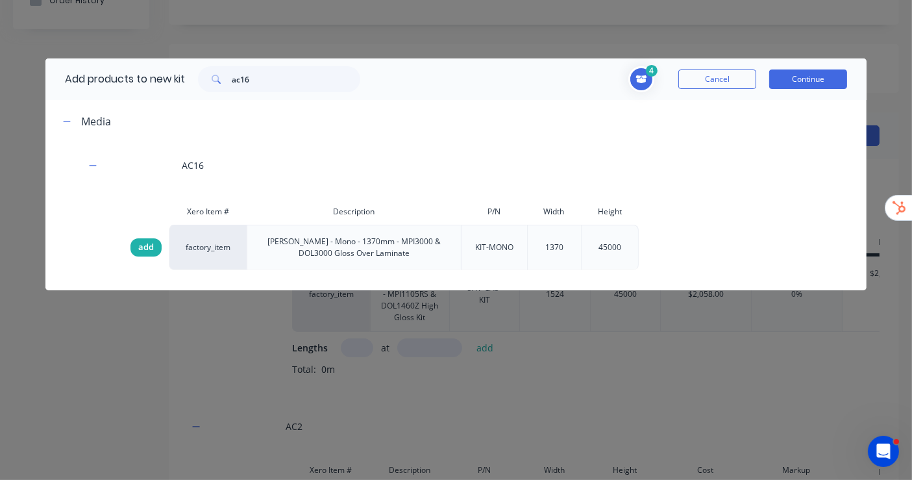
click at [154, 250] on div "add" at bounding box center [145, 247] width 31 height 18
drag, startPoint x: 276, startPoint y: 83, endPoint x: 223, endPoint y: 77, distance: 52.9
click at [223, 77] on div "ac16" at bounding box center [279, 79] width 162 height 26
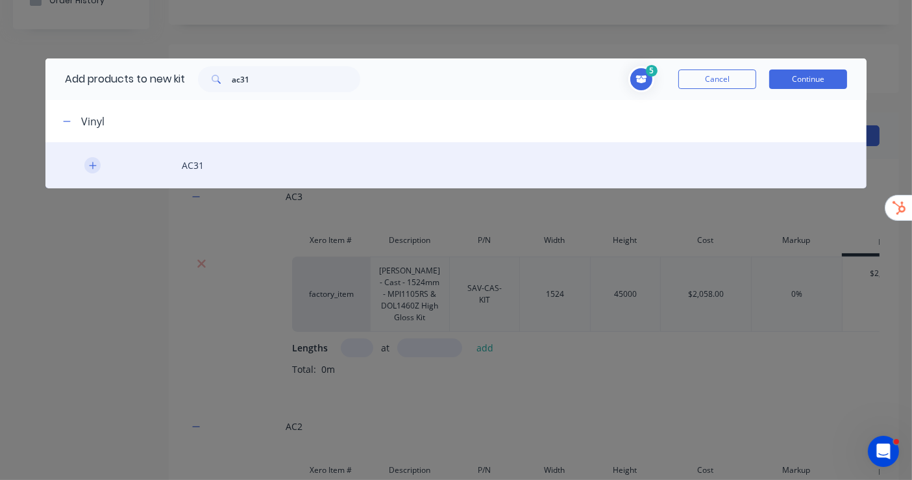
click at [95, 165] on icon "button" at bounding box center [93, 165] width 8 height 9
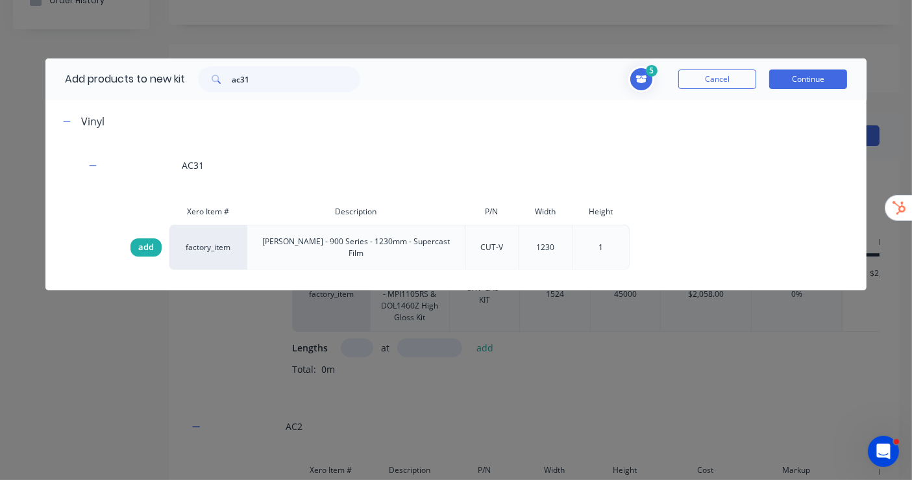
click at [133, 243] on div "add" at bounding box center [145, 247] width 31 height 18
drag, startPoint x: 260, startPoint y: 75, endPoint x: 252, endPoint y: 83, distance: 11.5
click at [252, 83] on input "ac31" at bounding box center [296, 79] width 129 height 26
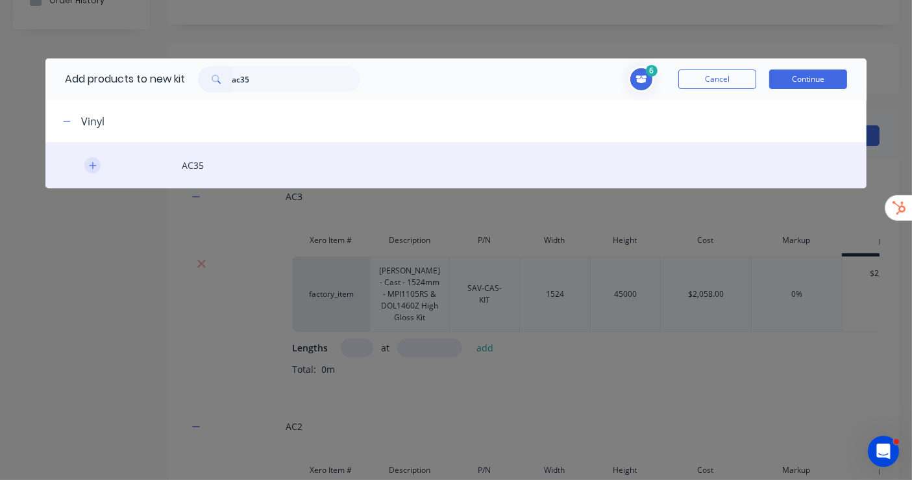
click at [94, 164] on icon "button" at bounding box center [93, 165] width 8 height 9
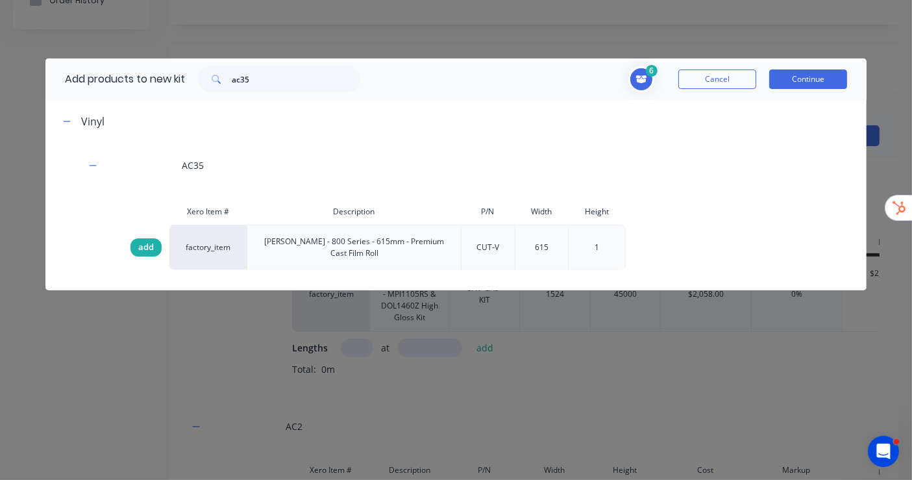
click at [149, 238] on div "add" at bounding box center [145, 247] width 31 height 18
click at [257, 79] on input "ac35" at bounding box center [296, 79] width 129 height 26
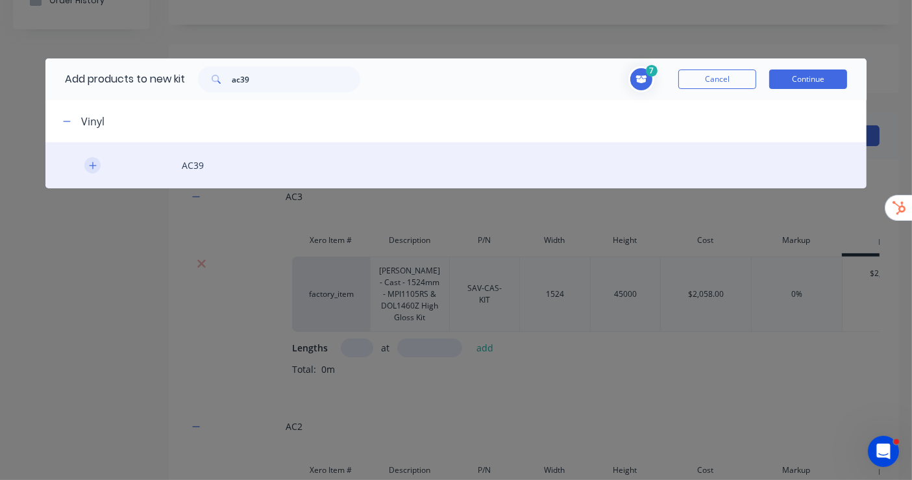
click at [87, 167] on button "button" at bounding box center [92, 165] width 16 height 16
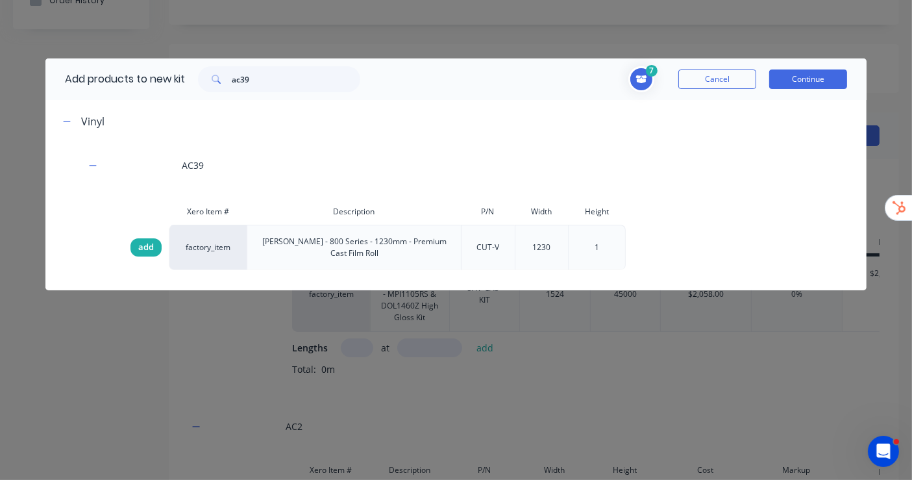
click at [153, 251] on span "add" at bounding box center [146, 247] width 16 height 13
click at [265, 84] on input "ac39" at bounding box center [296, 79] width 129 height 26
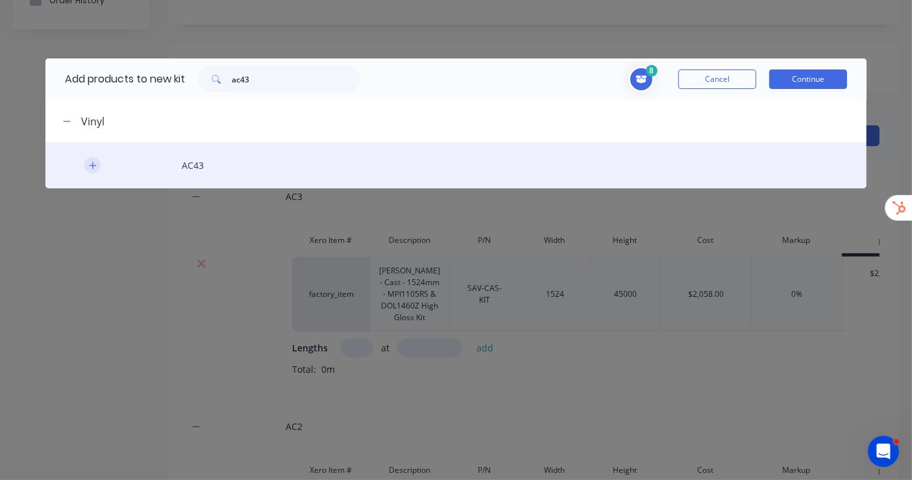
click at [92, 167] on icon "button" at bounding box center [92, 165] width 7 height 7
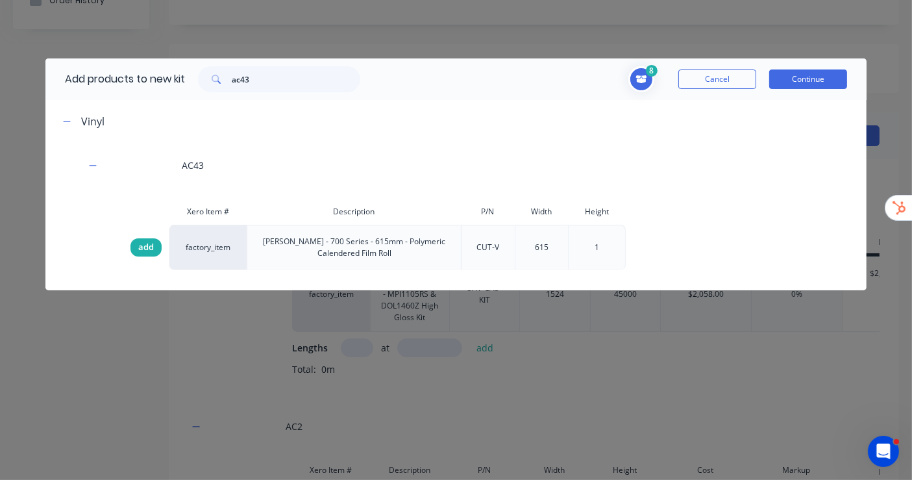
click at [153, 250] on span "add" at bounding box center [146, 247] width 16 height 13
click at [261, 79] on input "ac43" at bounding box center [296, 79] width 129 height 26
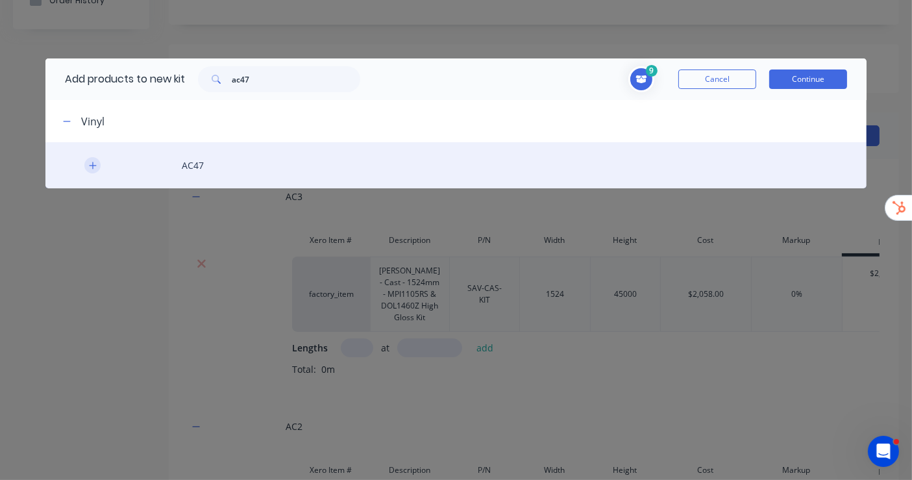
click at [93, 169] on button "button" at bounding box center [92, 165] width 16 height 16
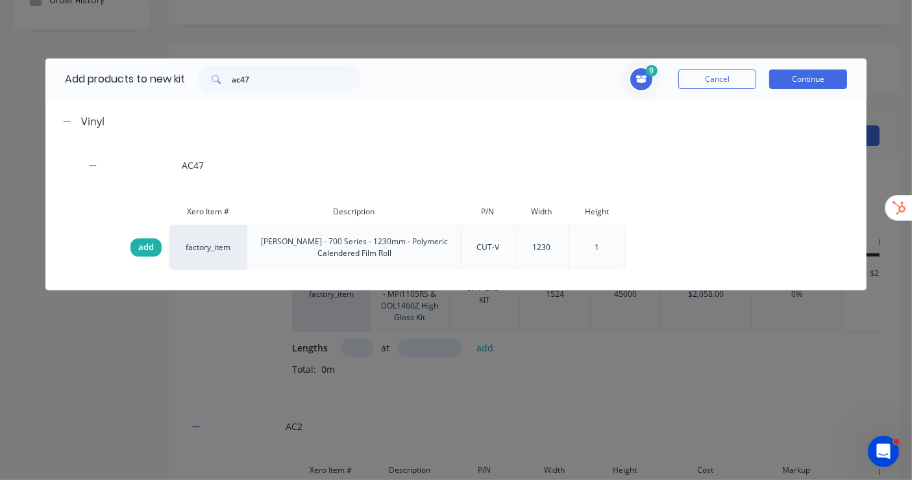
click at [137, 247] on div "add" at bounding box center [145, 247] width 31 height 18
click at [261, 80] on input "ac47" at bounding box center [296, 79] width 129 height 26
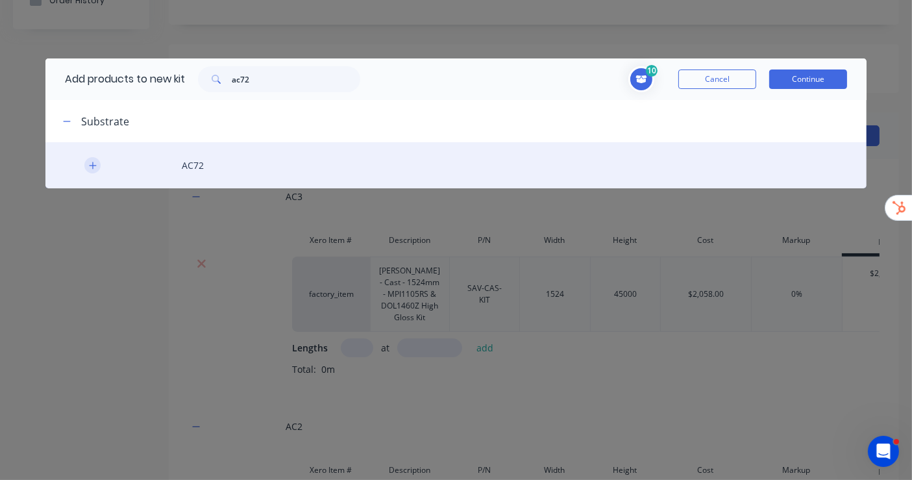
click at [90, 163] on icon "button" at bounding box center [93, 165] width 8 height 9
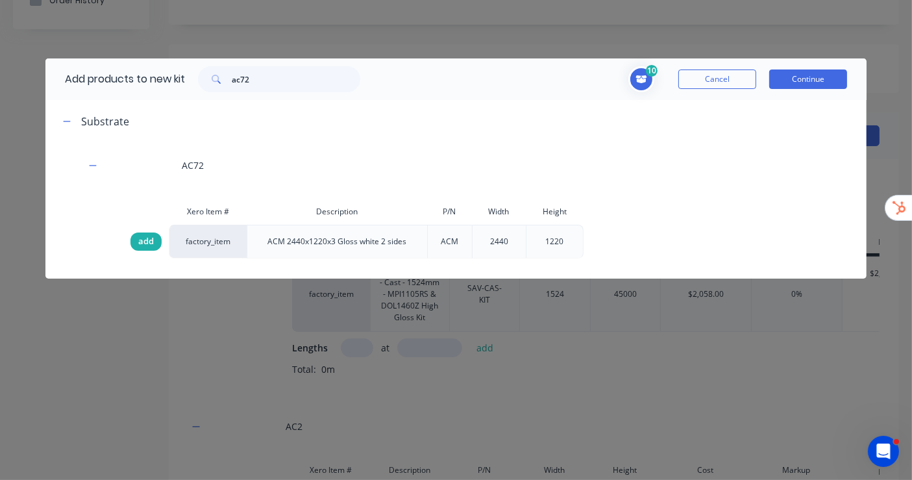
click at [143, 247] on div "add" at bounding box center [145, 241] width 31 height 18
click at [264, 69] on input "ac72" at bounding box center [296, 79] width 129 height 26
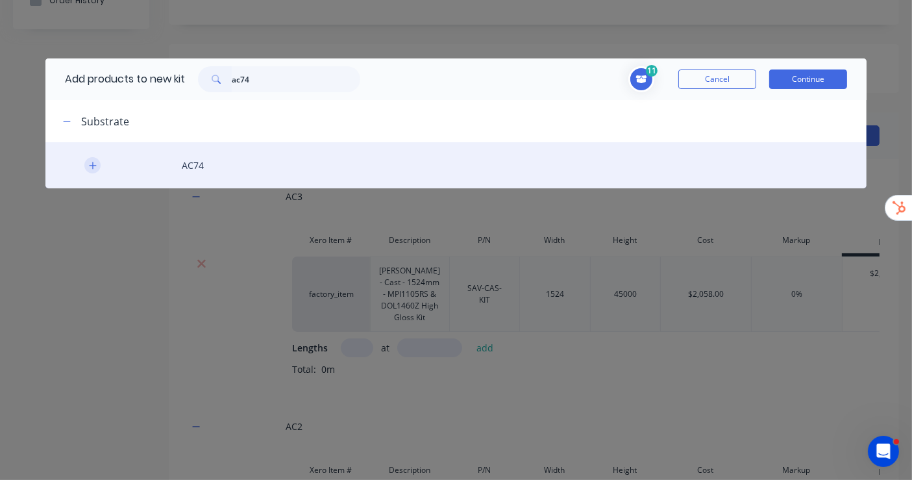
click at [89, 167] on icon "button" at bounding box center [93, 165] width 8 height 9
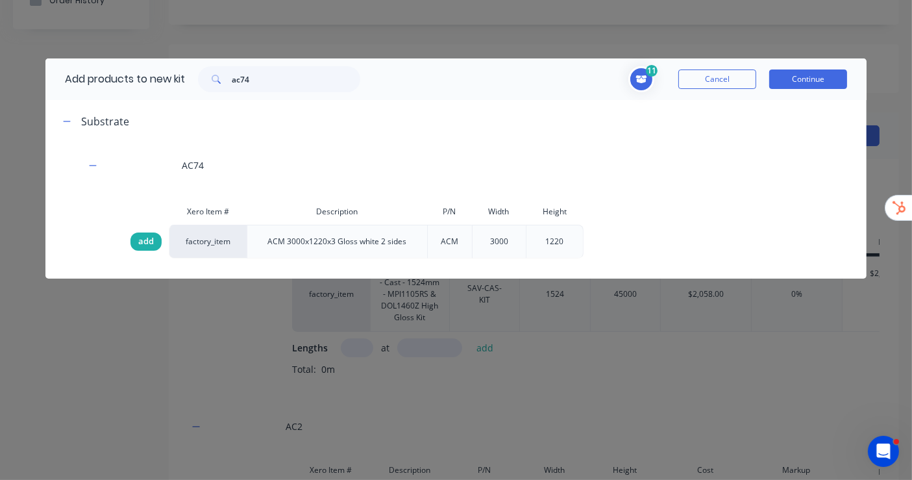
click at [147, 243] on span "add" at bounding box center [146, 241] width 16 height 13
click at [281, 79] on input "ac74" at bounding box center [296, 79] width 129 height 26
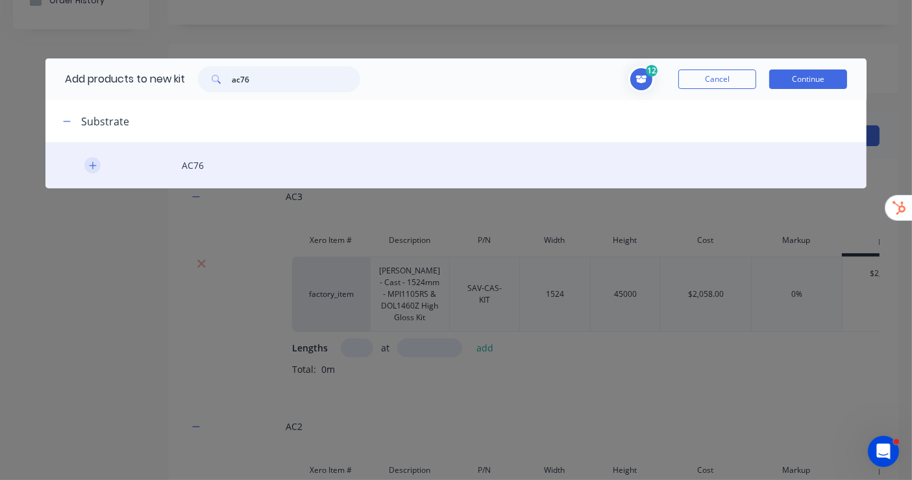
type input "ac76"
click at [94, 168] on icon "button" at bounding box center [93, 165] width 8 height 9
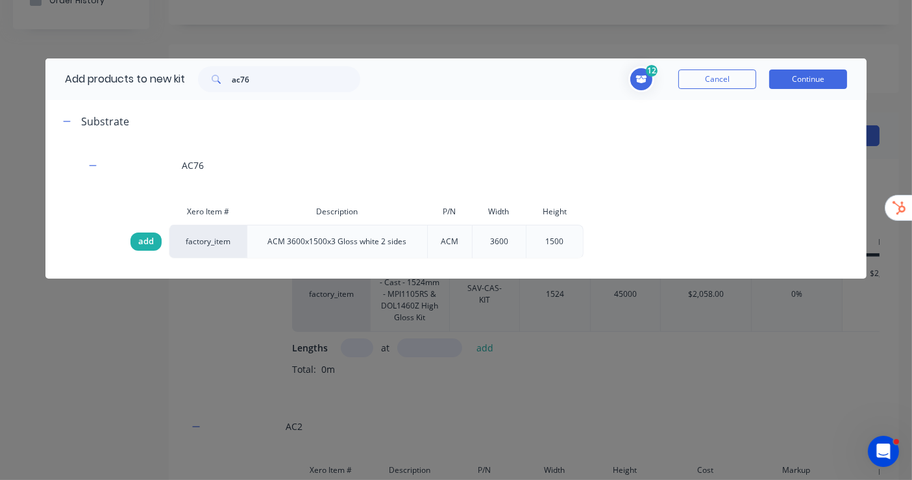
click at [152, 236] on span "add" at bounding box center [146, 241] width 16 height 13
click at [808, 67] on div "13 AC3 Description Avery - Cast - 1524mm - MPI1105RS & DOL1460Z High Gloss Kit …" at bounding box center [610, 79] width 474 height 26
click at [805, 75] on button "Continue" at bounding box center [808, 78] width 78 height 19
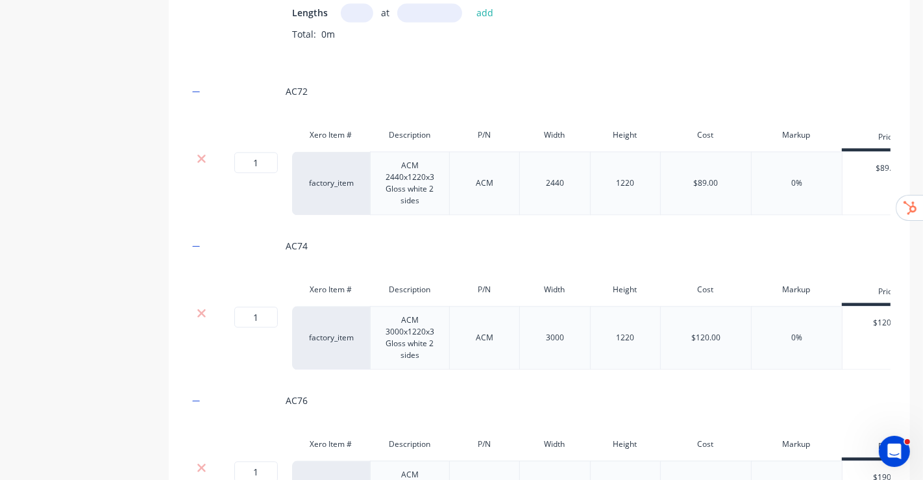
scroll to position [2729, 0]
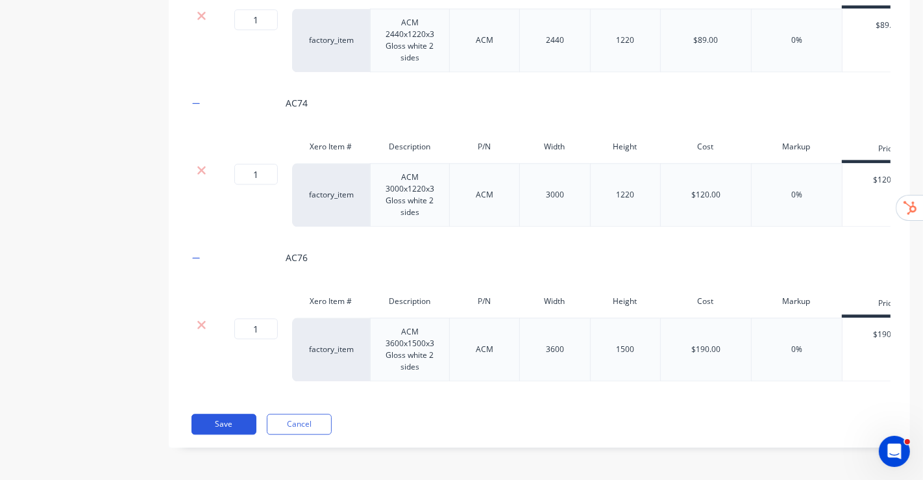
click at [235, 422] on button "Save" at bounding box center [223, 423] width 65 height 21
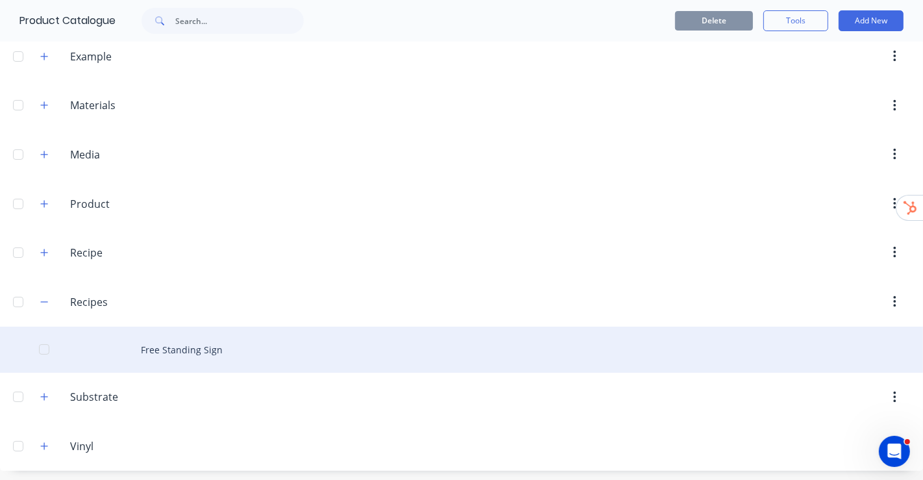
scroll to position [104, 0]
click at [201, 349] on div "Free Standing Sign" at bounding box center [461, 349] width 923 height 46
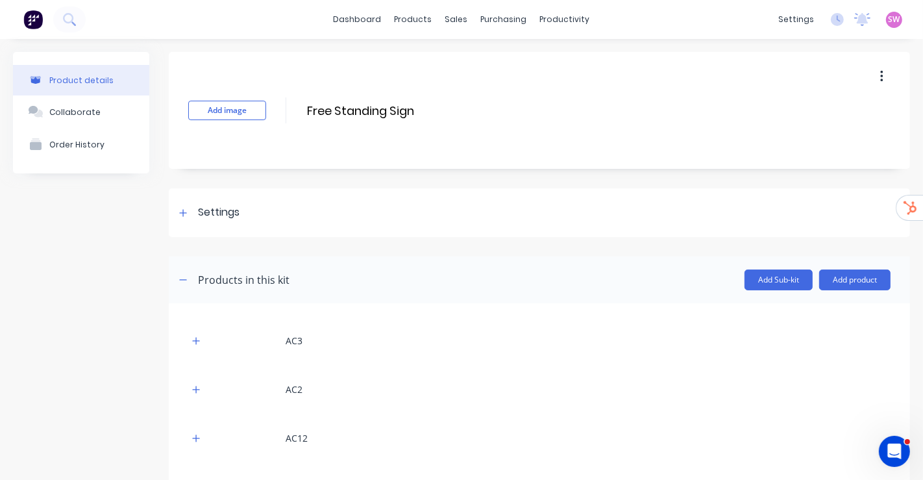
click at [866, 73] on button "button" at bounding box center [881, 76] width 31 height 23
click at [827, 115] on span "Duplicate" at bounding box center [833, 111] width 97 height 14
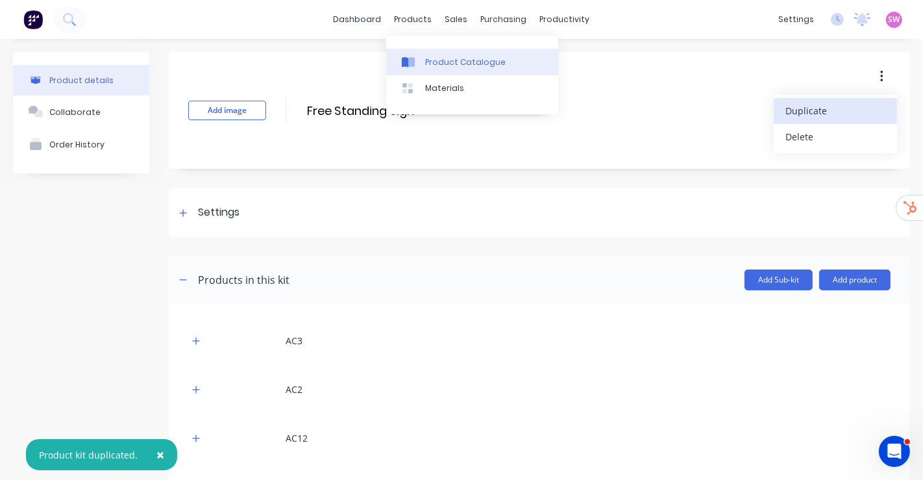
click at [437, 54] on link "Product Catalogue" at bounding box center [472, 62] width 172 height 26
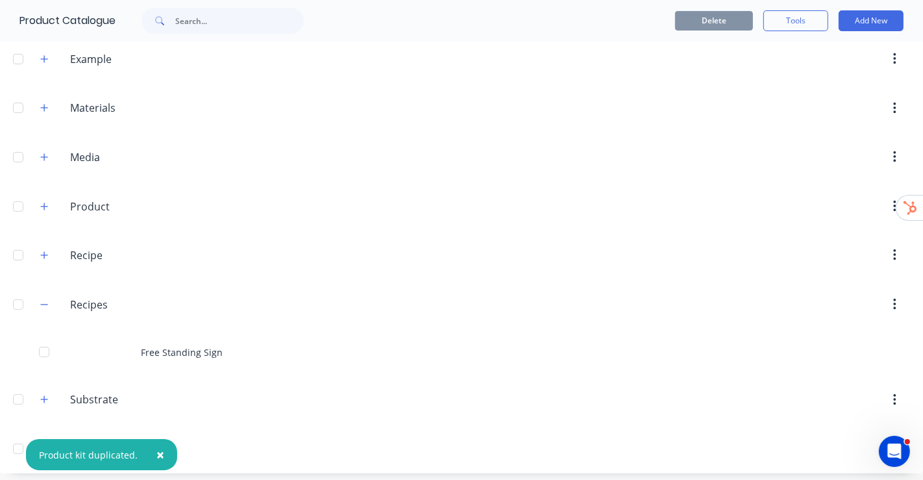
scroll to position [104, 0]
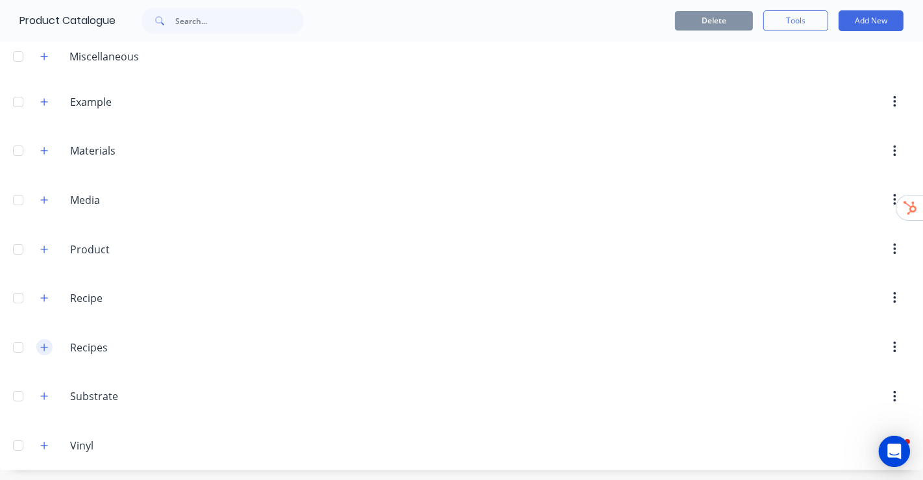
click at [44, 349] on button "button" at bounding box center [44, 347] width 16 height 16
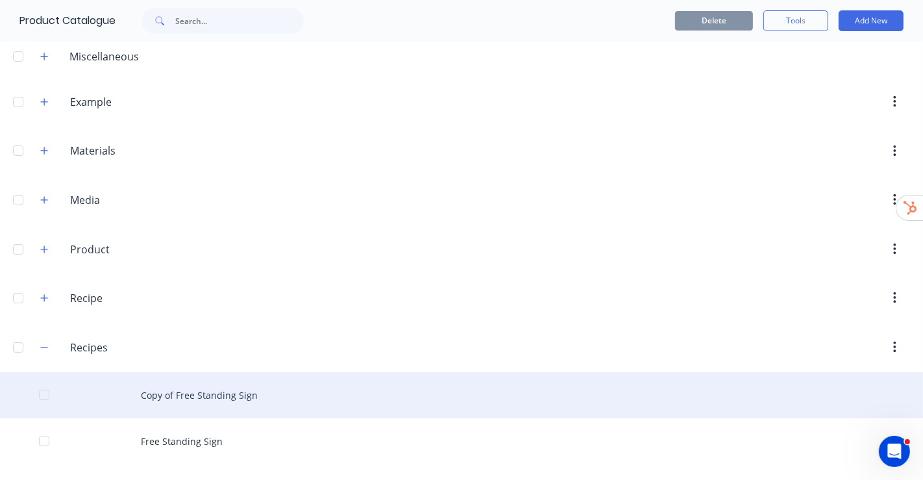
click at [201, 387] on div "Copy of Free Standing Sign" at bounding box center [461, 395] width 923 height 46
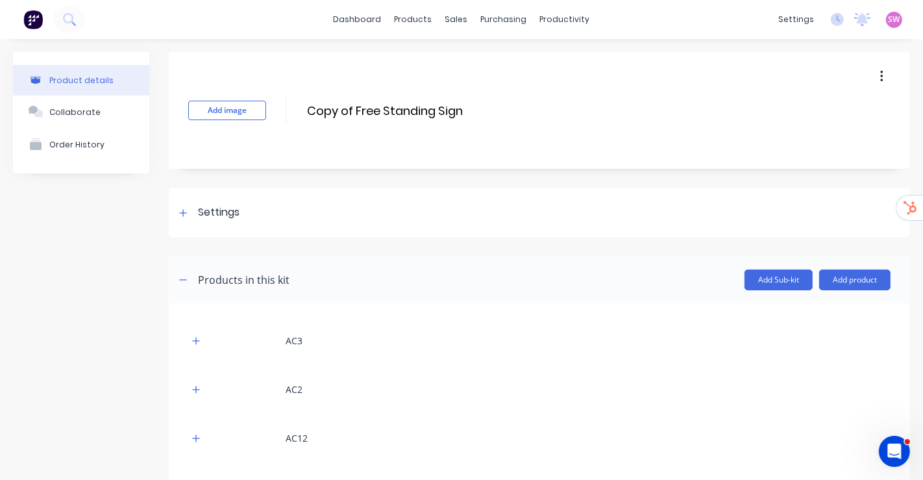
drag, startPoint x: 468, startPoint y: 110, endPoint x: 297, endPoint y: 99, distance: 171.7
click at [297, 99] on div "Add image Copy of Free Standing Sign Copy of Free Standing Sign Enter kit name" at bounding box center [539, 110] width 741 height 117
type input "Building Sign"
click at [561, 60] on div "Add image Building Sign Building Sign Enter kit name" at bounding box center [539, 110] width 741 height 117
click at [373, 24] on link "dashboard" at bounding box center [357, 19] width 61 height 19
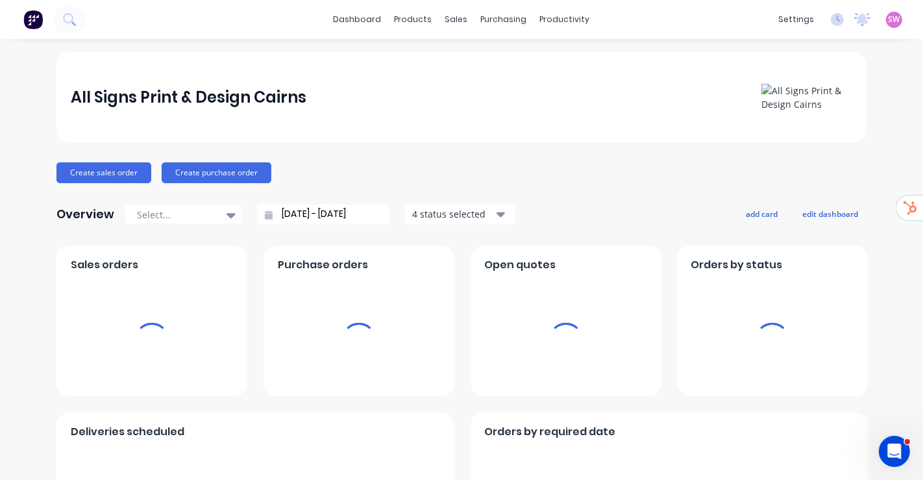
click at [889, 16] on span "SW" at bounding box center [895, 20] width 12 height 12
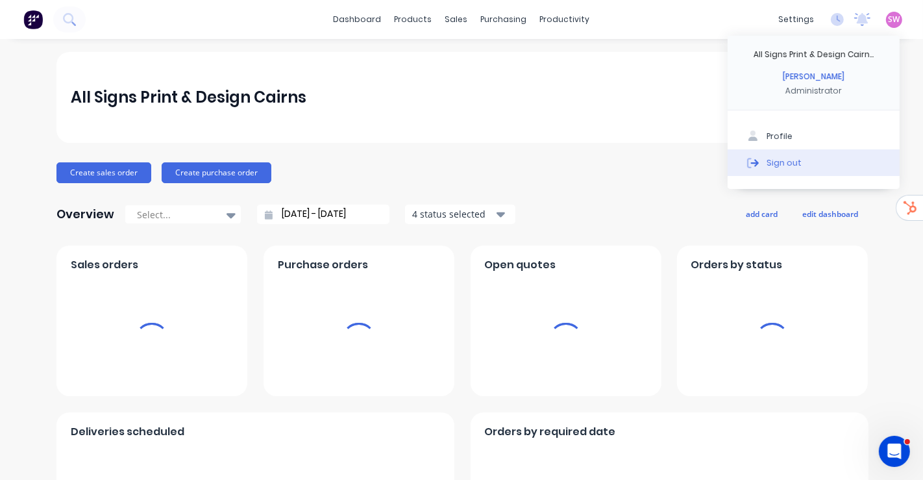
click at [781, 164] on div "Sign out" at bounding box center [783, 162] width 35 height 12
